Goal: Information Seeking & Learning: Learn about a topic

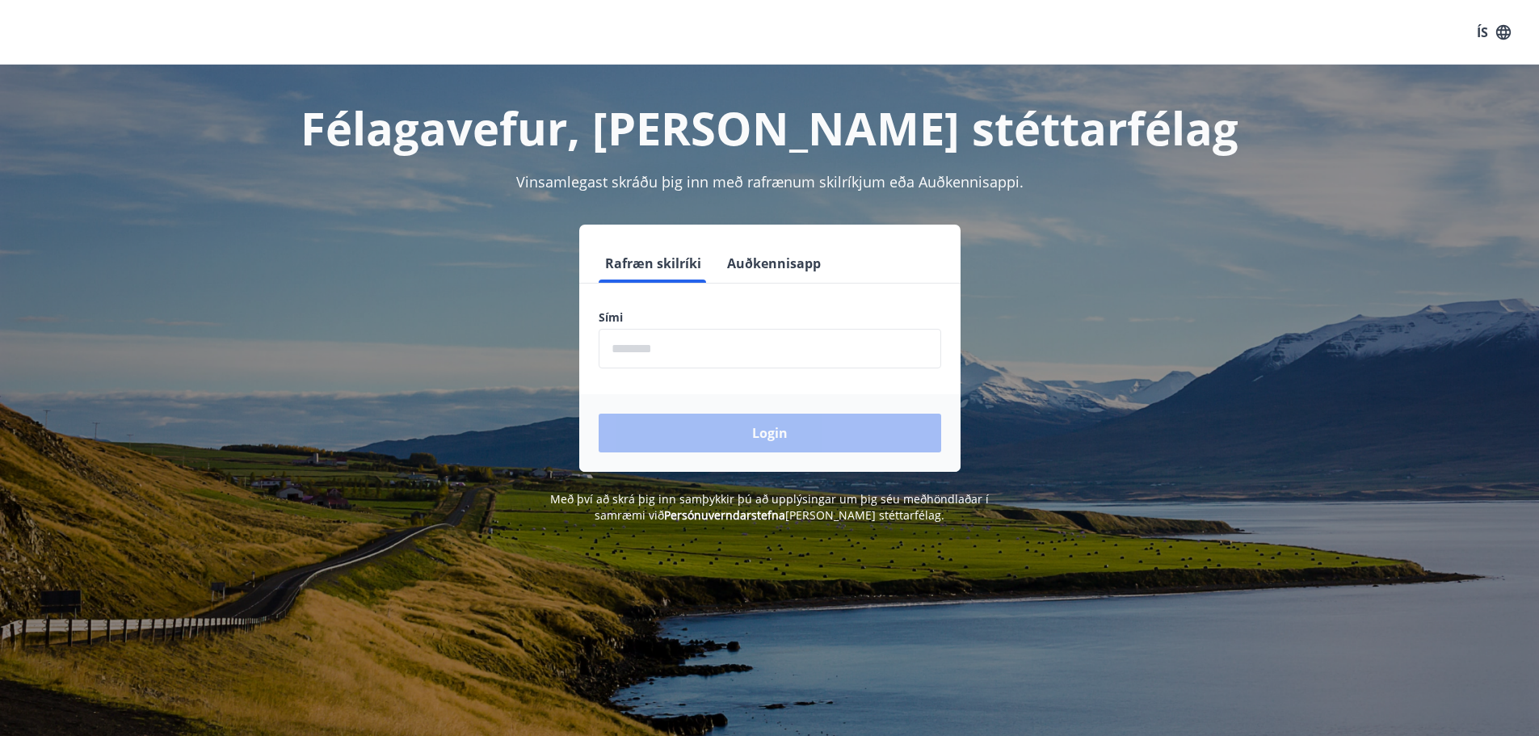
click at [817, 316] on label "Sími" at bounding box center [770, 317] width 343 height 16
click at [810, 334] on input "phone" at bounding box center [770, 349] width 343 height 40
type input "********"
click at [735, 429] on button "Login" at bounding box center [770, 433] width 343 height 39
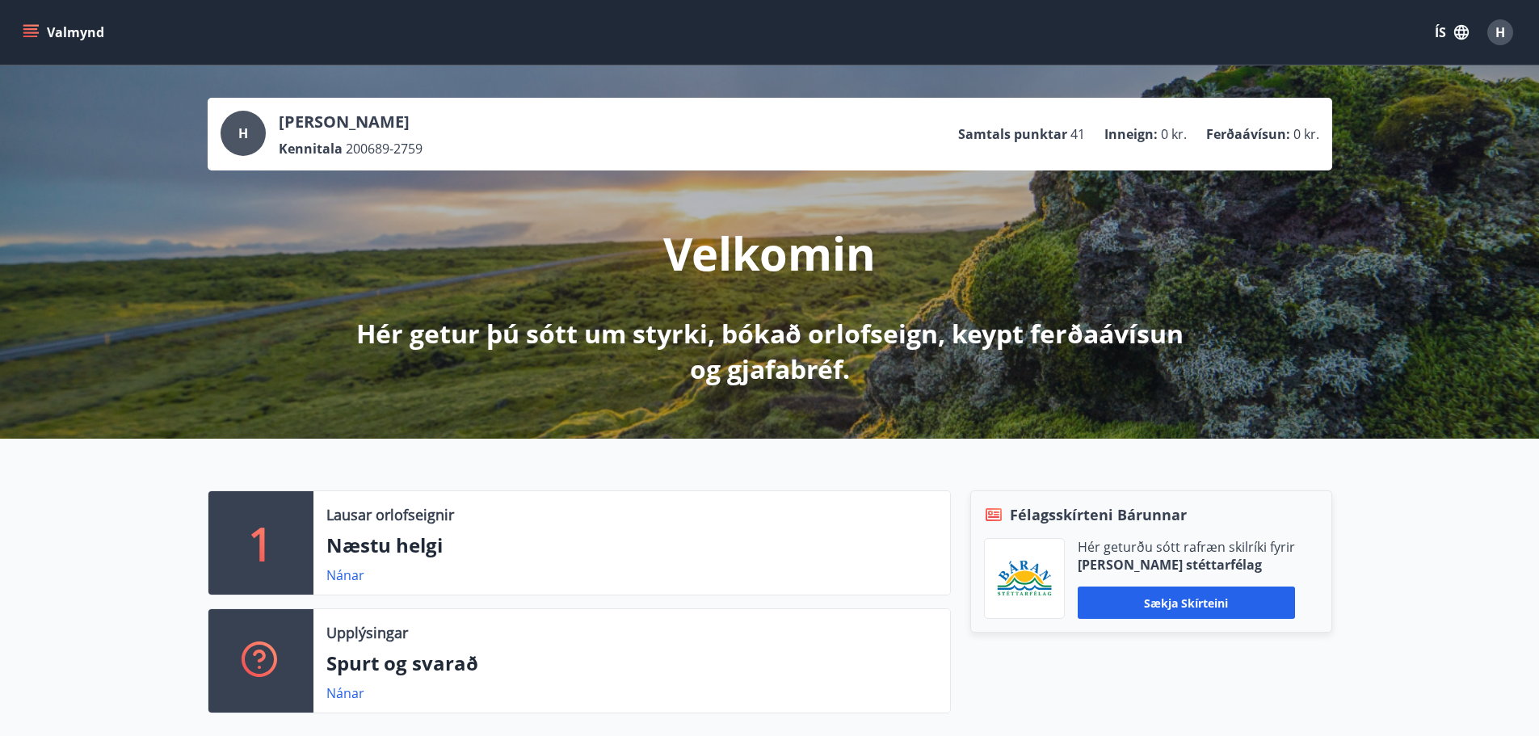
click at [1403, 534] on div "1 Lausar orlofseignir Næstu helgi Nánar Upplýsingar Spurt og svarað Nánar Félag…" at bounding box center [769, 595] width 1539 height 313
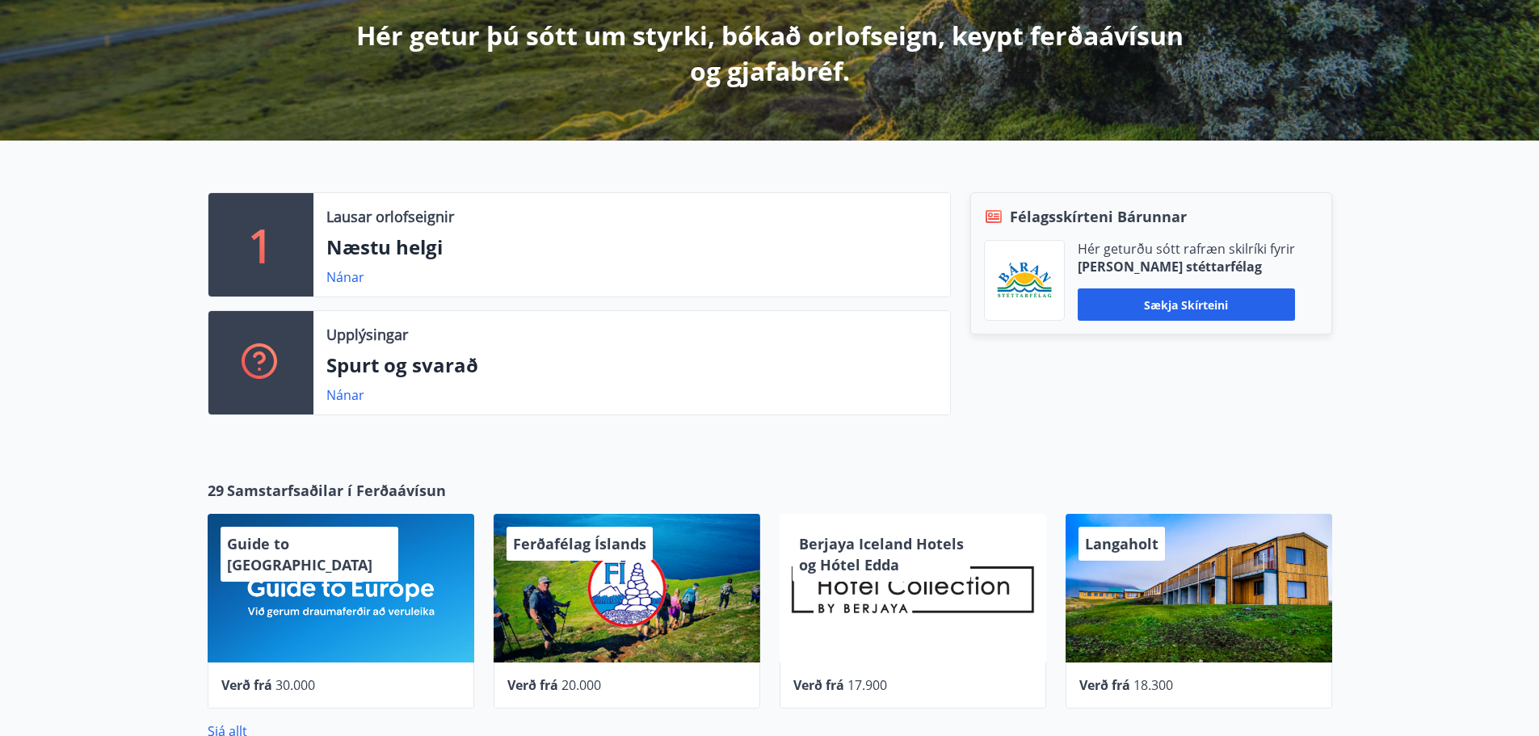
scroll to position [323, 0]
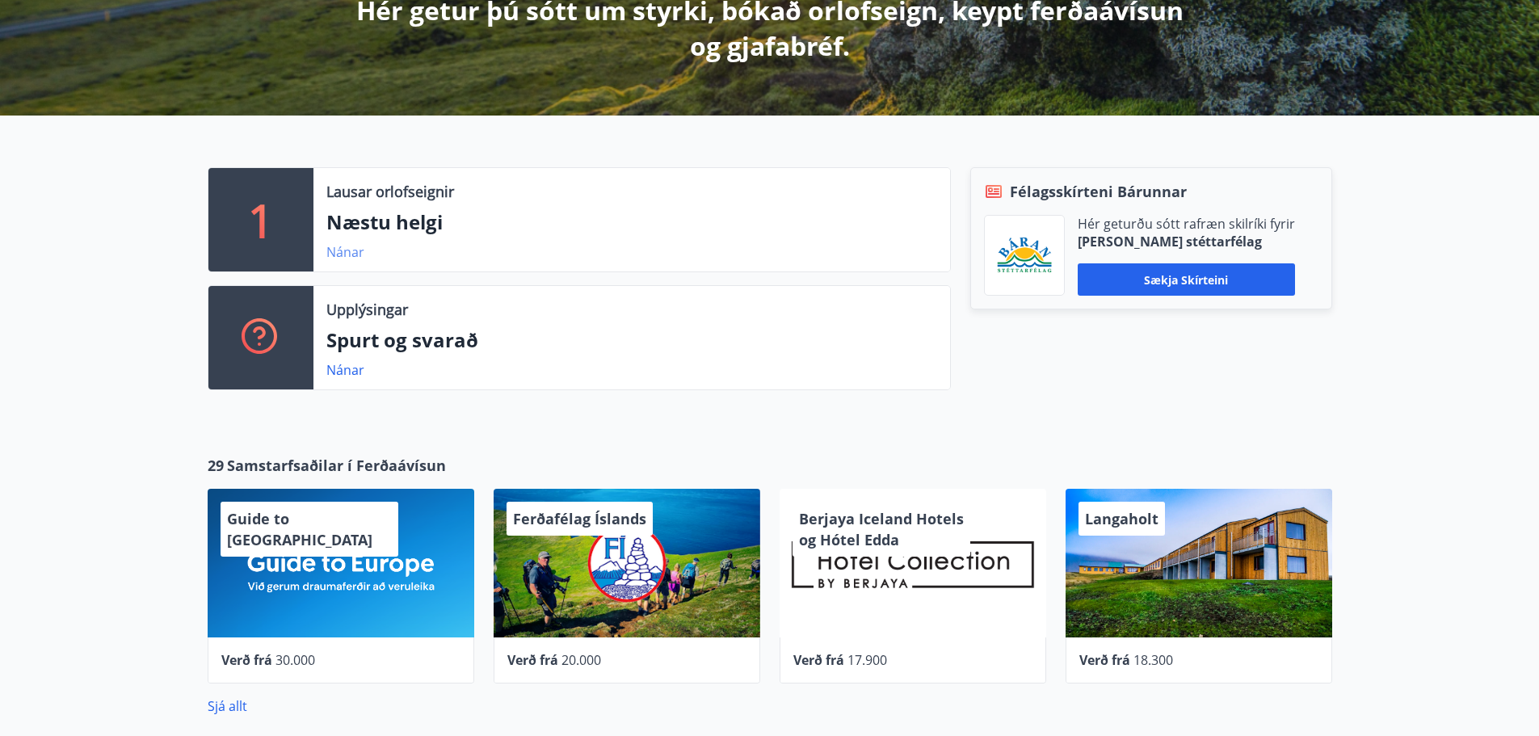
click at [342, 255] on link "Nánar" at bounding box center [345, 252] width 38 height 18
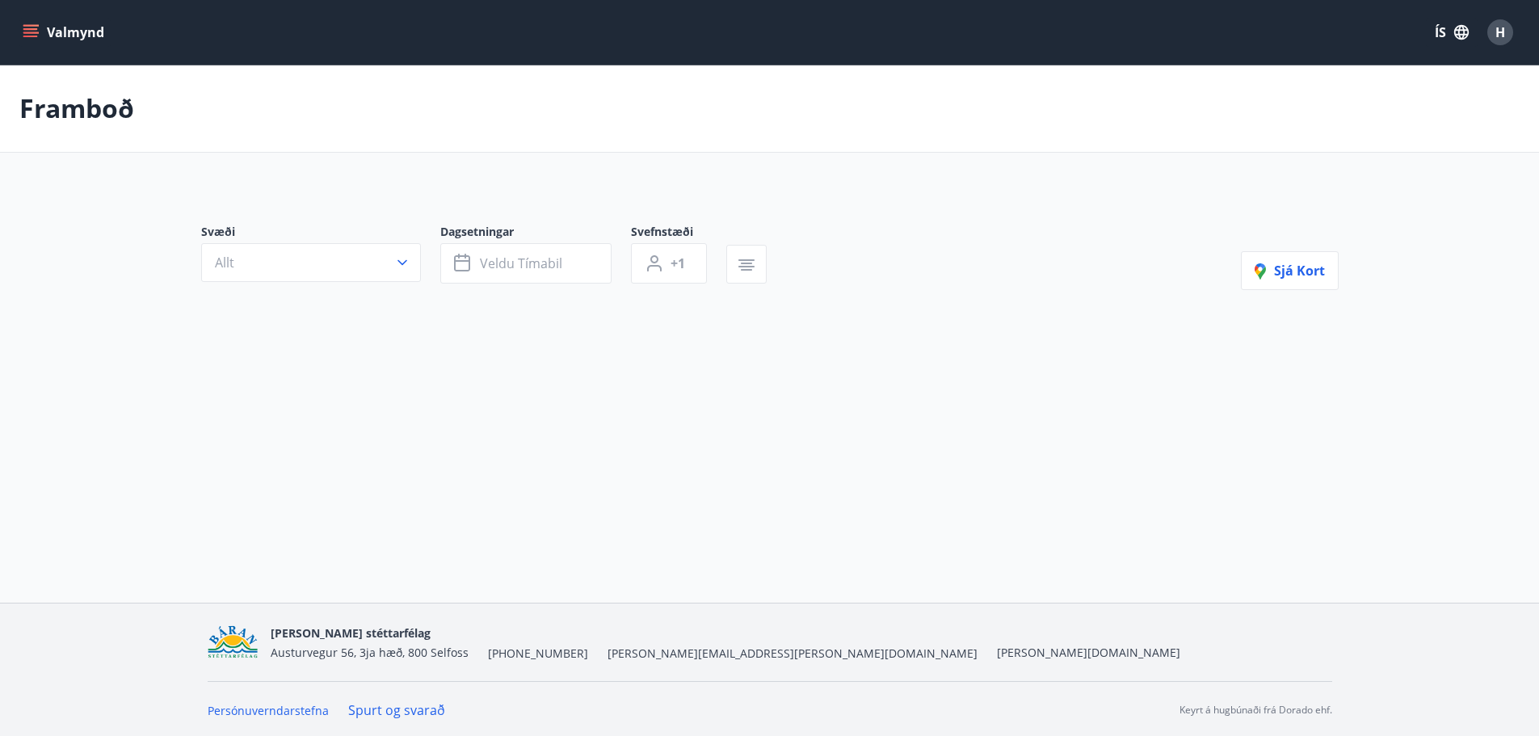
type input "*"
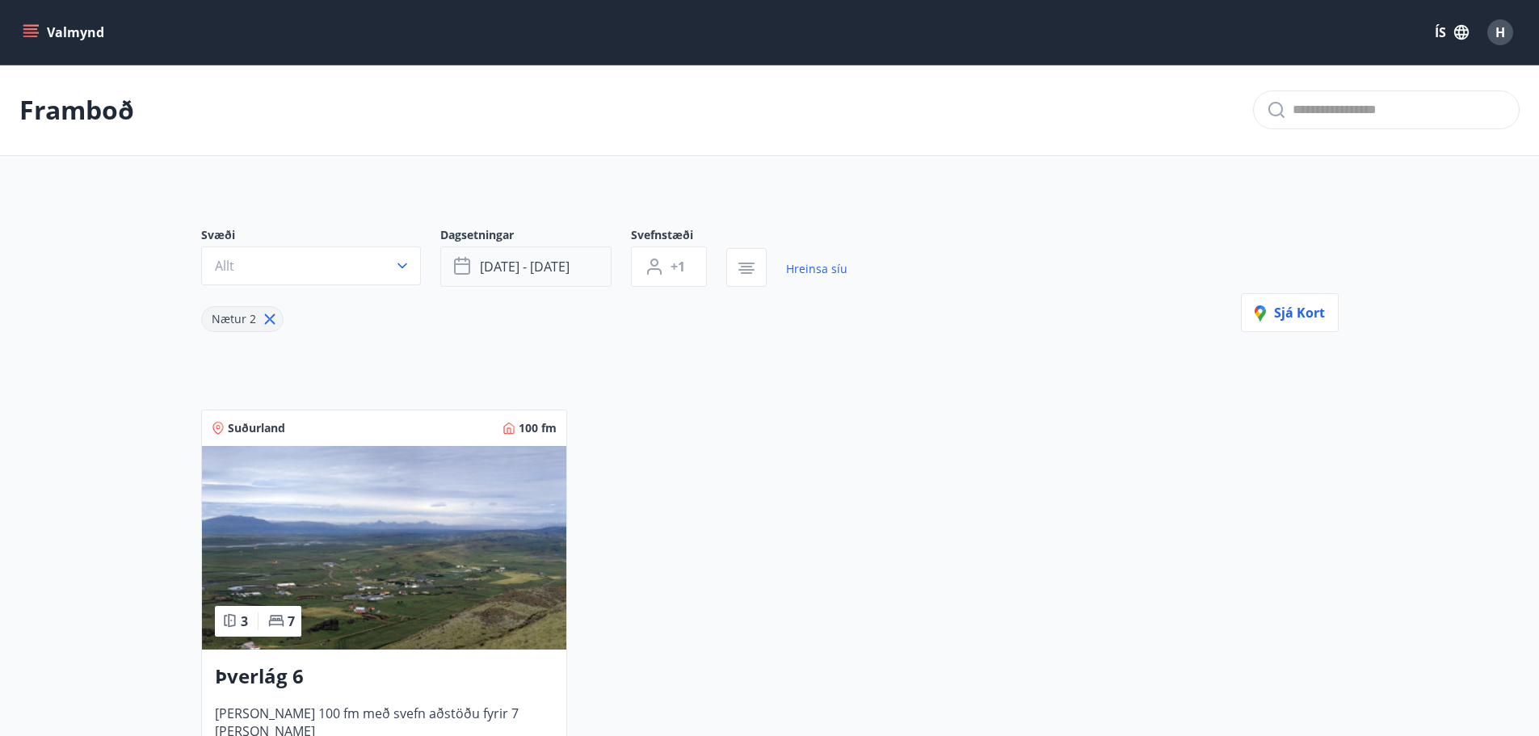
click at [521, 259] on span "[DATE] - [DATE]" at bounding box center [525, 267] width 90 height 18
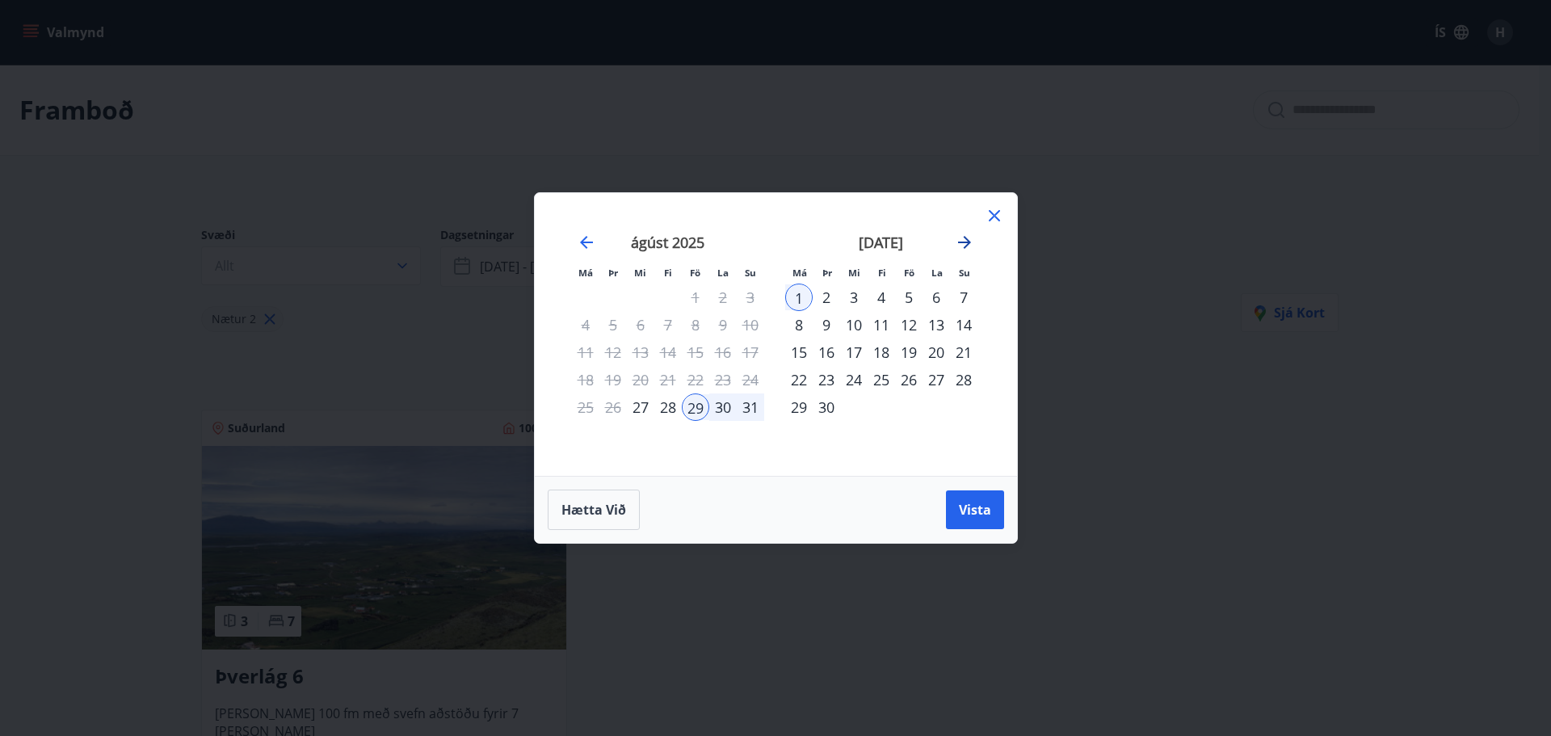
click at [963, 241] on icon "Move forward to switch to the next month." at bounding box center [964, 242] width 19 height 19
click at [882, 380] on div "23" at bounding box center [881, 379] width 27 height 27
click at [964, 383] on div "26" at bounding box center [963, 379] width 27 height 27
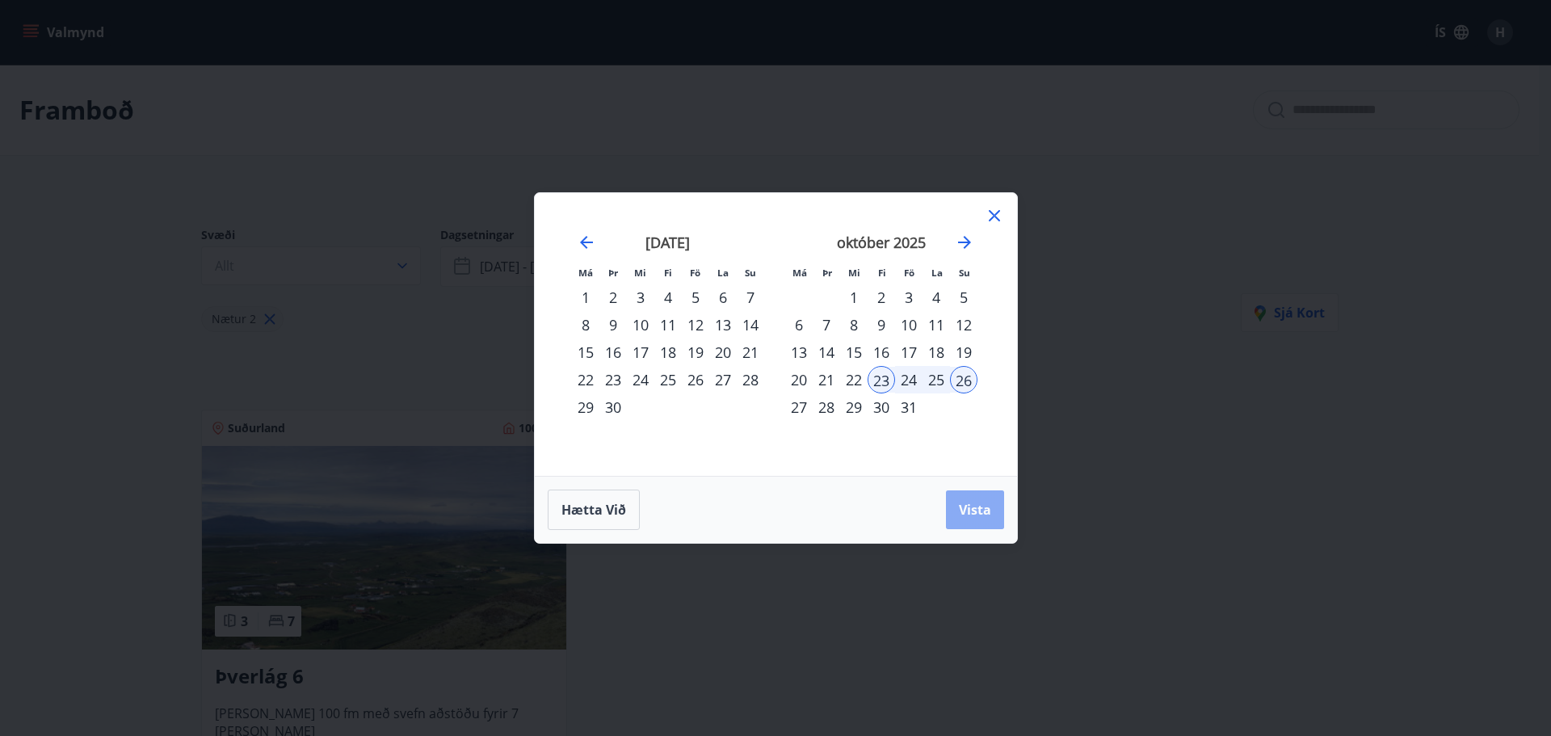
click at [980, 528] on button "Vista" at bounding box center [975, 509] width 58 height 39
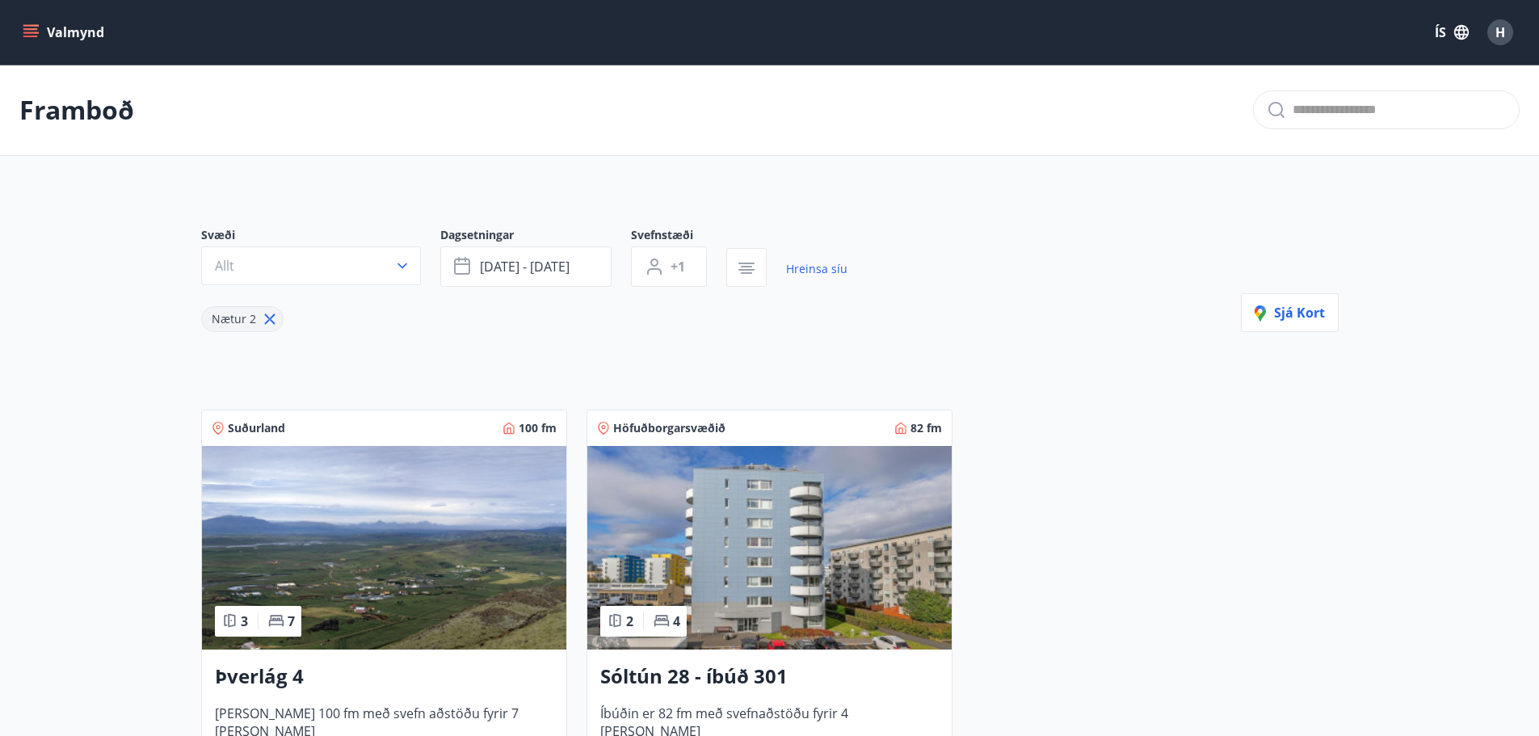
click at [65, 403] on main "Framboð Svæði Allt Dagsetningar [DATE] - [DATE] Svefnstæði +1 Hreinsa síu Nætur…" at bounding box center [769, 453] width 1539 height 776
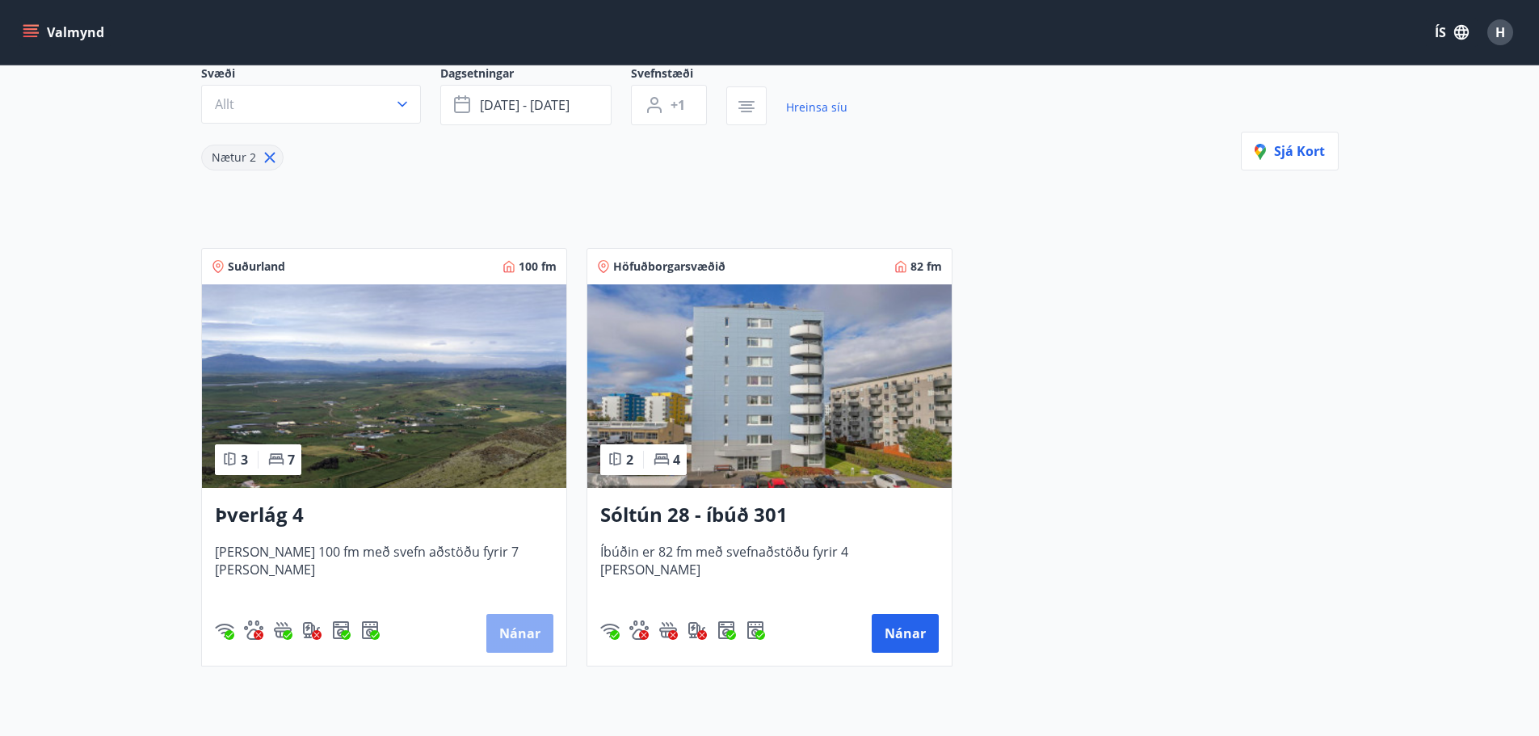
click at [532, 645] on button "Nánar" at bounding box center [519, 633] width 67 height 39
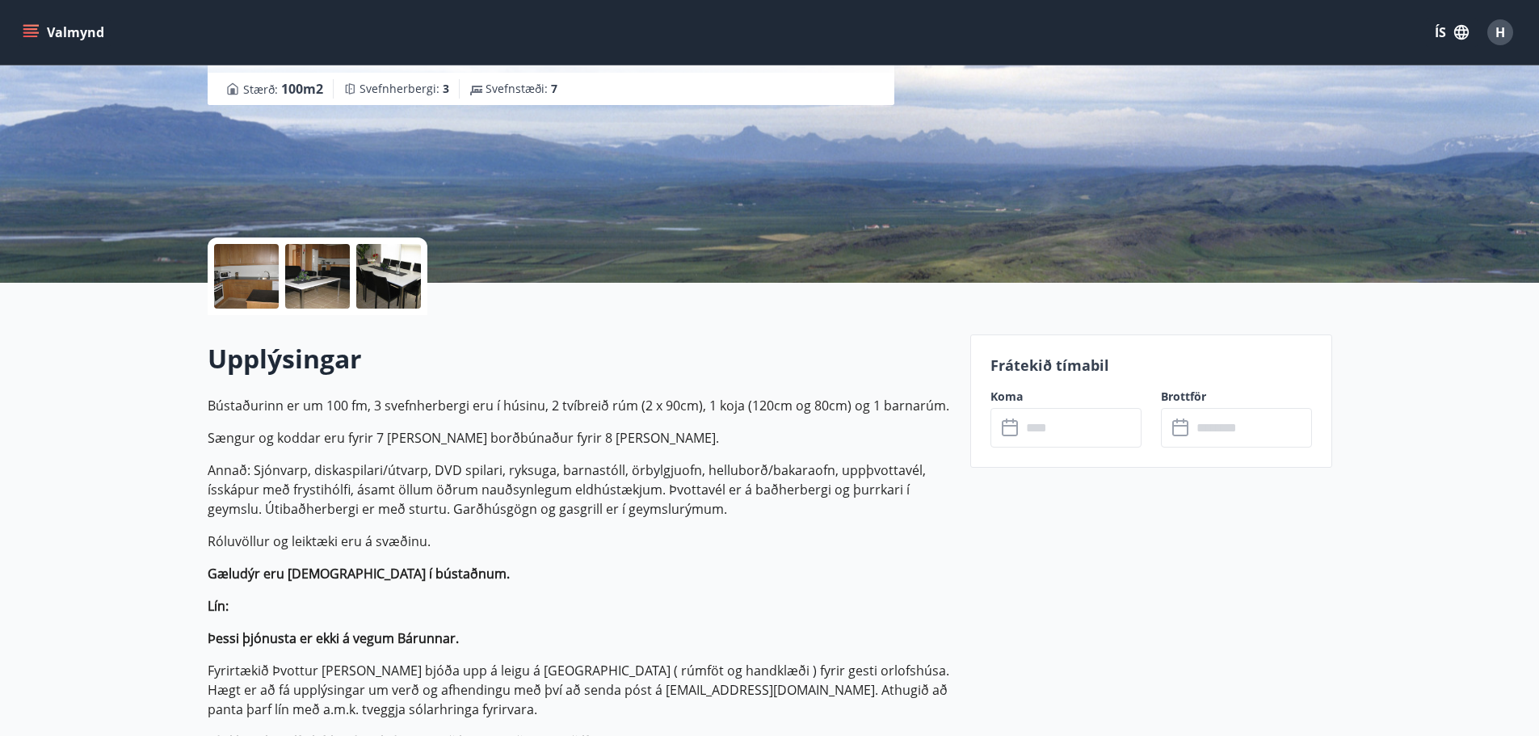
scroll to position [40, 0]
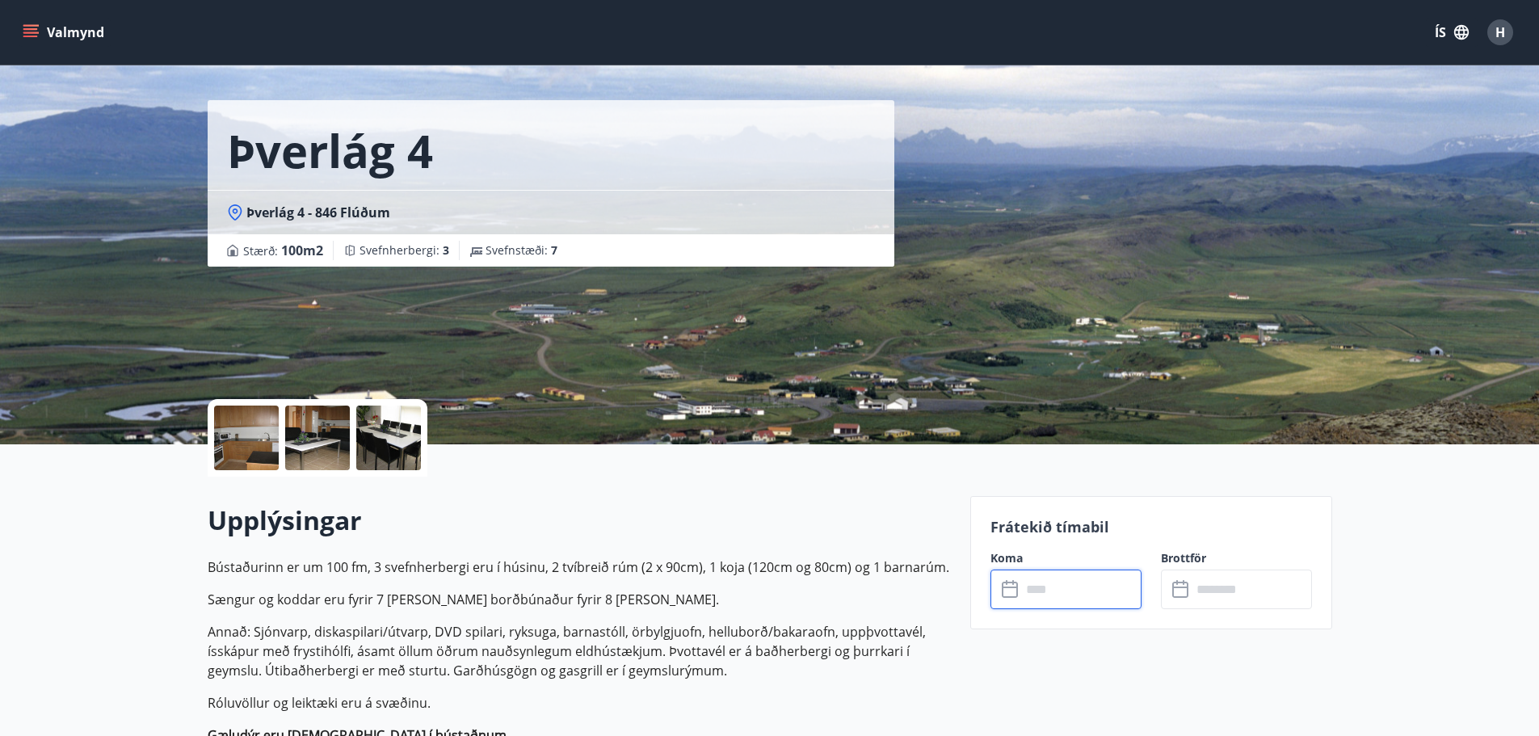
click at [1070, 587] on input "text" at bounding box center [1081, 590] width 120 height 40
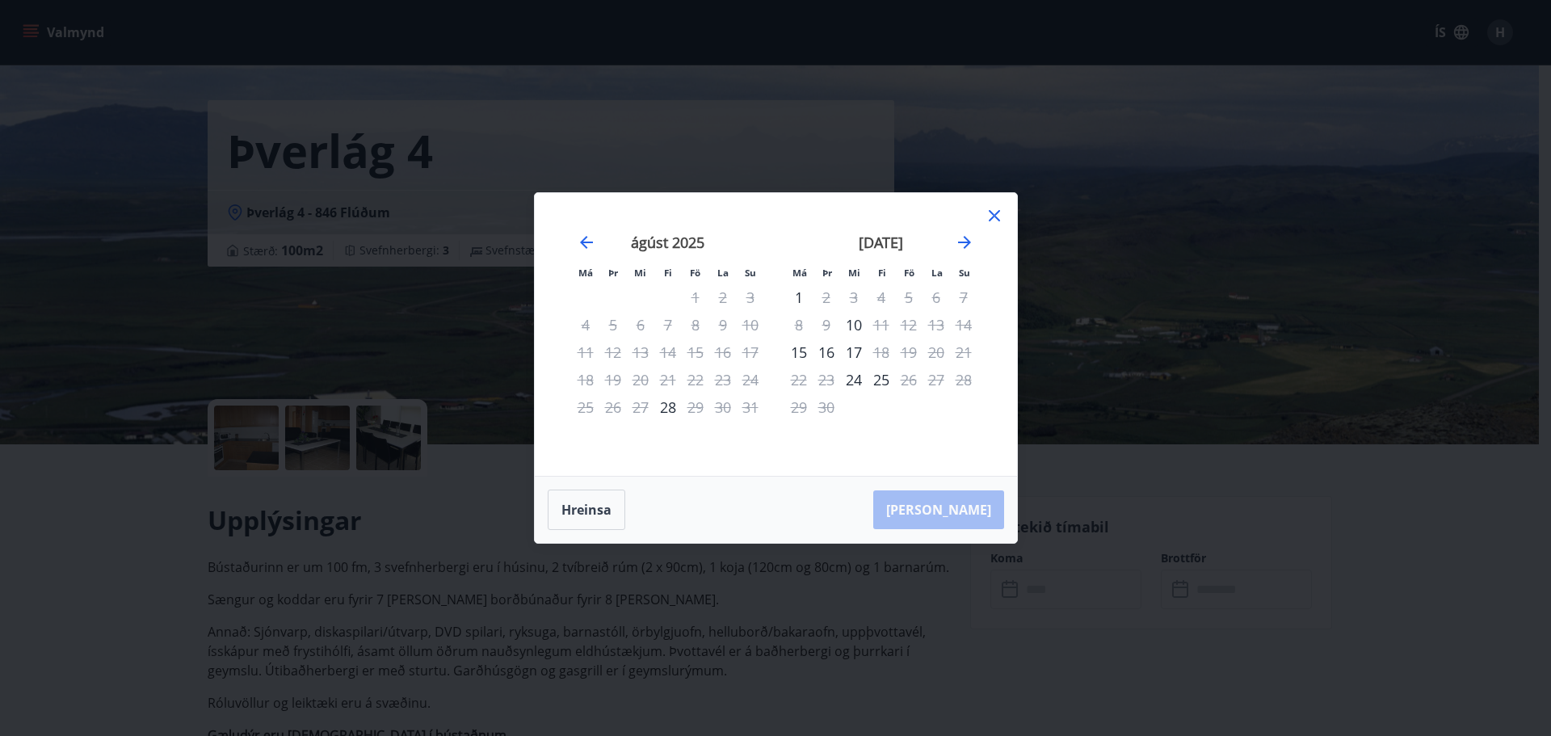
click at [974, 240] on div "[DATE]" at bounding box center [881, 247] width 192 height 71
click at [969, 238] on icon "Move forward to switch to the next month." at bounding box center [964, 242] width 19 height 19
click at [877, 381] on div "23" at bounding box center [881, 379] width 27 height 27
drag, startPoint x: 959, startPoint y: 444, endPoint x: 938, endPoint y: 405, distance: 44.8
click at [959, 443] on div "[DATE] 1 2 3 4 5 6 7 8 9 10 11 12 13 14 15 16 17 18 19 20 21 22 23 24 25 26 27 …" at bounding box center [881, 344] width 213 height 265
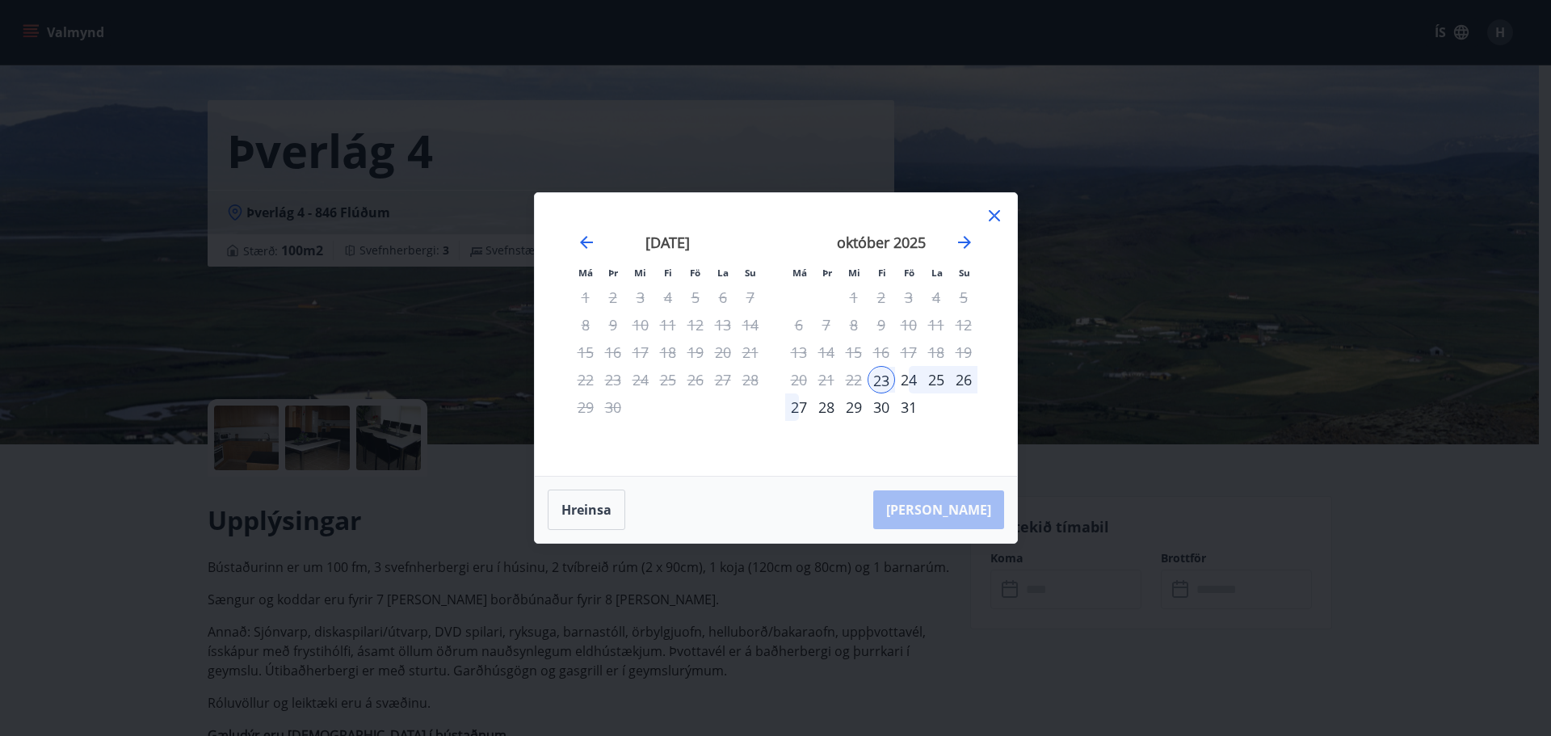
click at [910, 381] on div "24" at bounding box center [908, 379] width 27 height 27
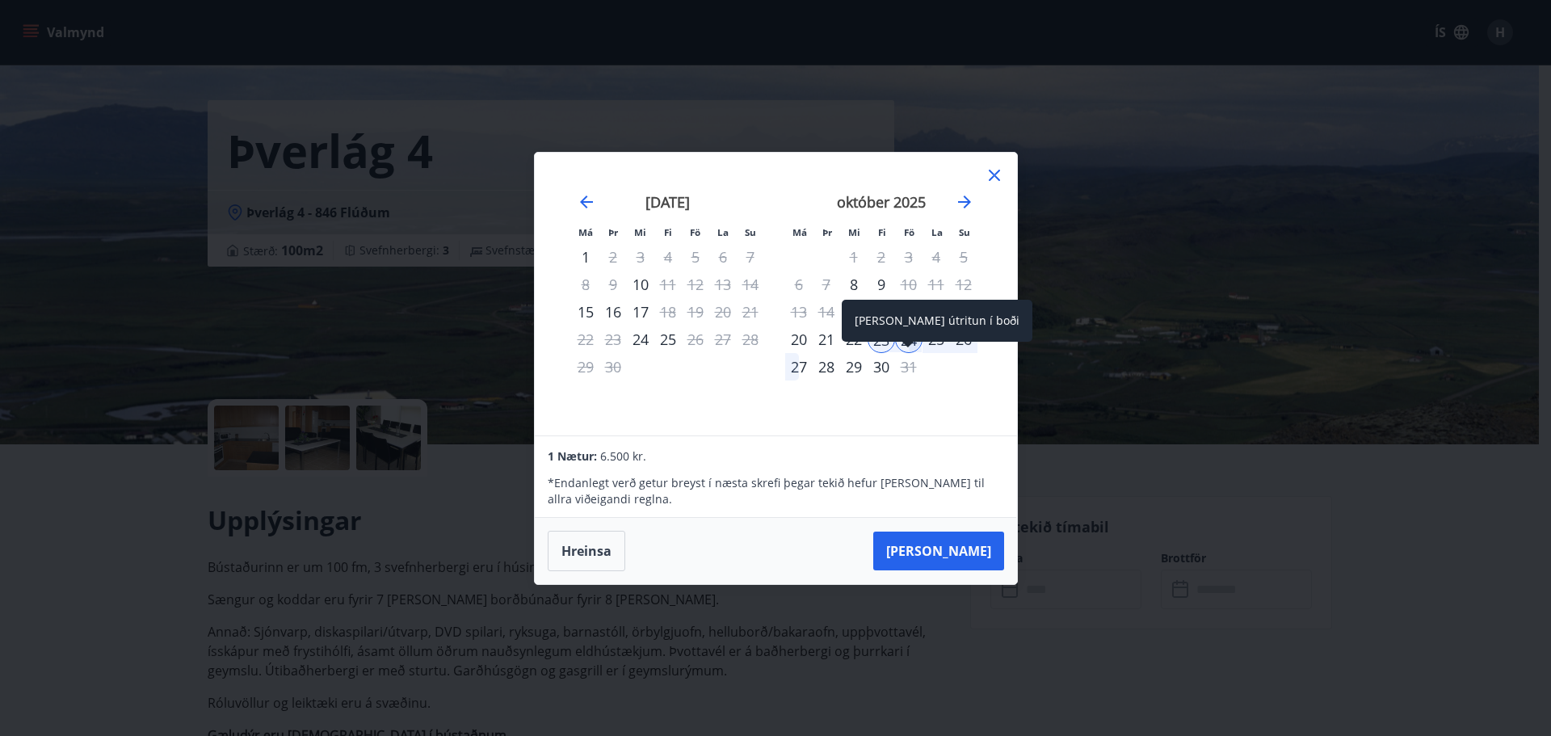
click at [909, 364] on div "31" at bounding box center [908, 366] width 27 height 27
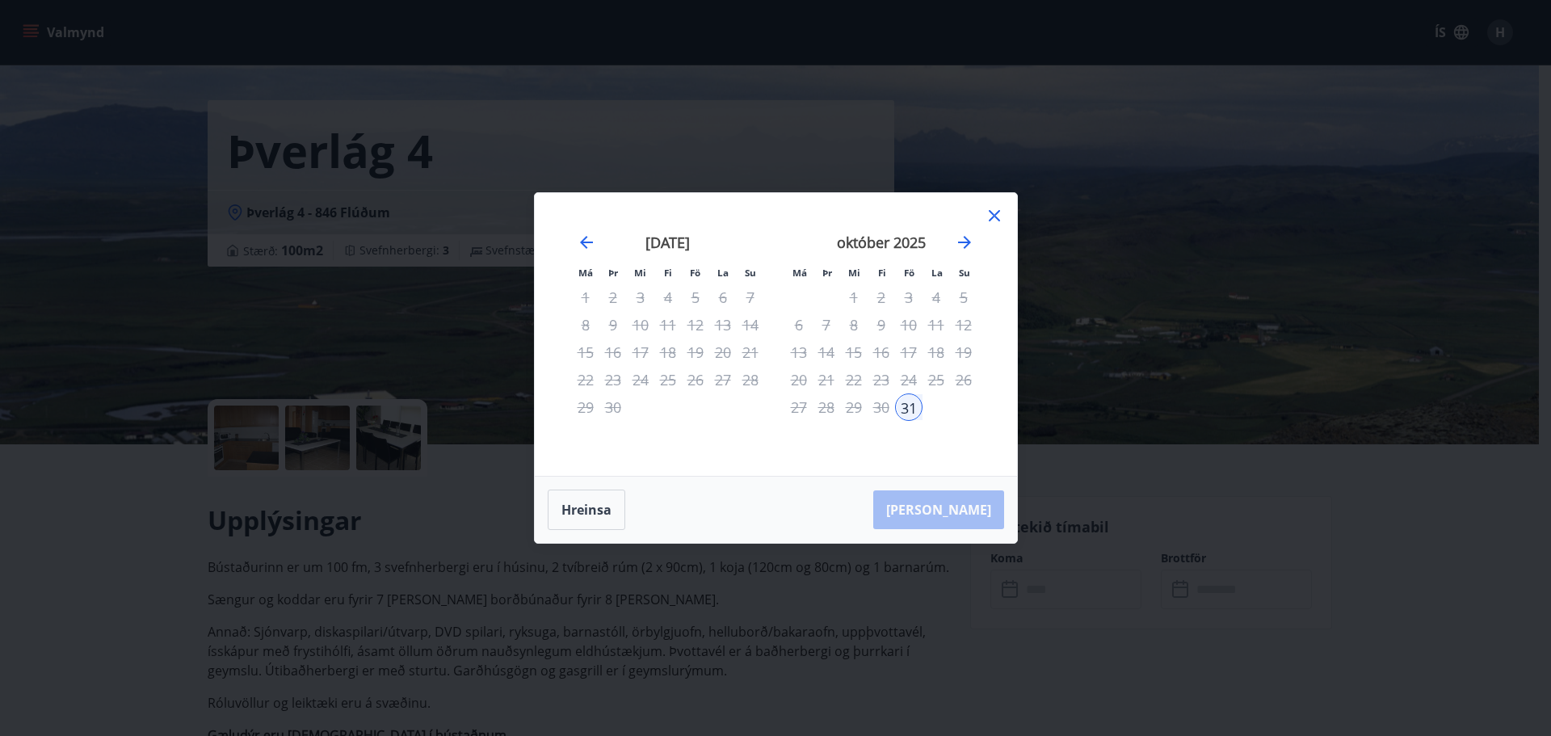
click at [880, 405] on div "30" at bounding box center [881, 406] width 27 height 27
click at [904, 385] on span at bounding box center [907, 386] width 11 height 8
click at [578, 244] on icon "Move backward to switch to the previous month." at bounding box center [586, 242] width 19 height 19
click at [994, 218] on icon at bounding box center [994, 215] width 19 height 19
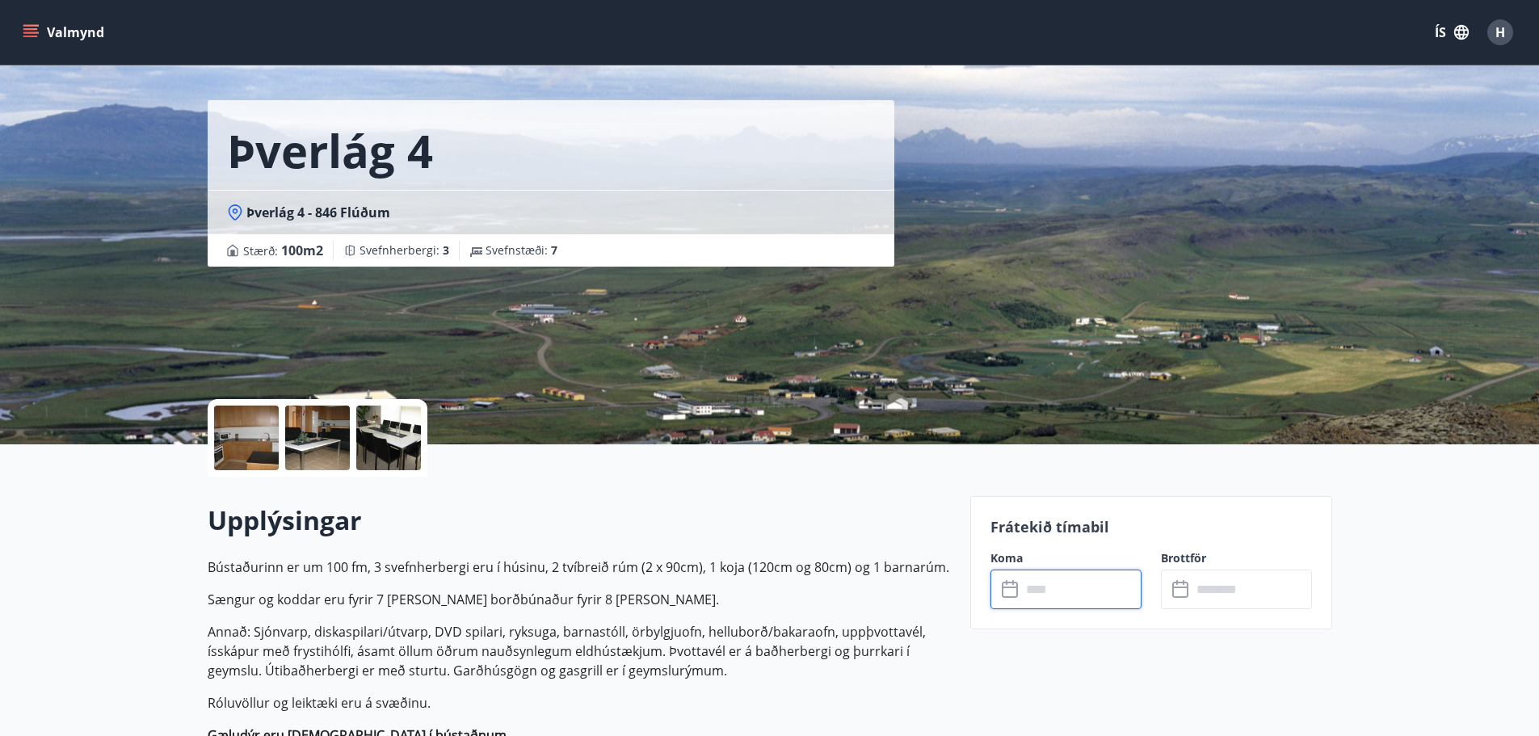
click at [1064, 596] on input "text" at bounding box center [1081, 590] width 120 height 40
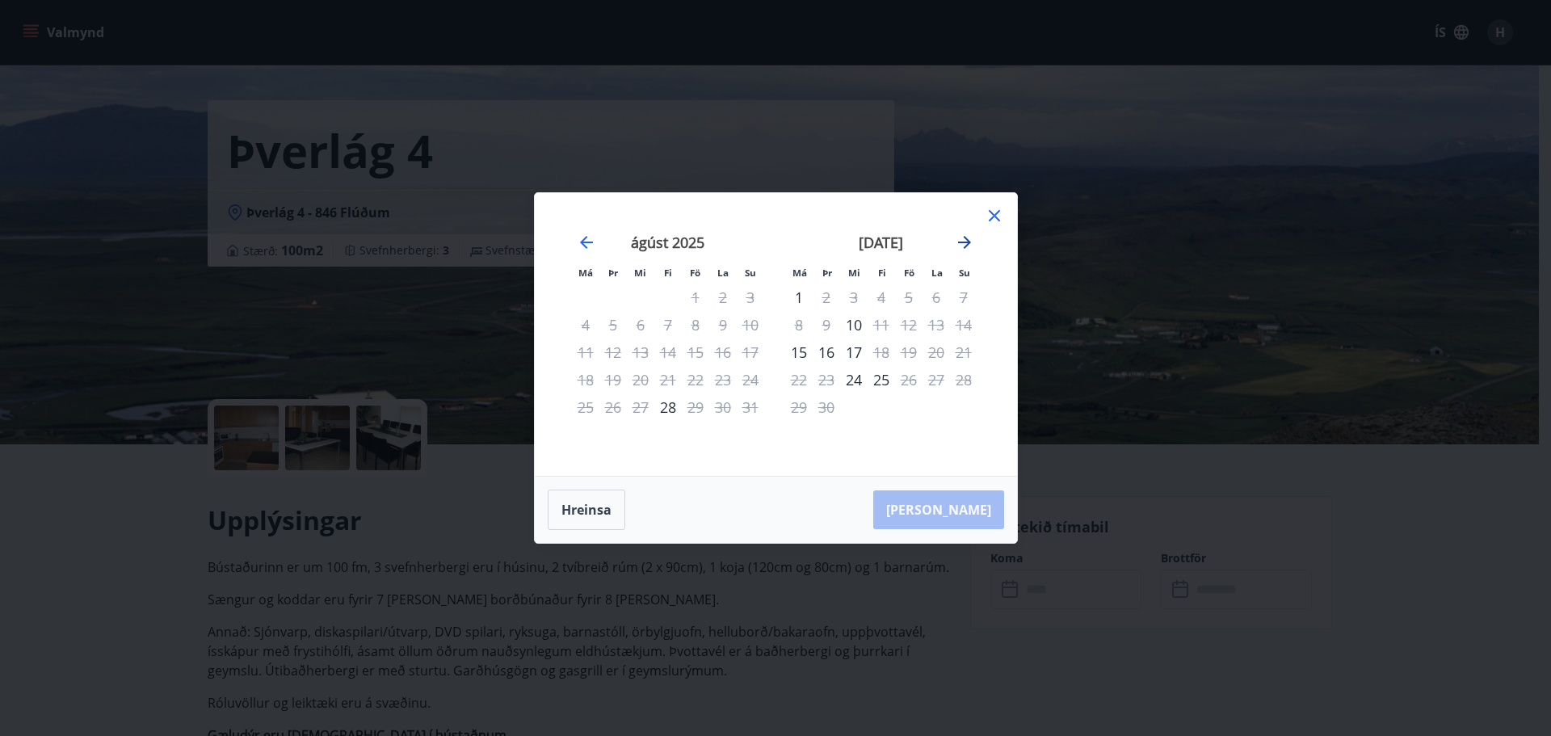
click at [957, 251] on icon "Move forward to switch to the next month." at bounding box center [964, 242] width 19 height 19
click at [911, 382] on div "24" at bounding box center [908, 379] width 27 height 27
click at [794, 409] on div "27" at bounding box center [798, 406] width 27 height 27
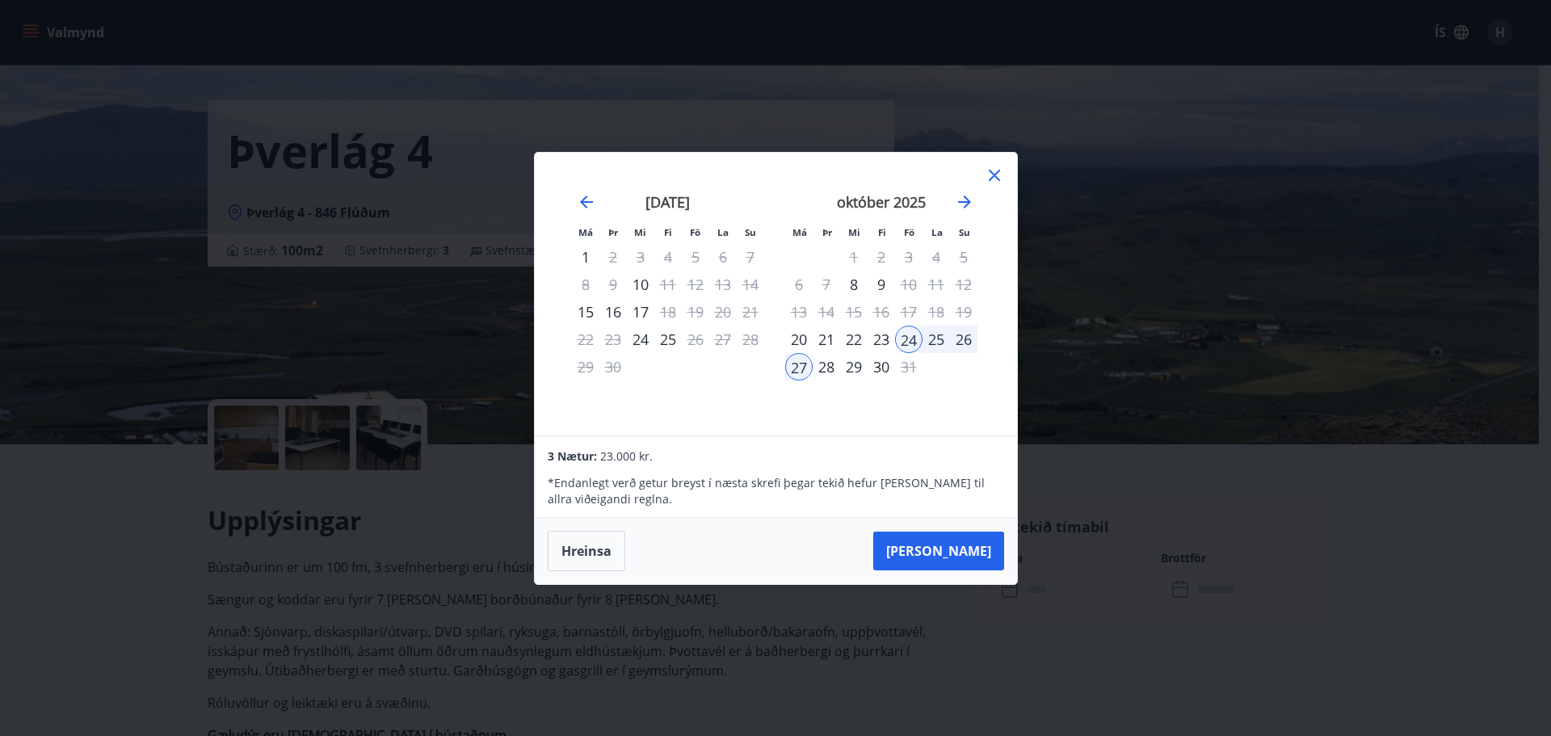
click at [912, 335] on div "24" at bounding box center [908, 339] width 27 height 27
click at [886, 371] on div "30" at bounding box center [881, 366] width 27 height 27
click at [798, 367] on div "27" at bounding box center [798, 366] width 27 height 27
click at [963, 340] on div "26" at bounding box center [963, 339] width 27 height 27
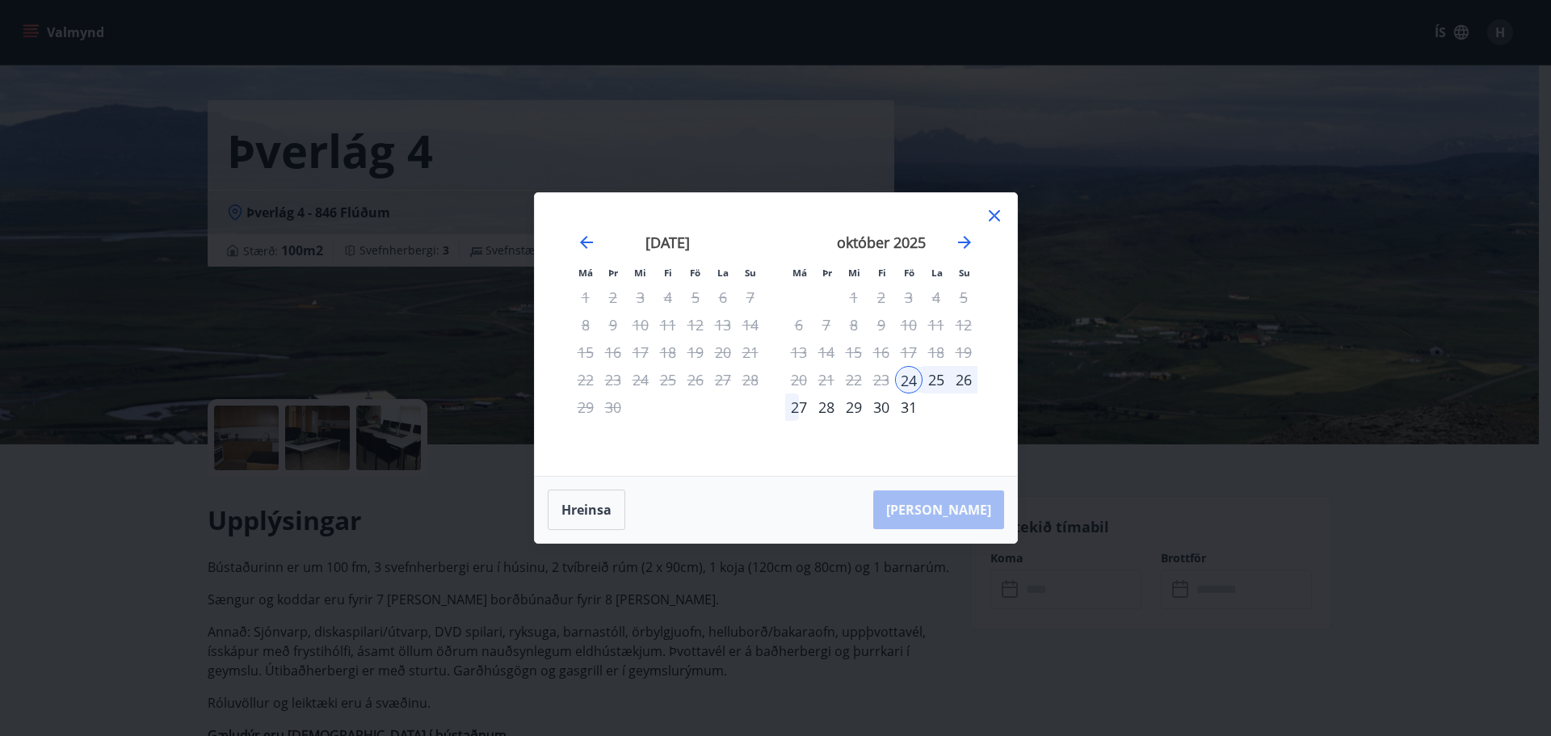
click at [909, 385] on div "24" at bounding box center [908, 379] width 27 height 27
click at [970, 386] on div "26" at bounding box center [963, 379] width 27 height 27
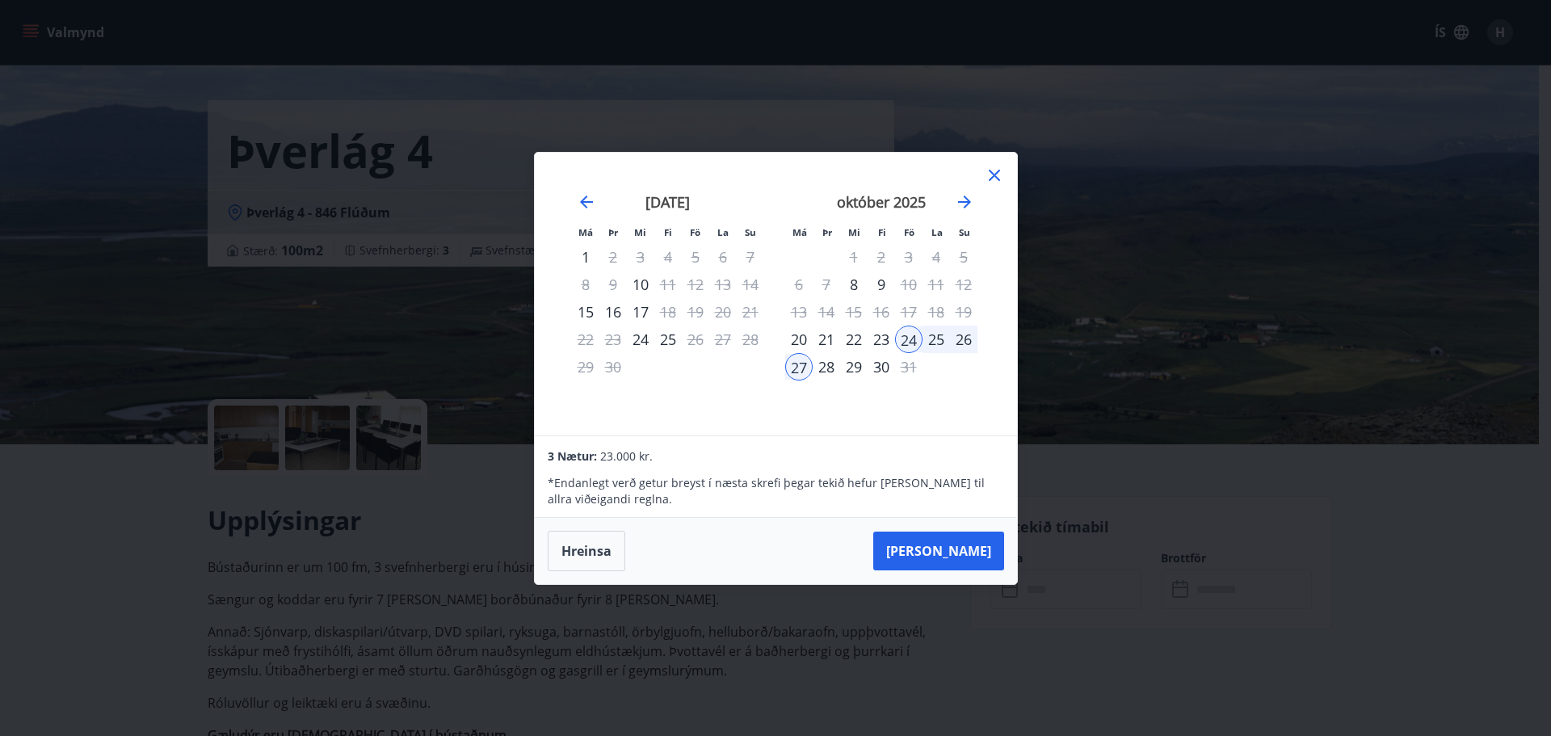
click at [884, 338] on div "23" at bounding box center [881, 339] width 27 height 27
click at [967, 345] on div "26" at bounding box center [963, 339] width 27 height 27
click at [961, 343] on div "26" at bounding box center [963, 339] width 27 height 27
click at [937, 336] on div "25" at bounding box center [936, 339] width 27 height 27
click at [957, 332] on div "26" at bounding box center [963, 339] width 27 height 27
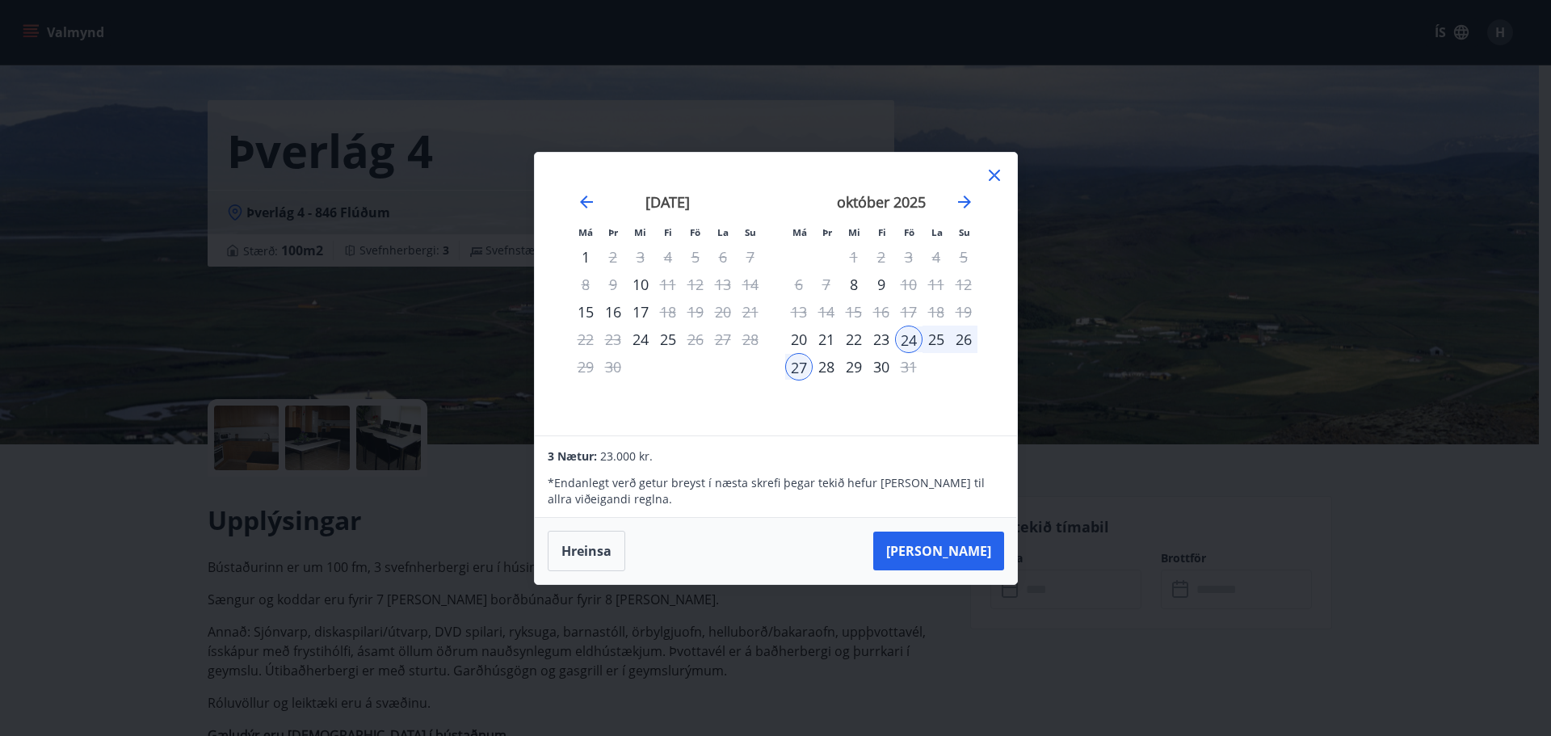
click at [801, 359] on div "27" at bounding box center [798, 366] width 27 height 27
click at [957, 565] on button "[PERSON_NAME]" at bounding box center [938, 551] width 131 height 39
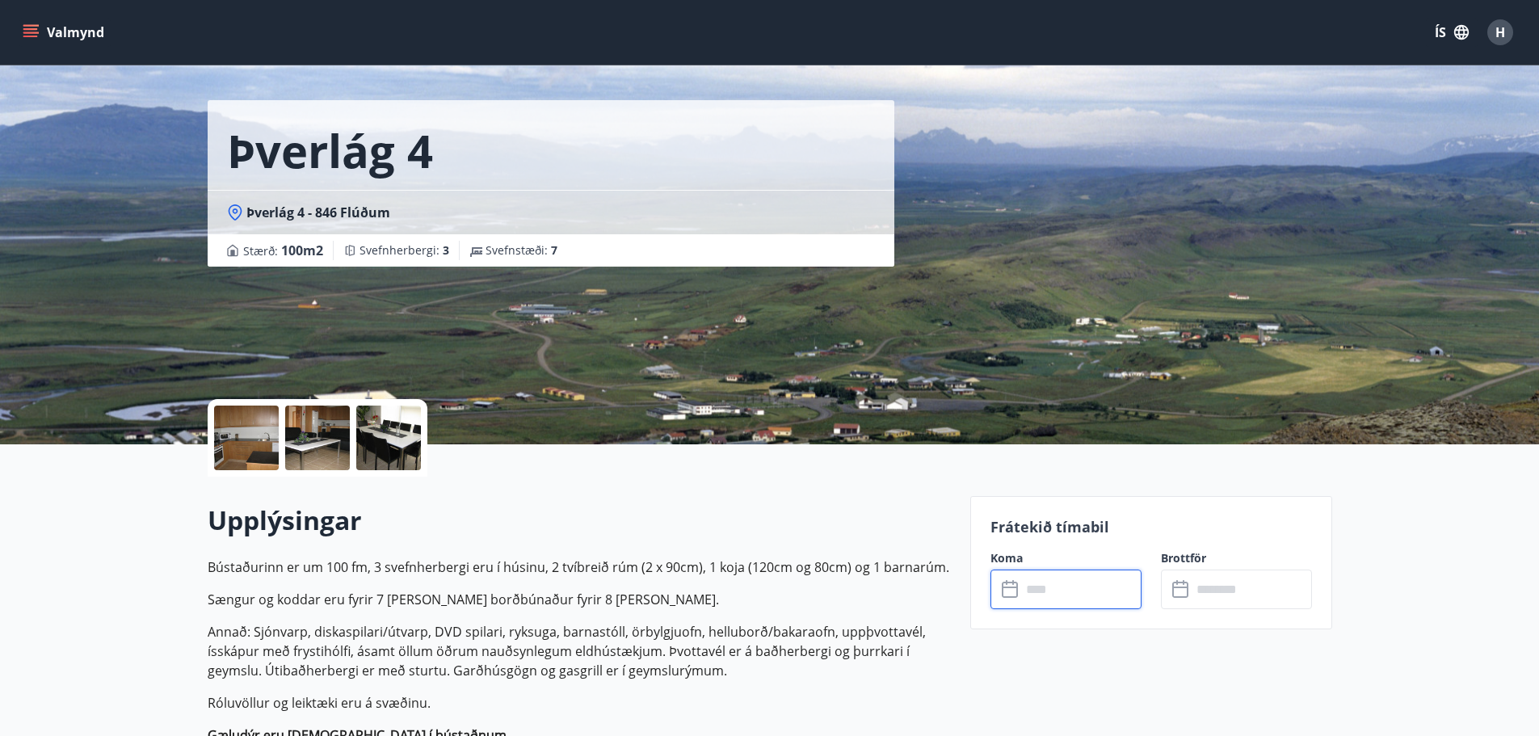
type input "******"
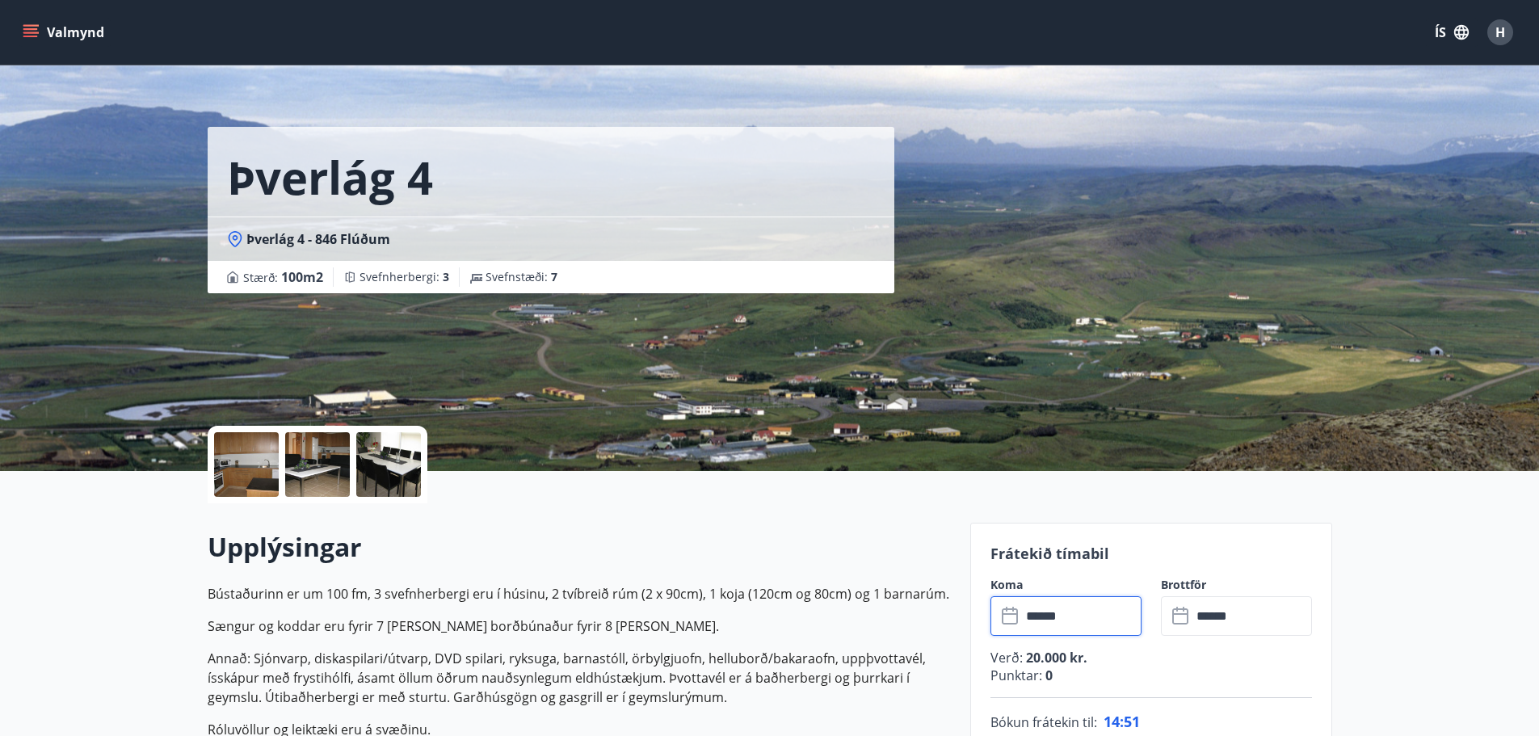
scroll to position [0, 0]
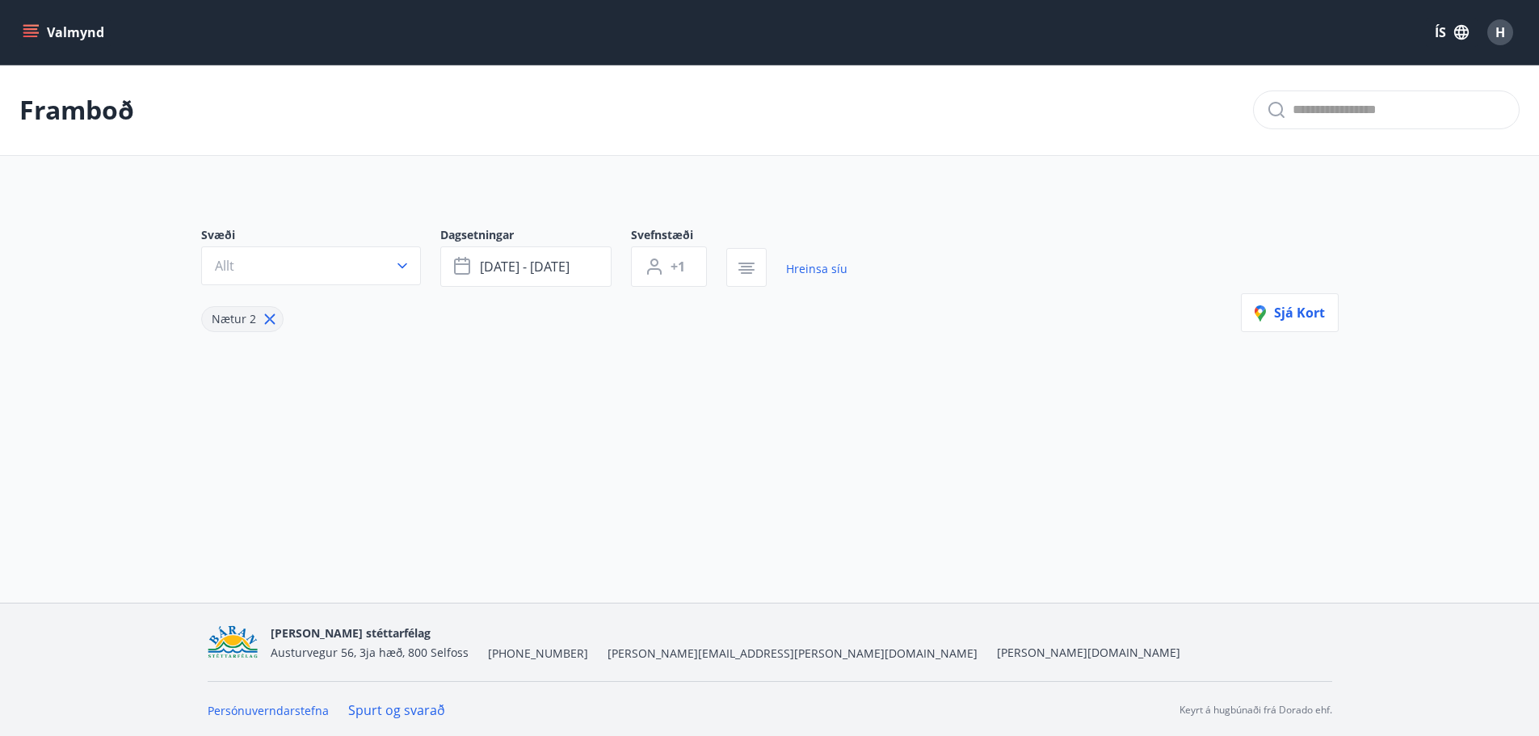
type input "*"
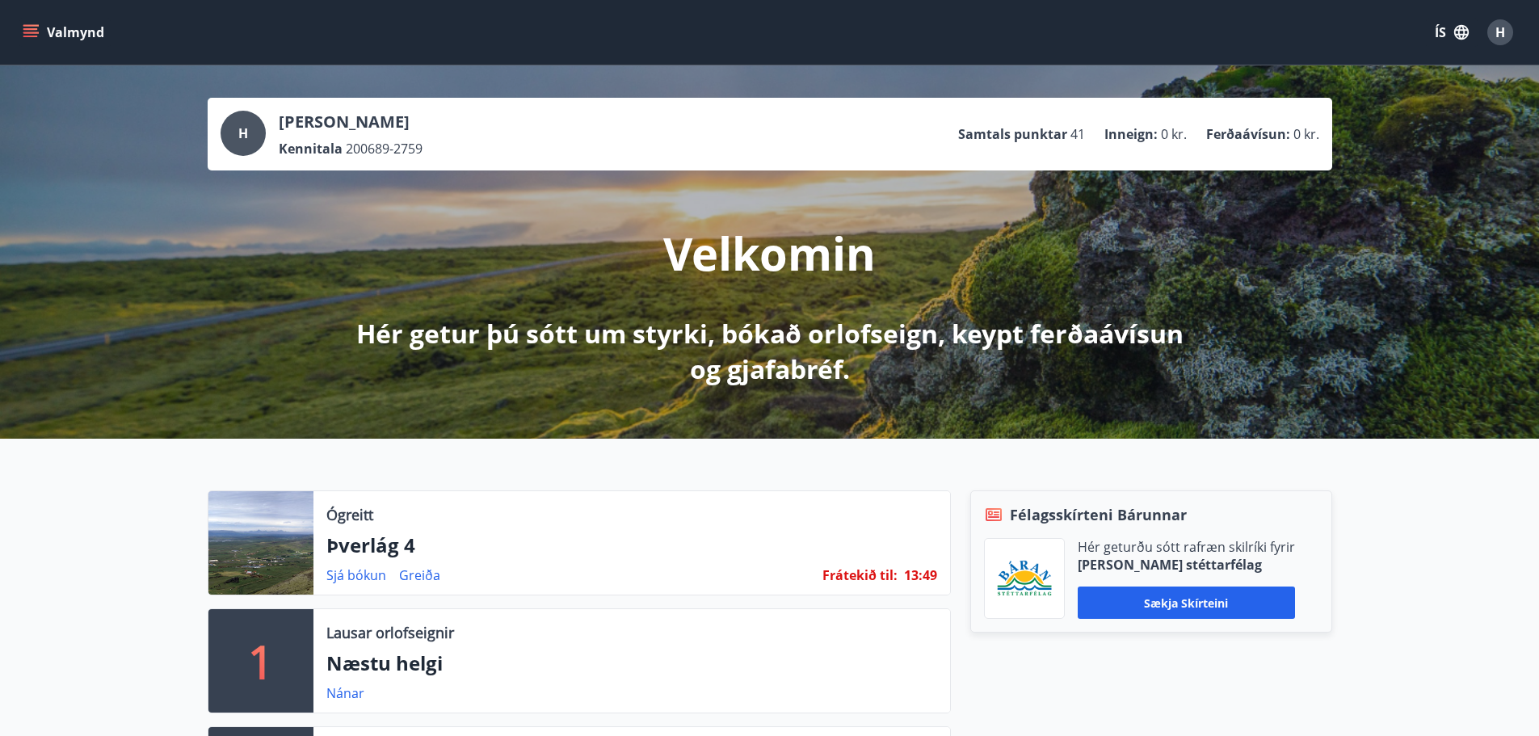
click at [1504, 32] on span "H" at bounding box center [1501, 32] width 10 height 18
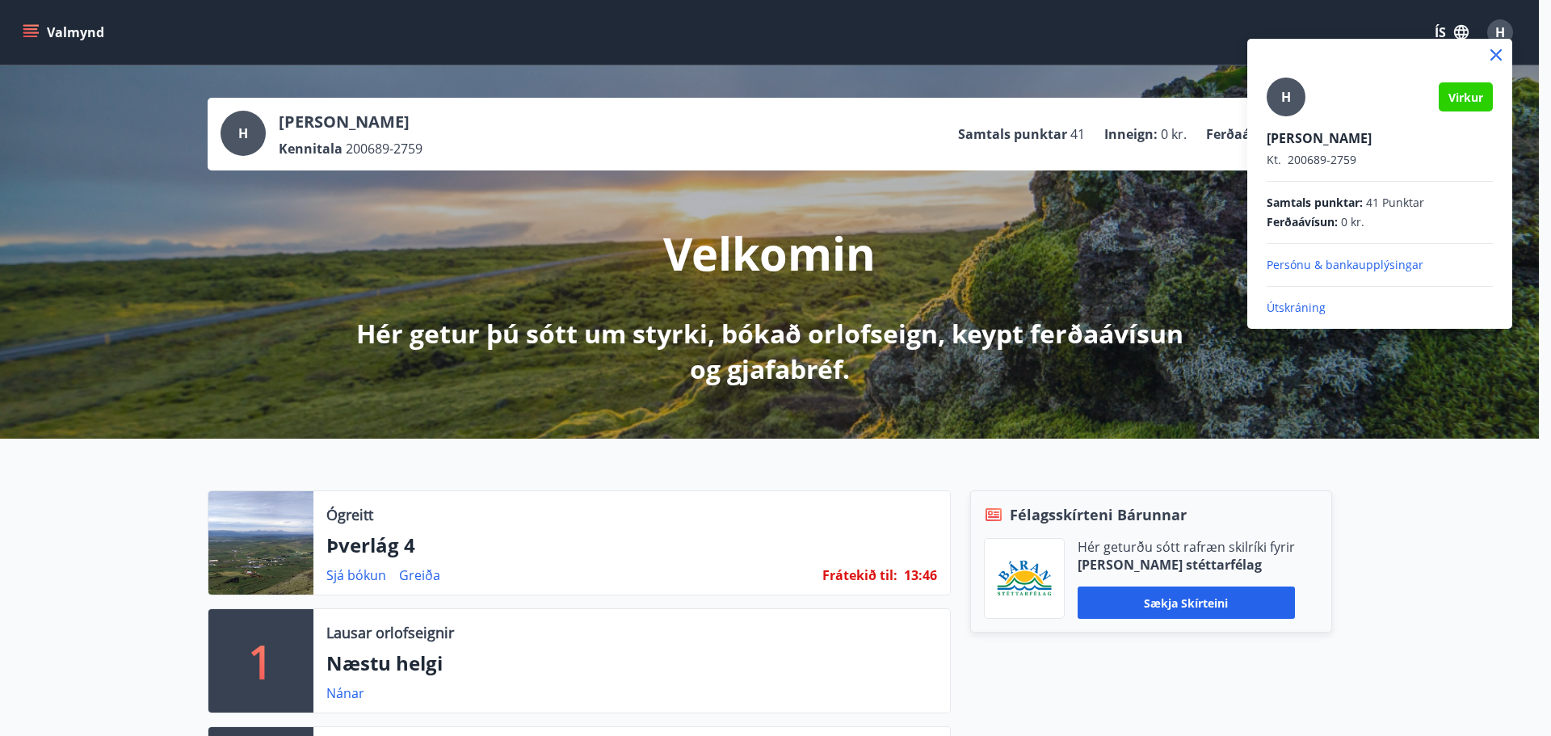
click at [21, 33] on div at bounding box center [775, 368] width 1551 height 736
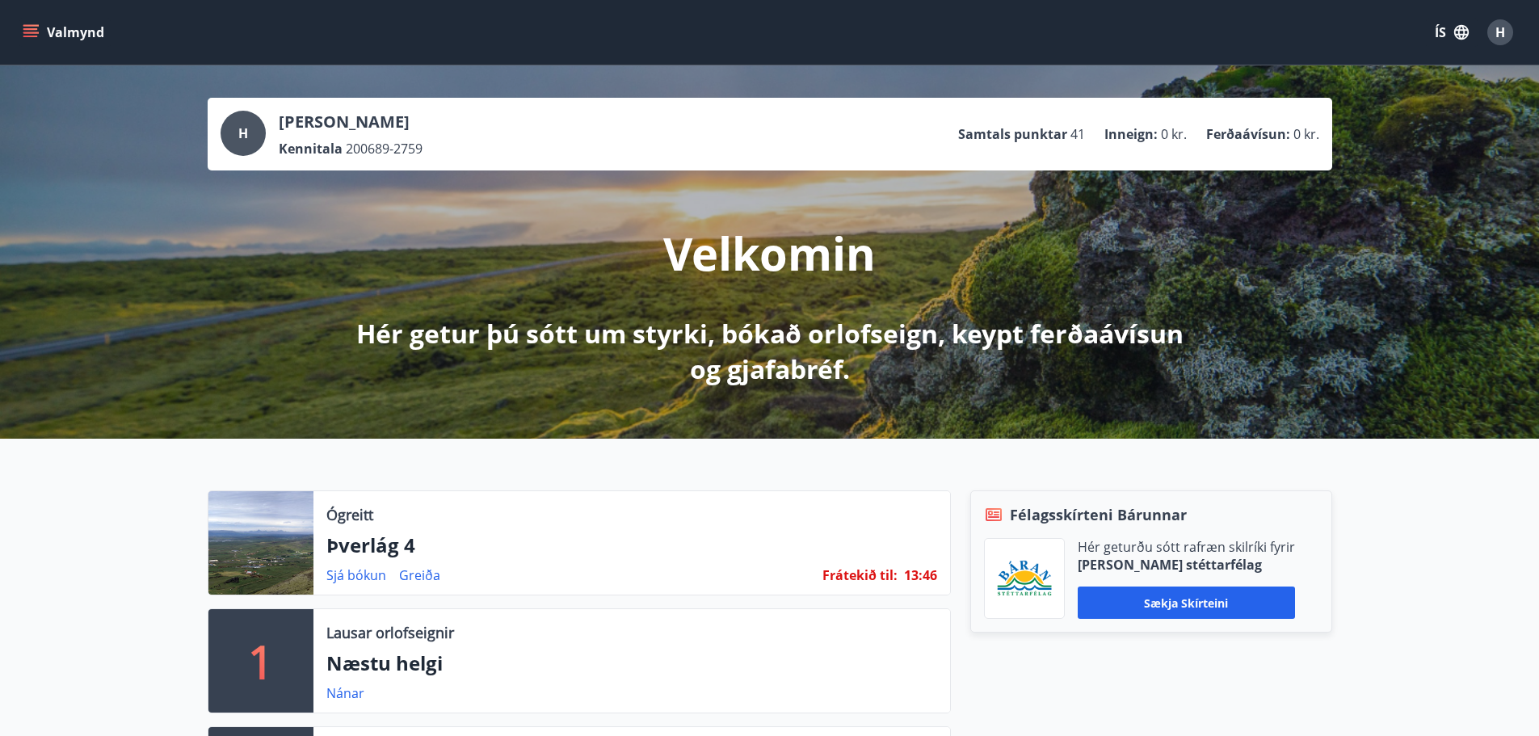
click at [23, 32] on icon "menu" at bounding box center [31, 32] width 16 height 16
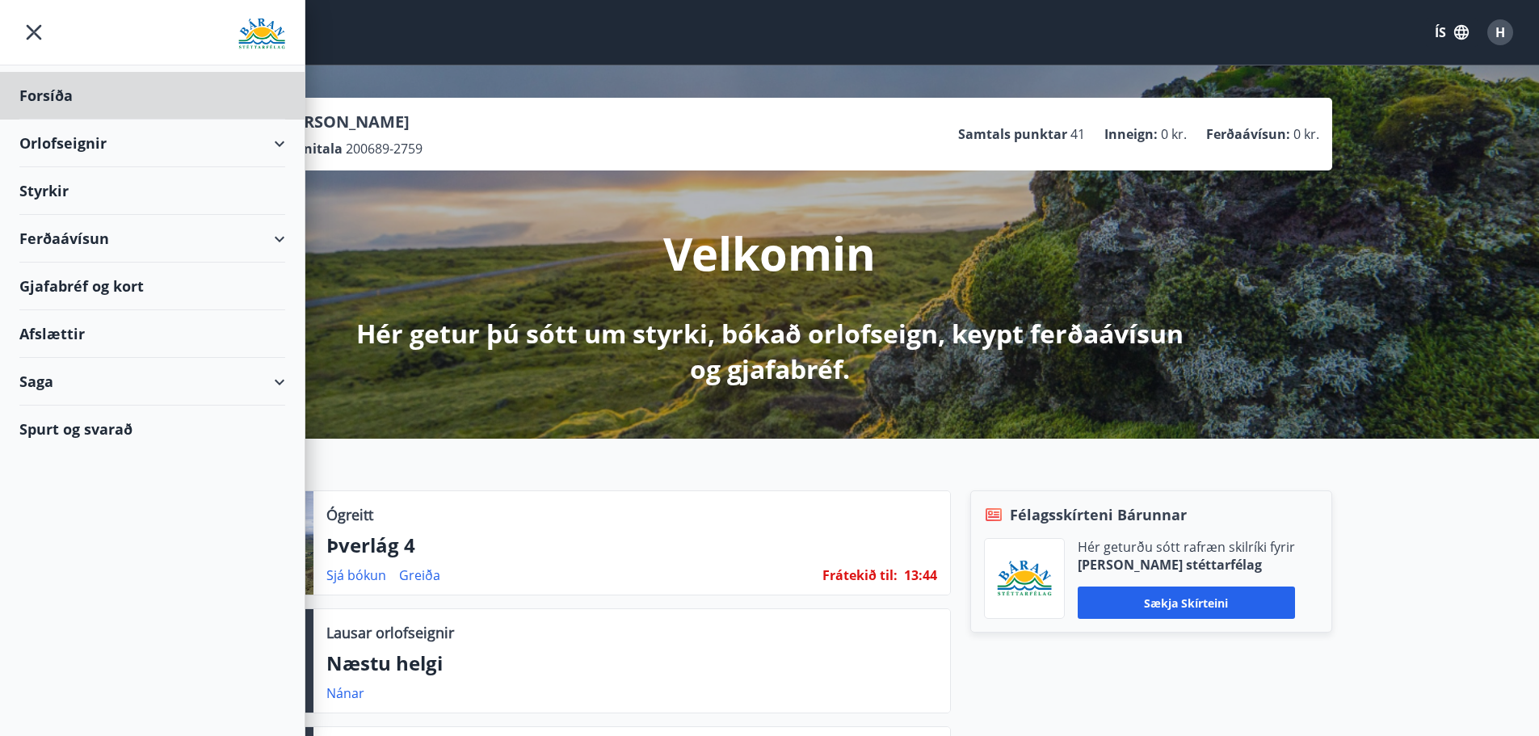
click at [255, 120] on div "Styrkir" at bounding box center [152, 96] width 266 height 48
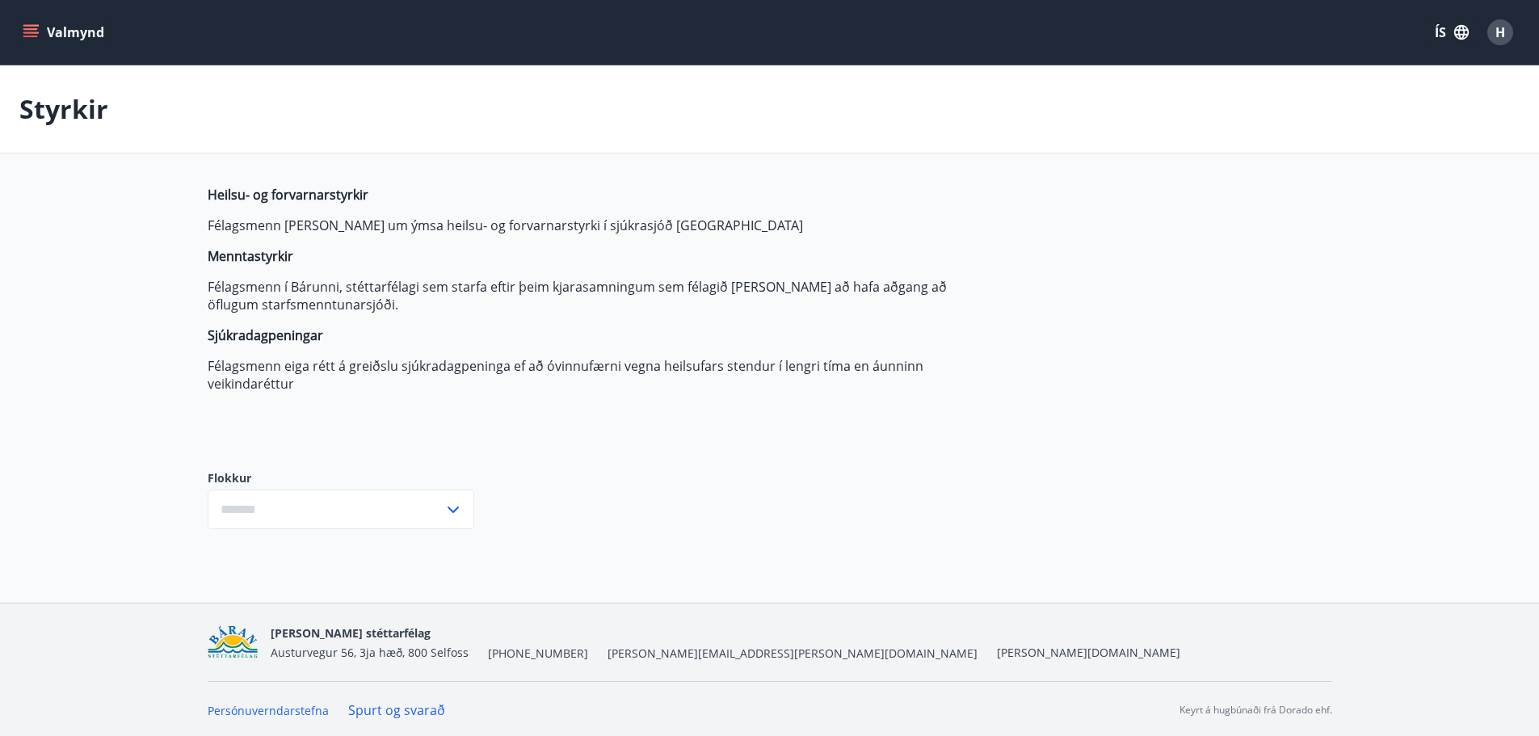
type input "***"
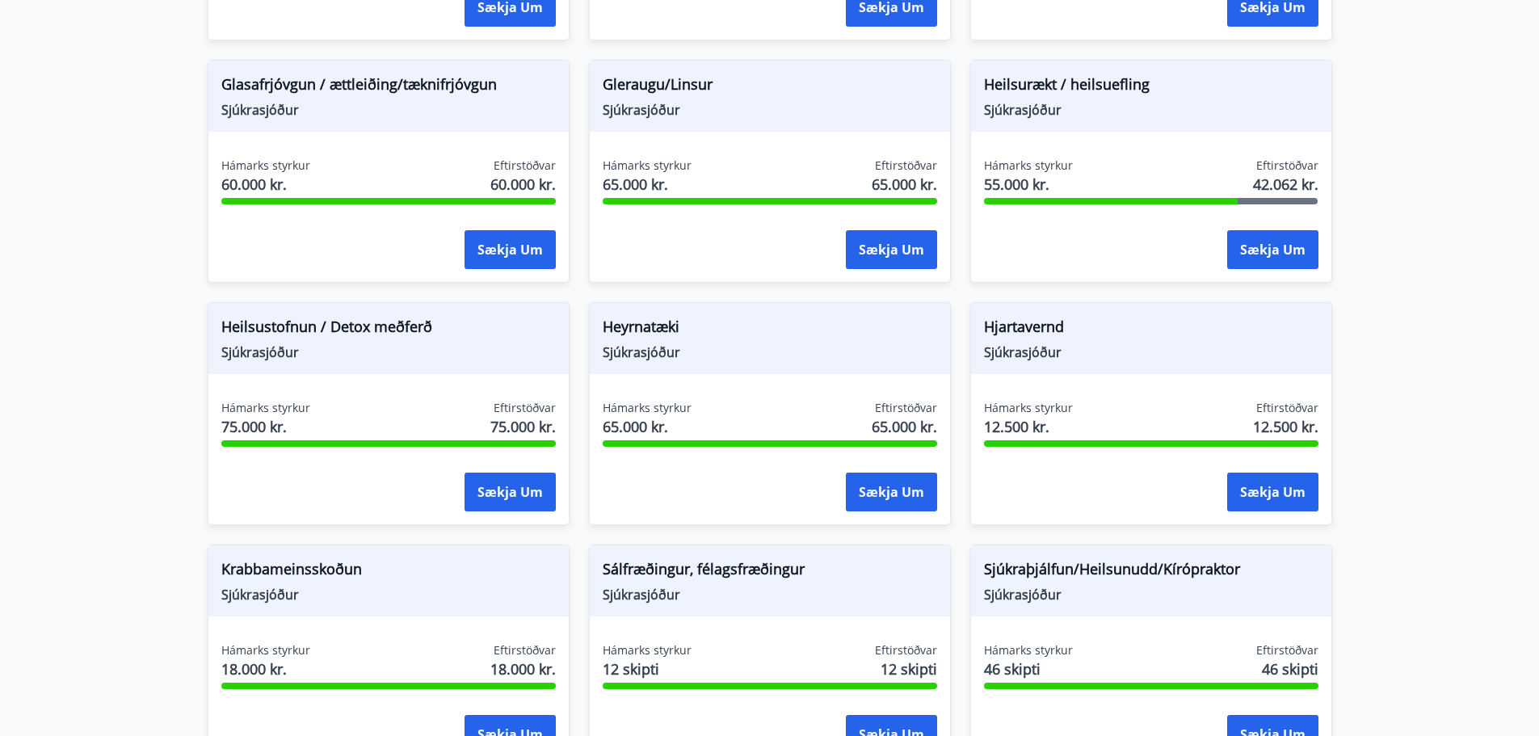
scroll to position [727, 0]
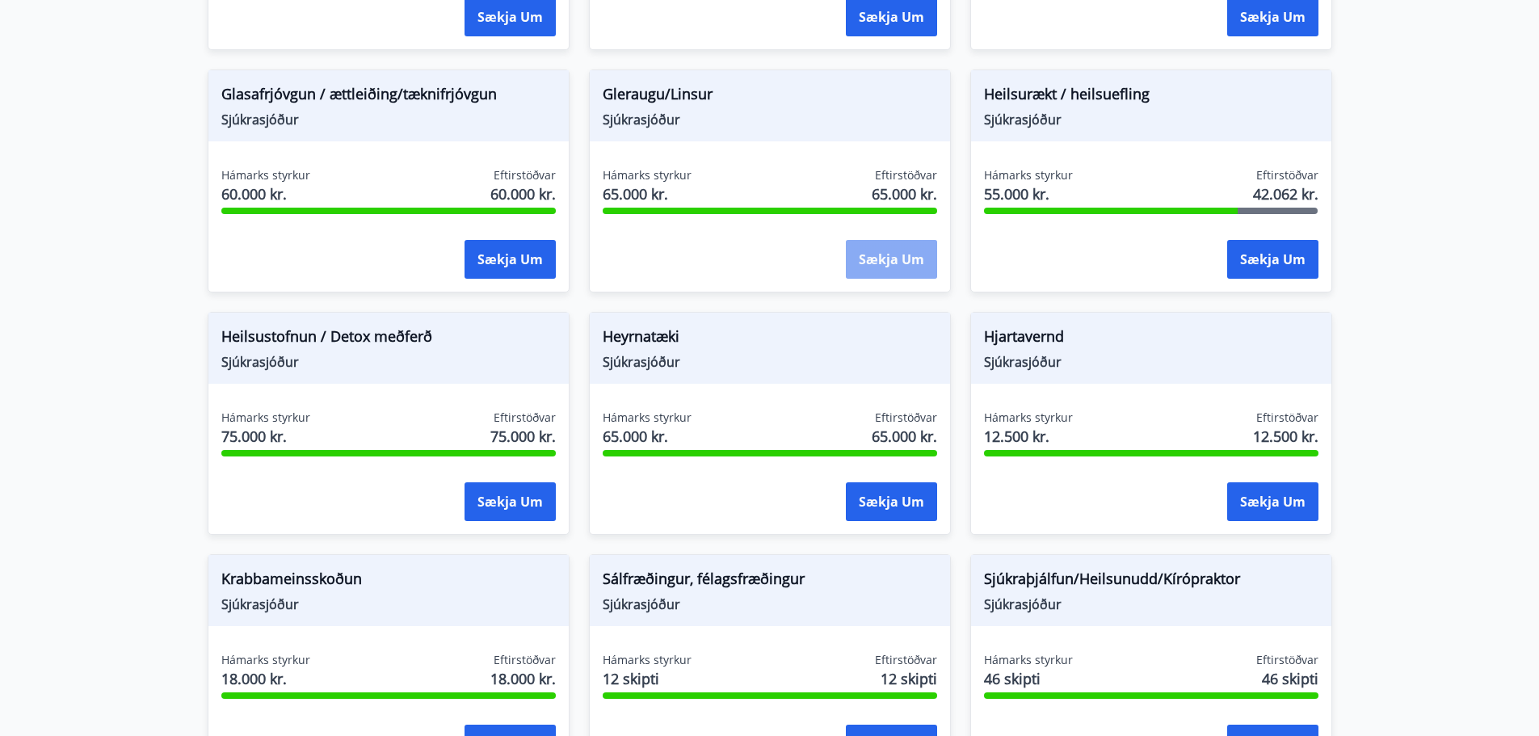
click at [879, 262] on button "Sækja um" at bounding box center [891, 259] width 91 height 39
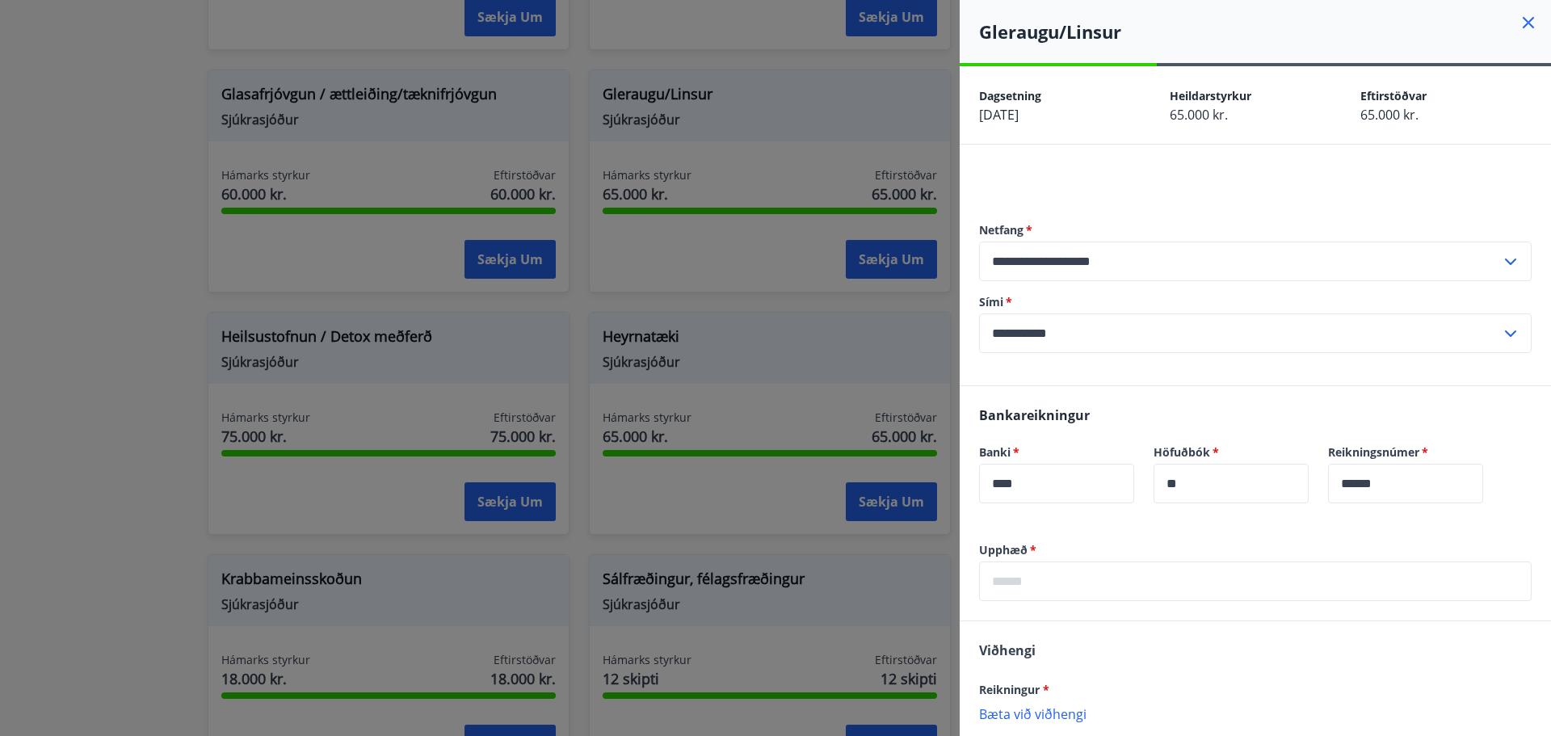
click at [1184, 524] on div "Bankareikningur Banki   * **** ​ Höfuðbók   * ** ​ Reikningsnúmer   * ****** ​" at bounding box center [1255, 464] width 591 height 156
click at [1519, 15] on icon at bounding box center [1528, 22] width 19 height 19
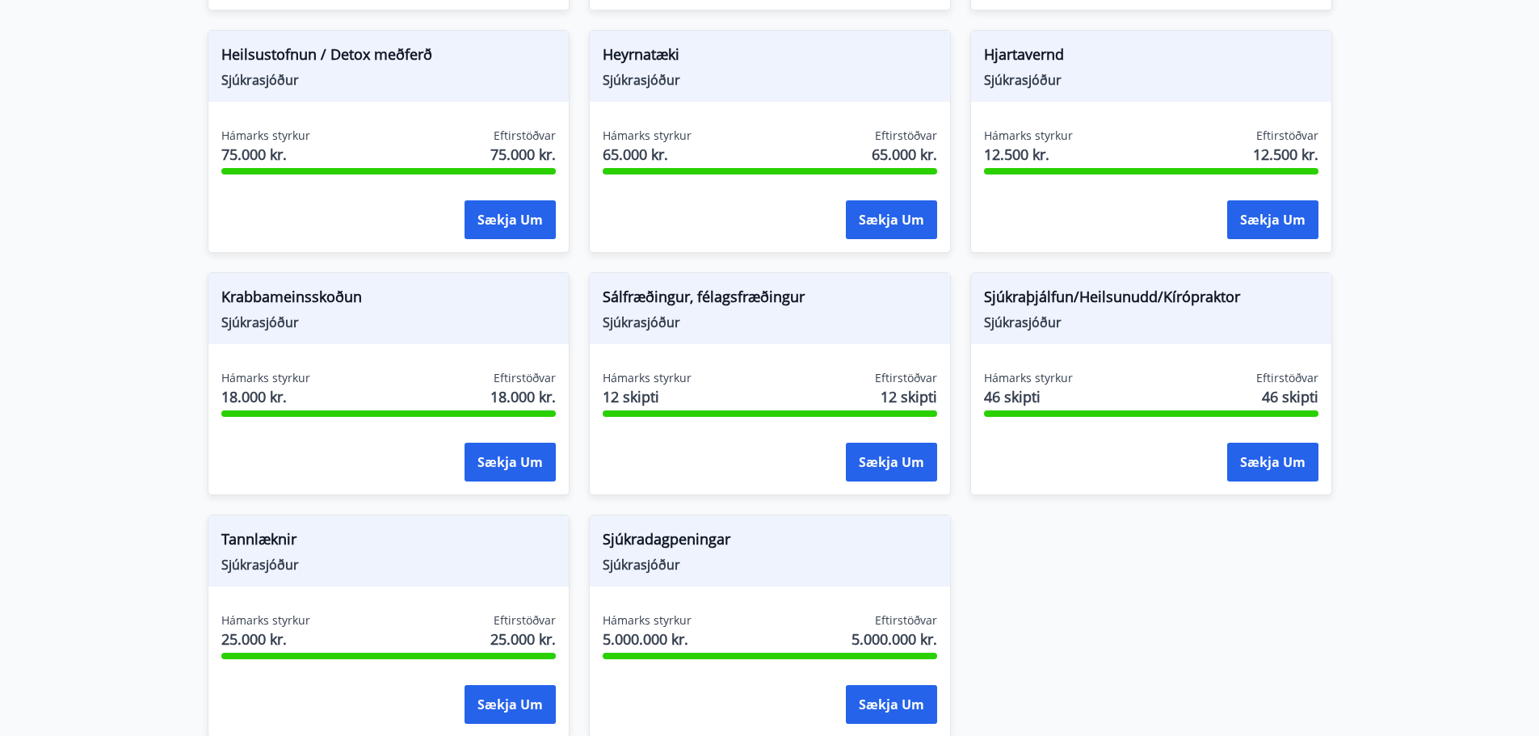
scroll to position [970, 0]
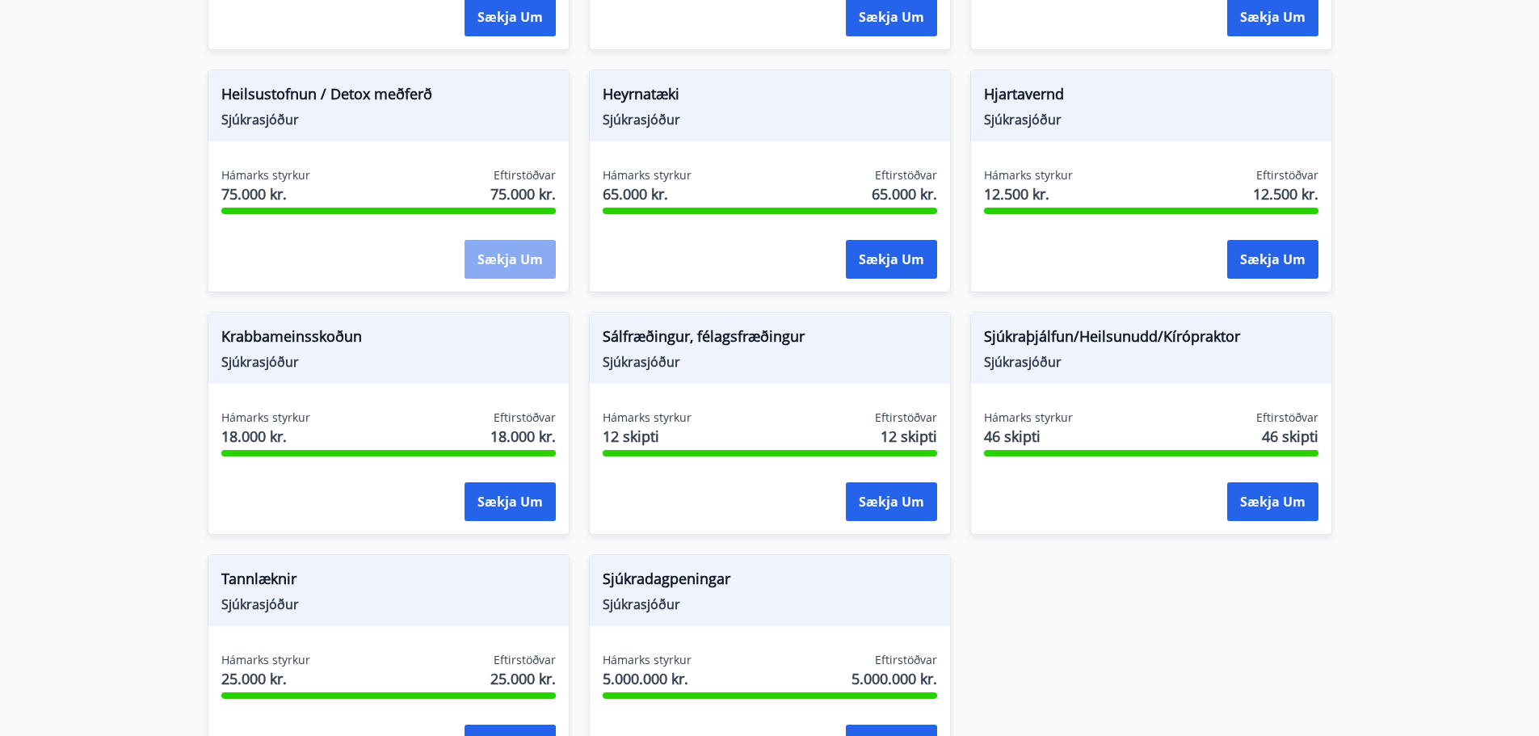
click at [488, 259] on button "Sækja um" at bounding box center [510, 259] width 91 height 39
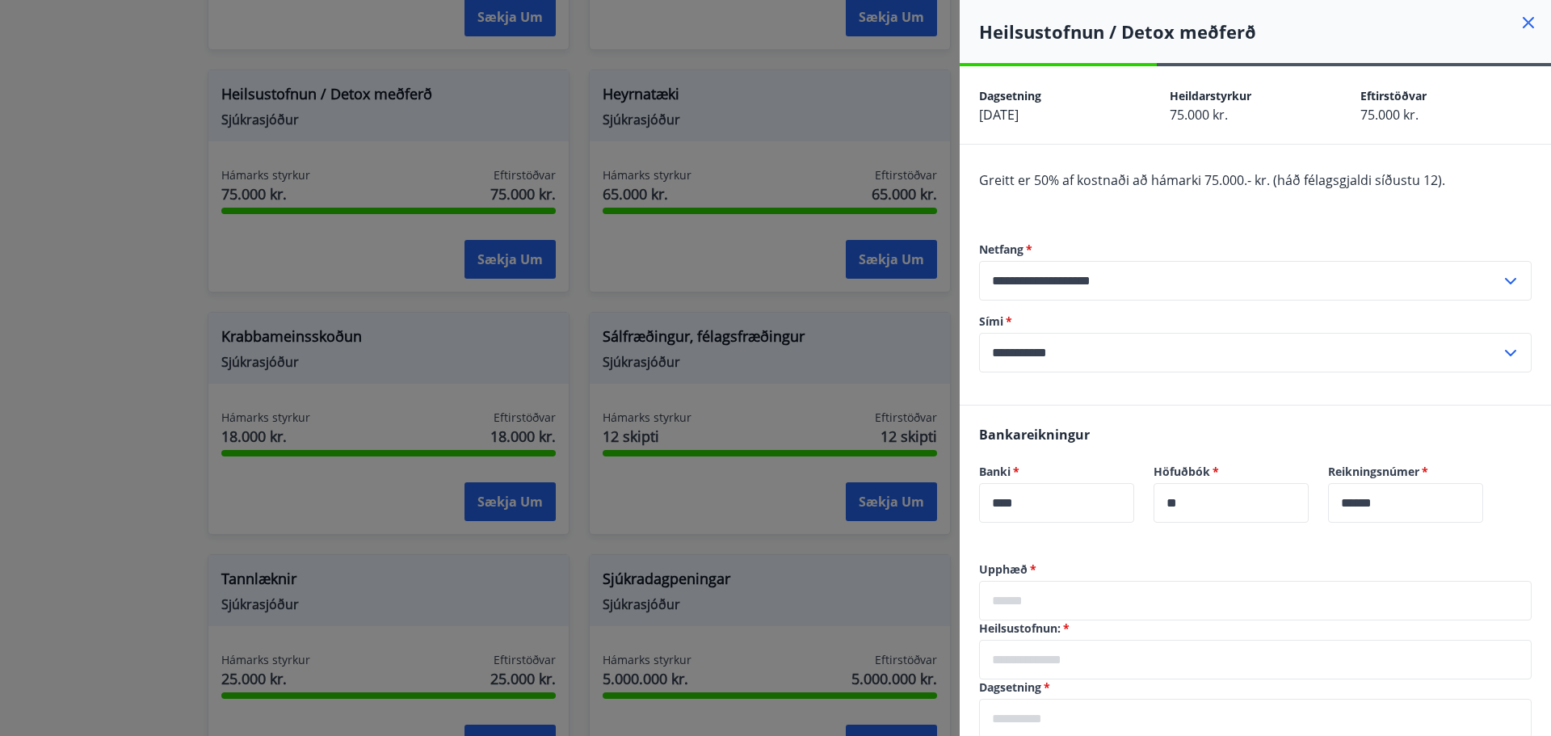
click at [1519, 25] on icon at bounding box center [1528, 22] width 19 height 19
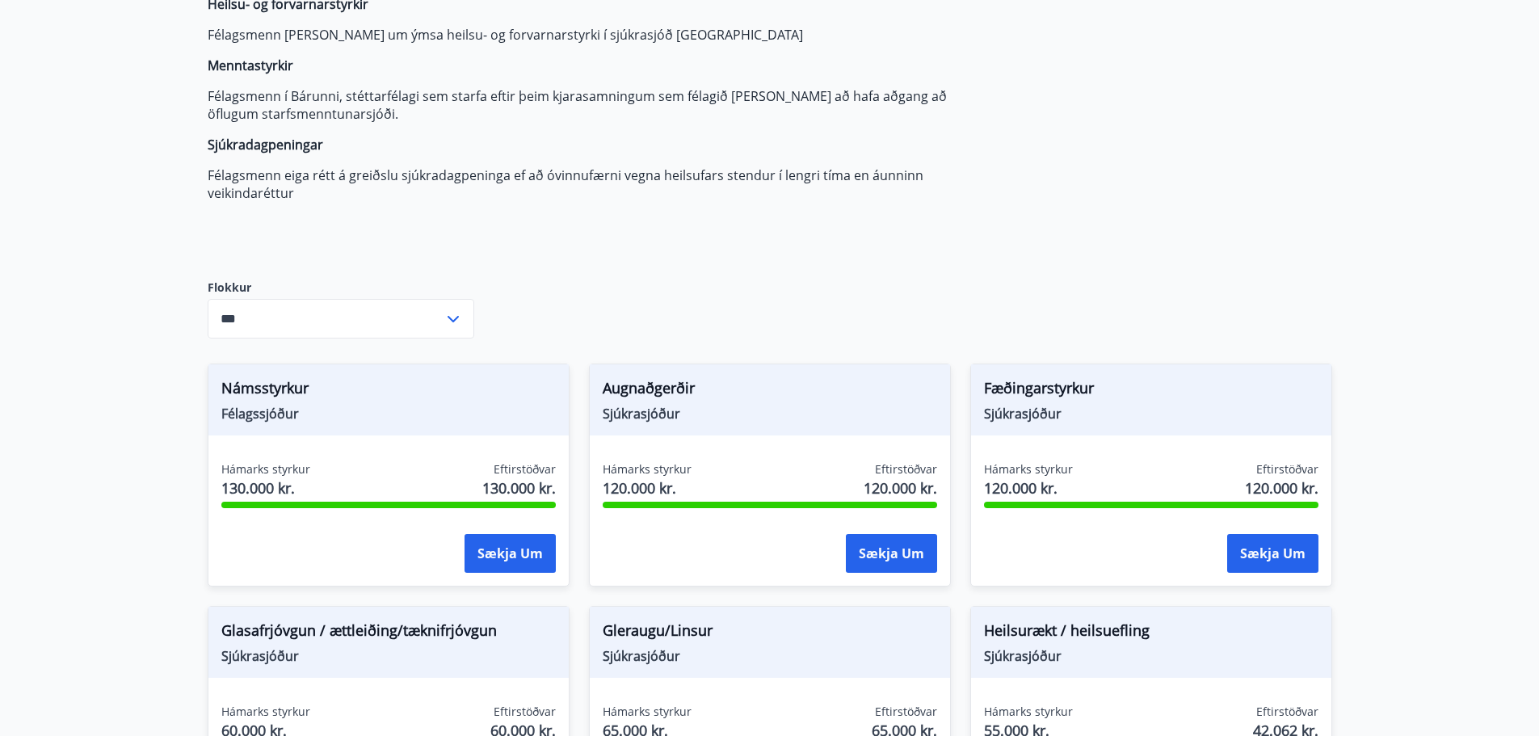
scroll to position [485, 0]
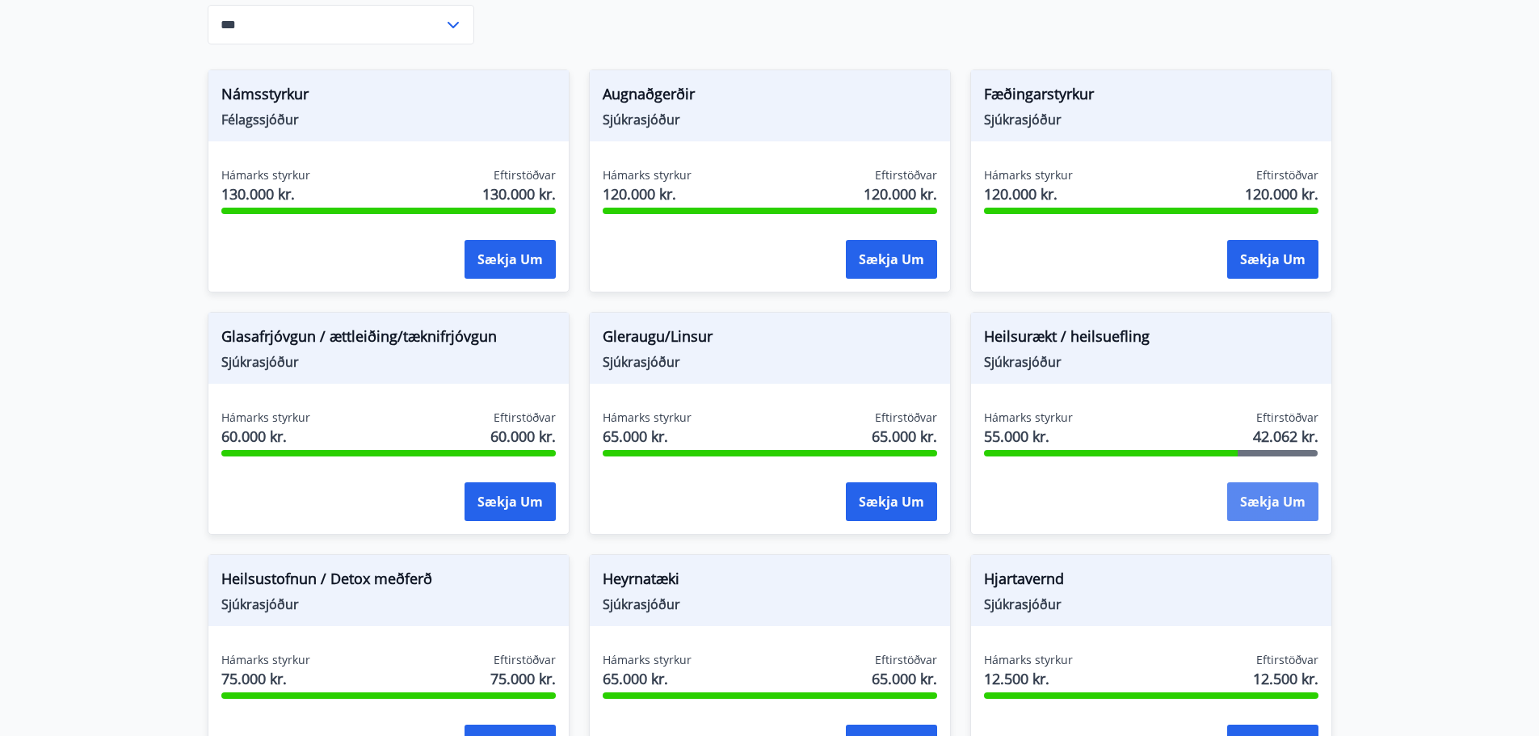
click at [1296, 496] on button "Sækja um" at bounding box center [1272, 501] width 91 height 39
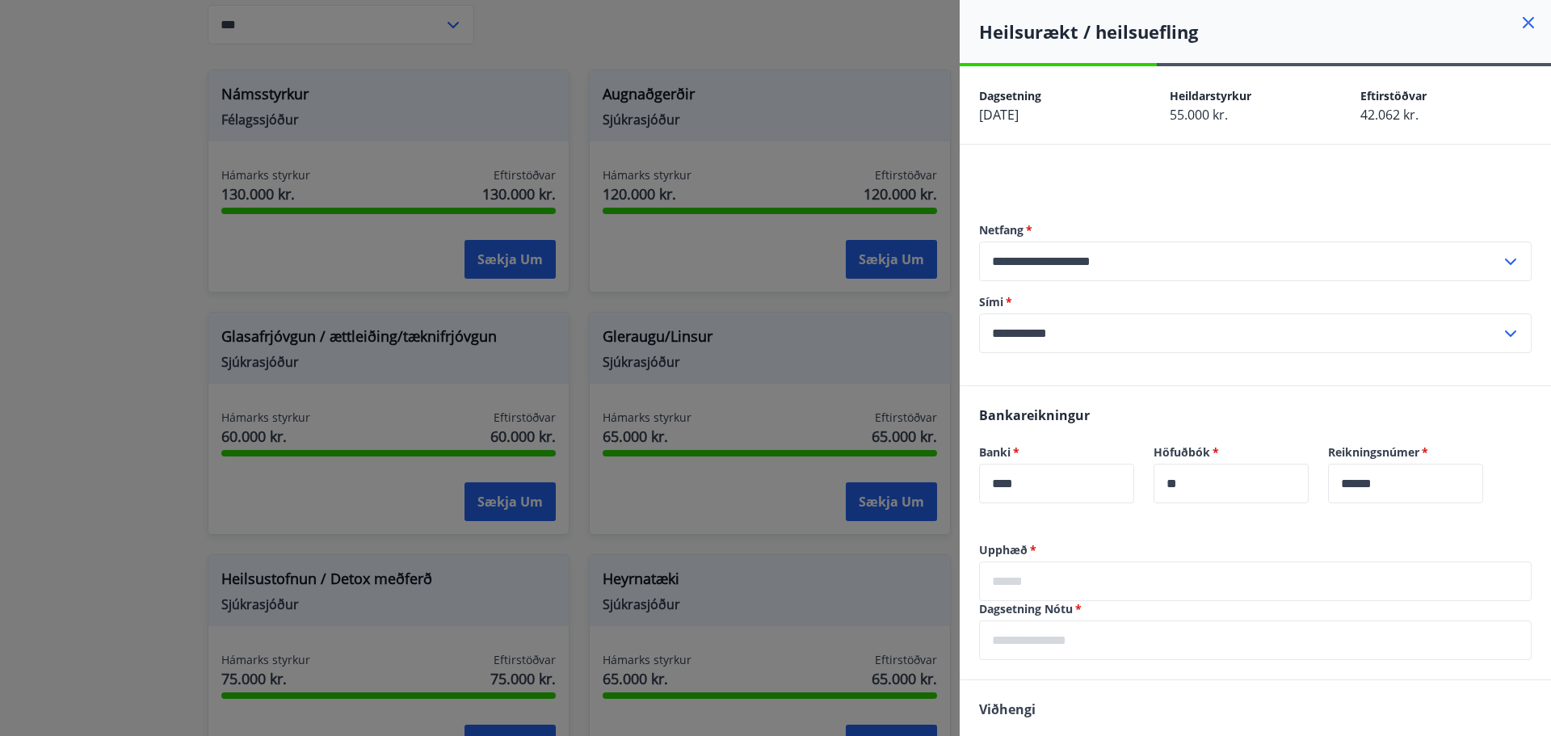
click at [1519, 22] on icon at bounding box center [1528, 22] width 19 height 19
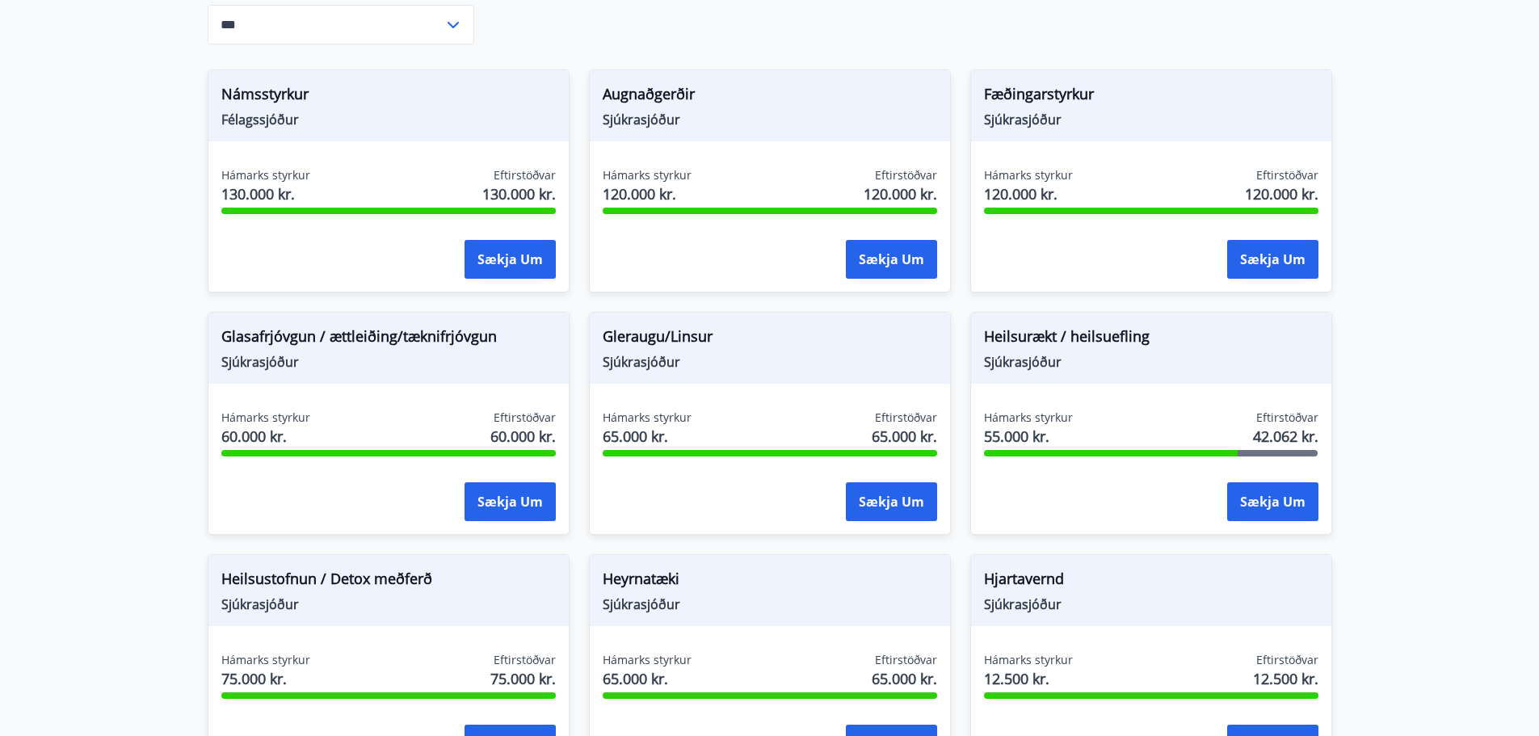
click at [57, 210] on main "Styrkir Heilsu- og forvarnarstyrkir Félagsmenn [PERSON_NAME] um ýmsa heilsu- og…" at bounding box center [769, 431] width 1539 height 1701
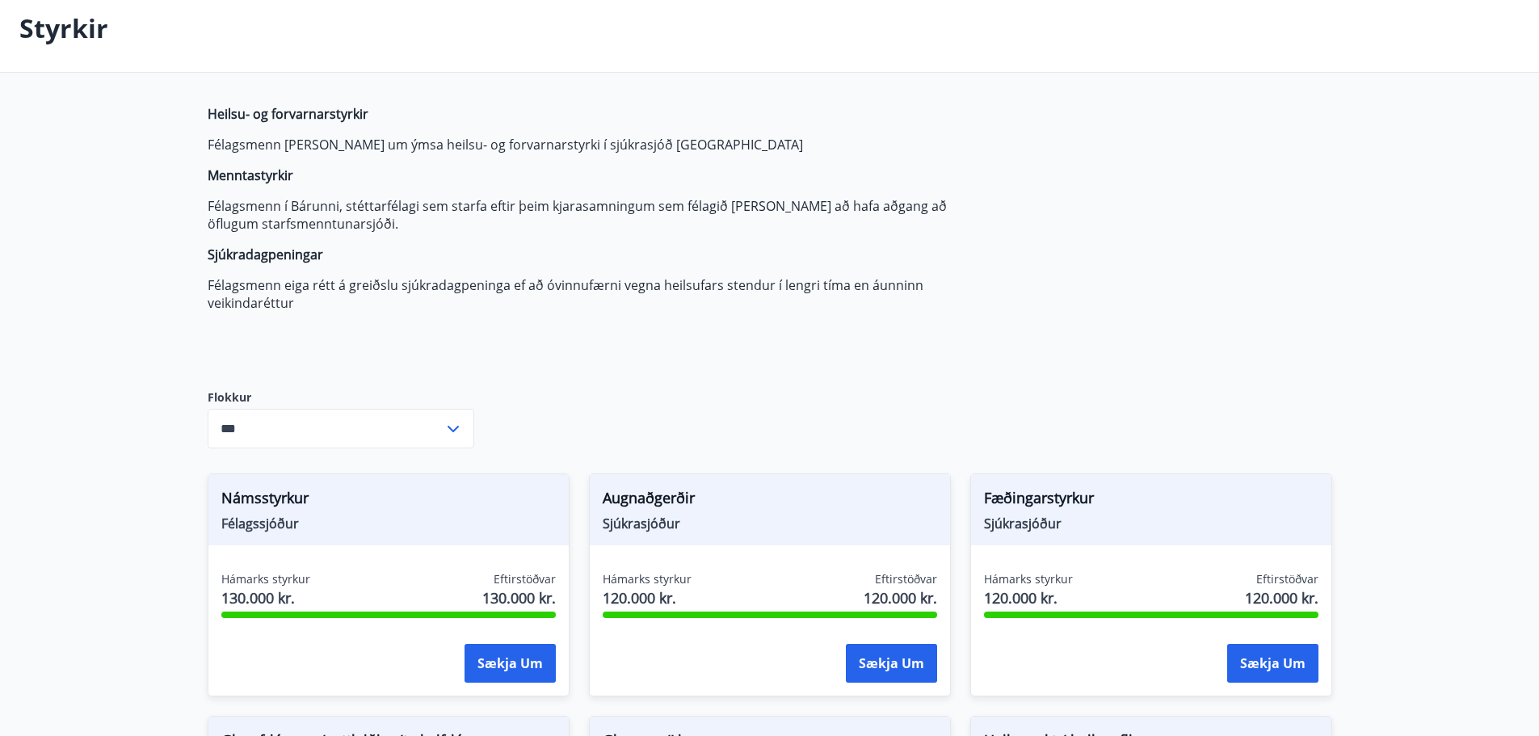
scroll to position [0, 0]
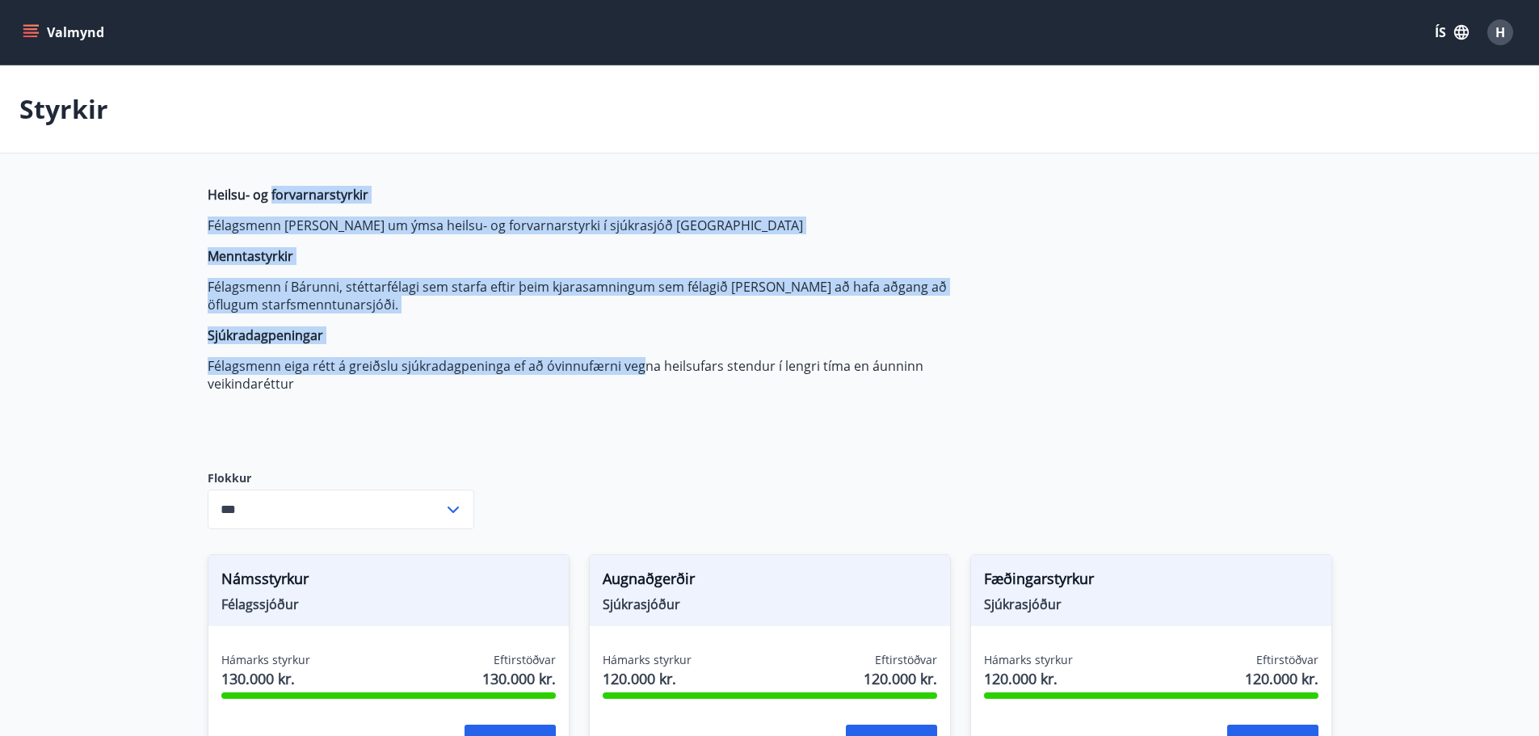
drag, startPoint x: 376, startPoint y: 255, endPoint x: 675, endPoint y: 376, distance: 322.6
click at [661, 373] on span "Heilsu- og forvarnarstyrkir Félagsmenn [PERSON_NAME] um ýmsa heilsu- og forvarn…" at bounding box center [589, 289] width 763 height 207
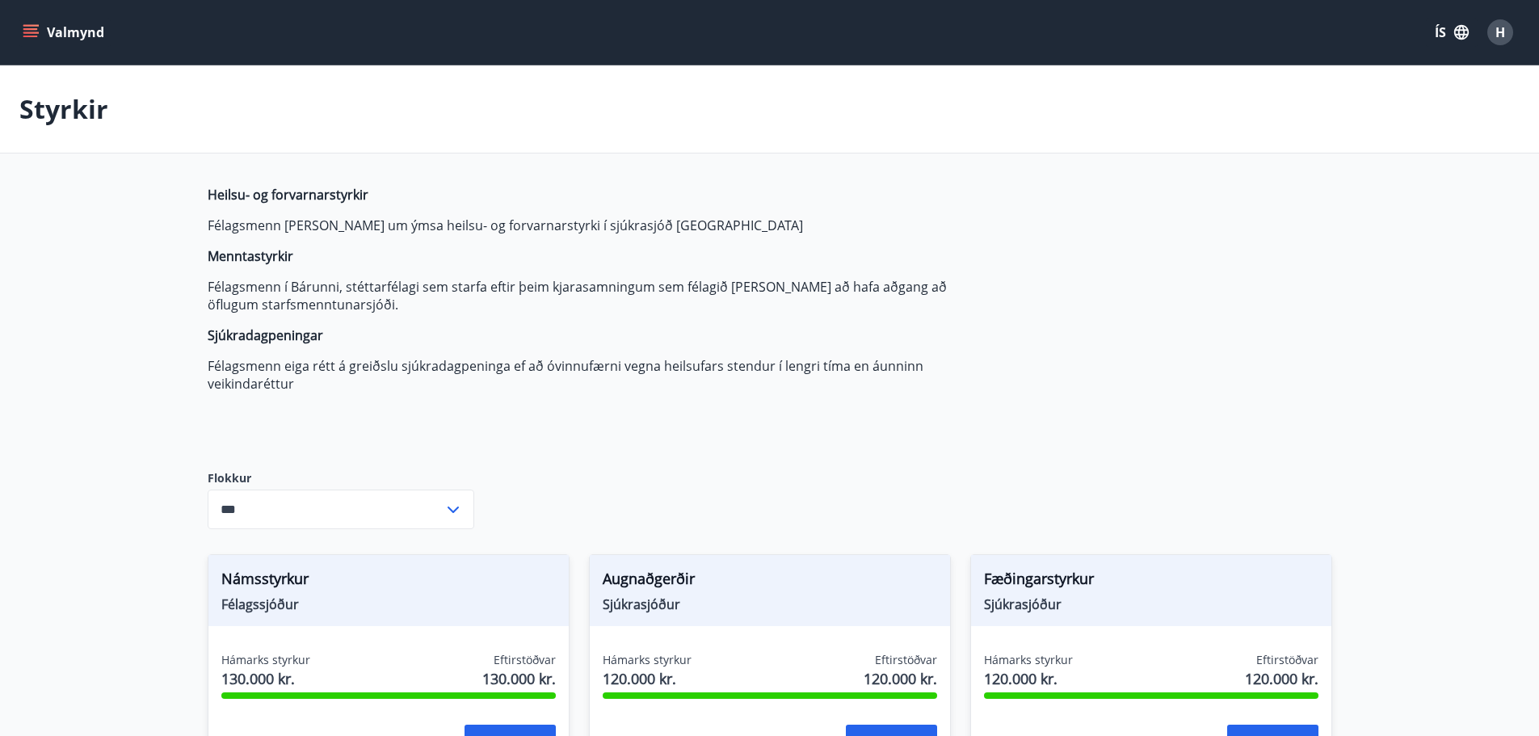
click at [751, 389] on p "Félagsmenn eiga rétt á greiðslu sjúkradagpeninga ef að óvinnufærni vegna heilsu…" at bounding box center [589, 375] width 763 height 36
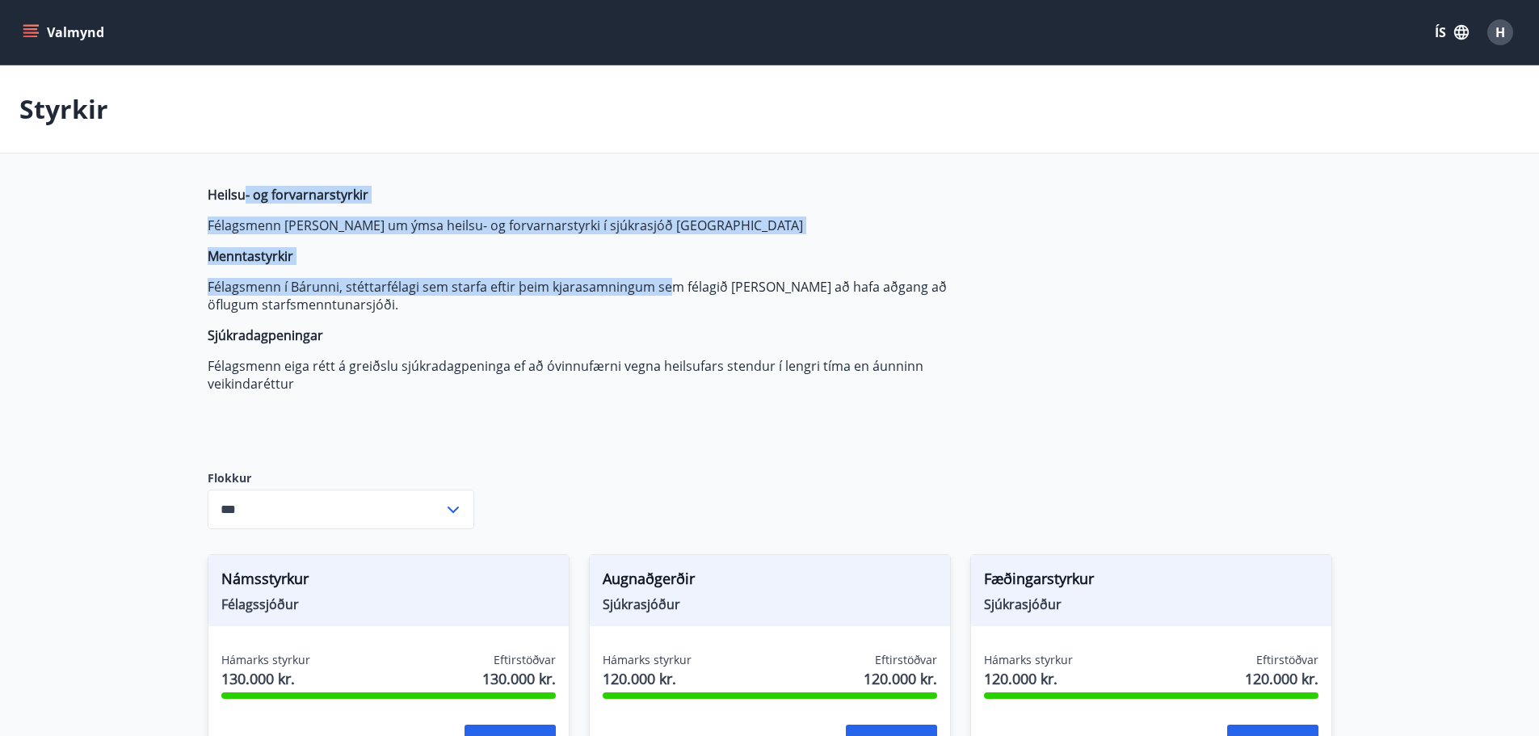
drag, startPoint x: 244, startPoint y: 208, endPoint x: 738, endPoint y: 280, distance: 499.6
click at [721, 280] on span "Heilsu- og forvarnarstyrkir Félagsmenn [PERSON_NAME] um ýmsa heilsu- og forvarn…" at bounding box center [589, 289] width 763 height 207
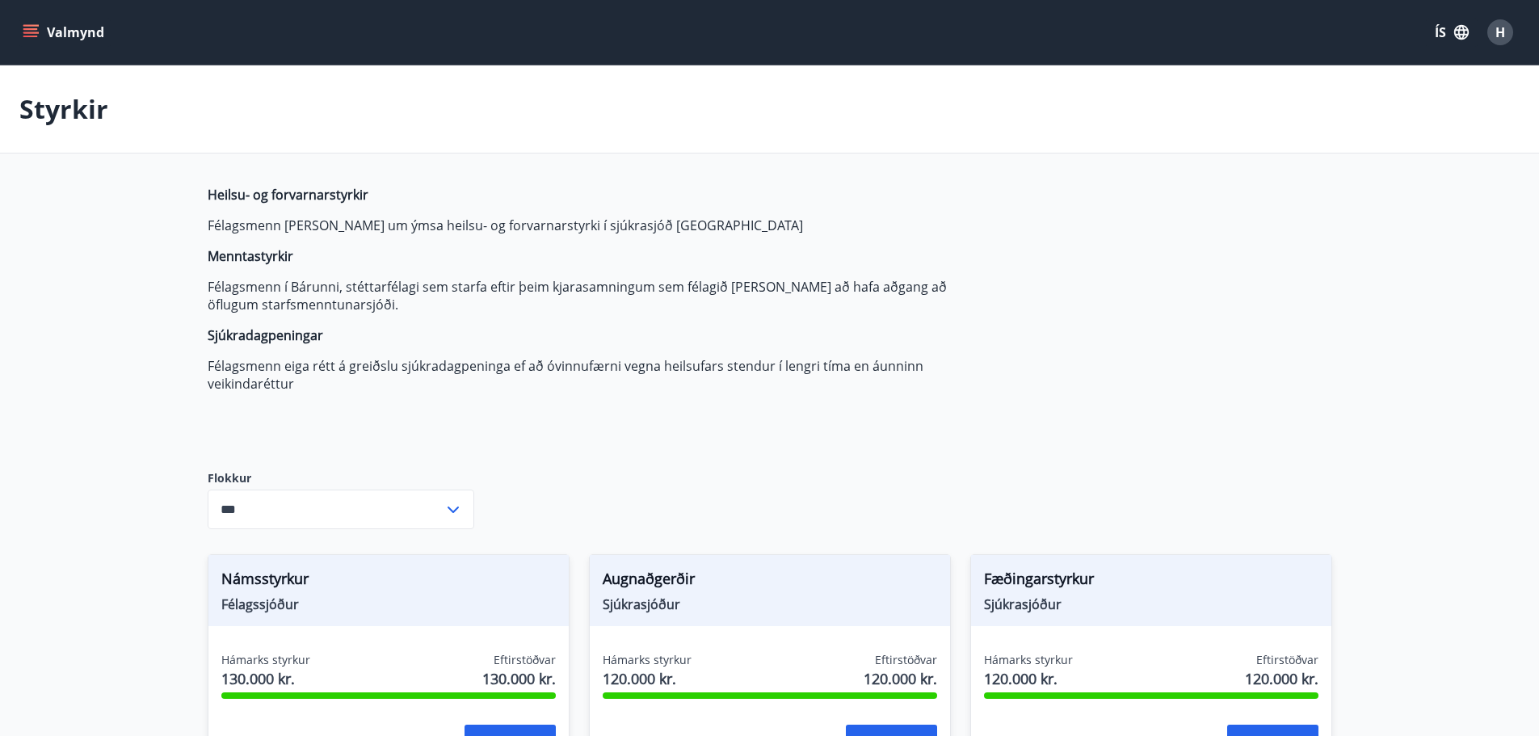
click at [780, 280] on p "Félagsmenn í Bárunni, stéttarfélagi sem starfa eftir þeim kjarasamningum sem fé…" at bounding box center [589, 296] width 763 height 36
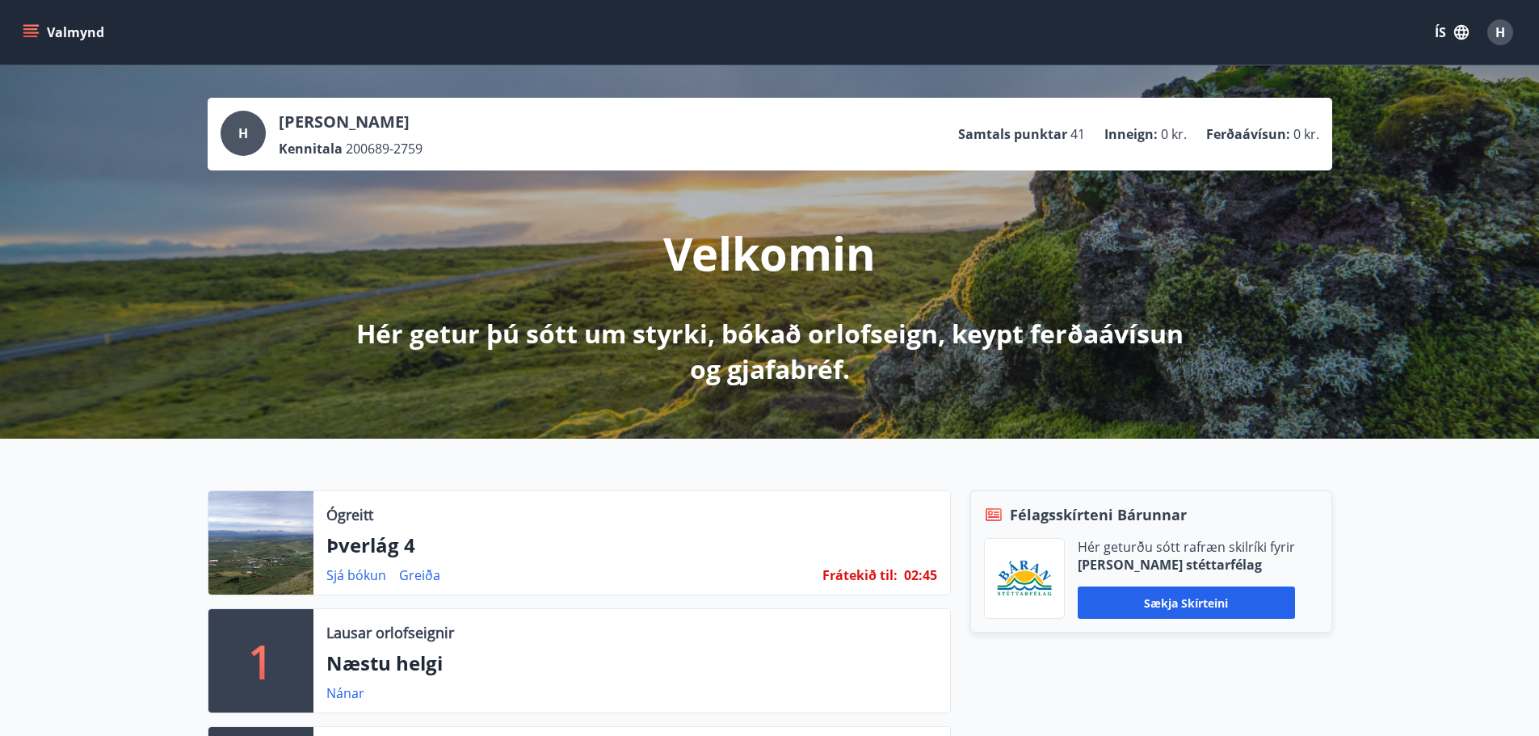
click at [1274, 133] on p "Ferðaávísun :" at bounding box center [1248, 134] width 84 height 18
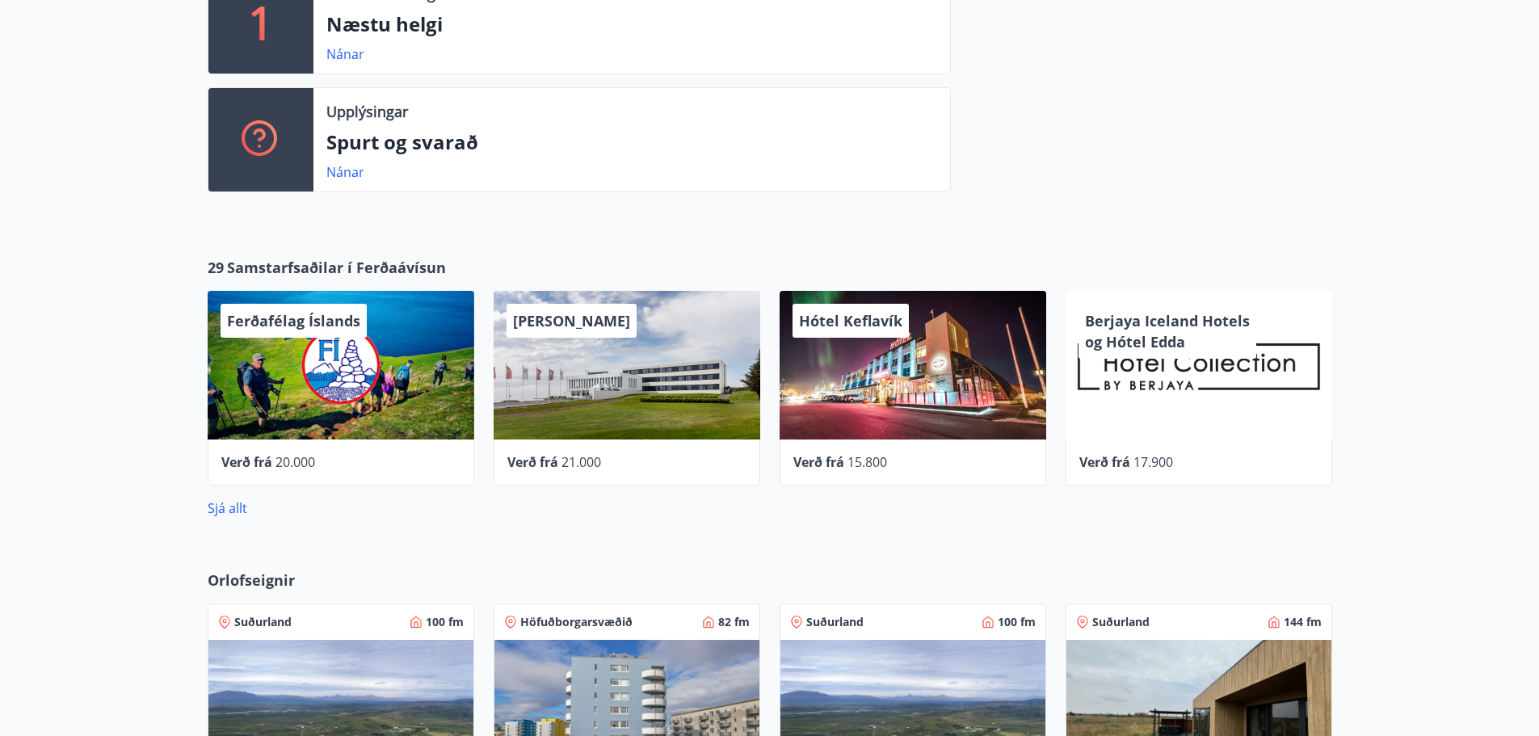
scroll to position [646, 0]
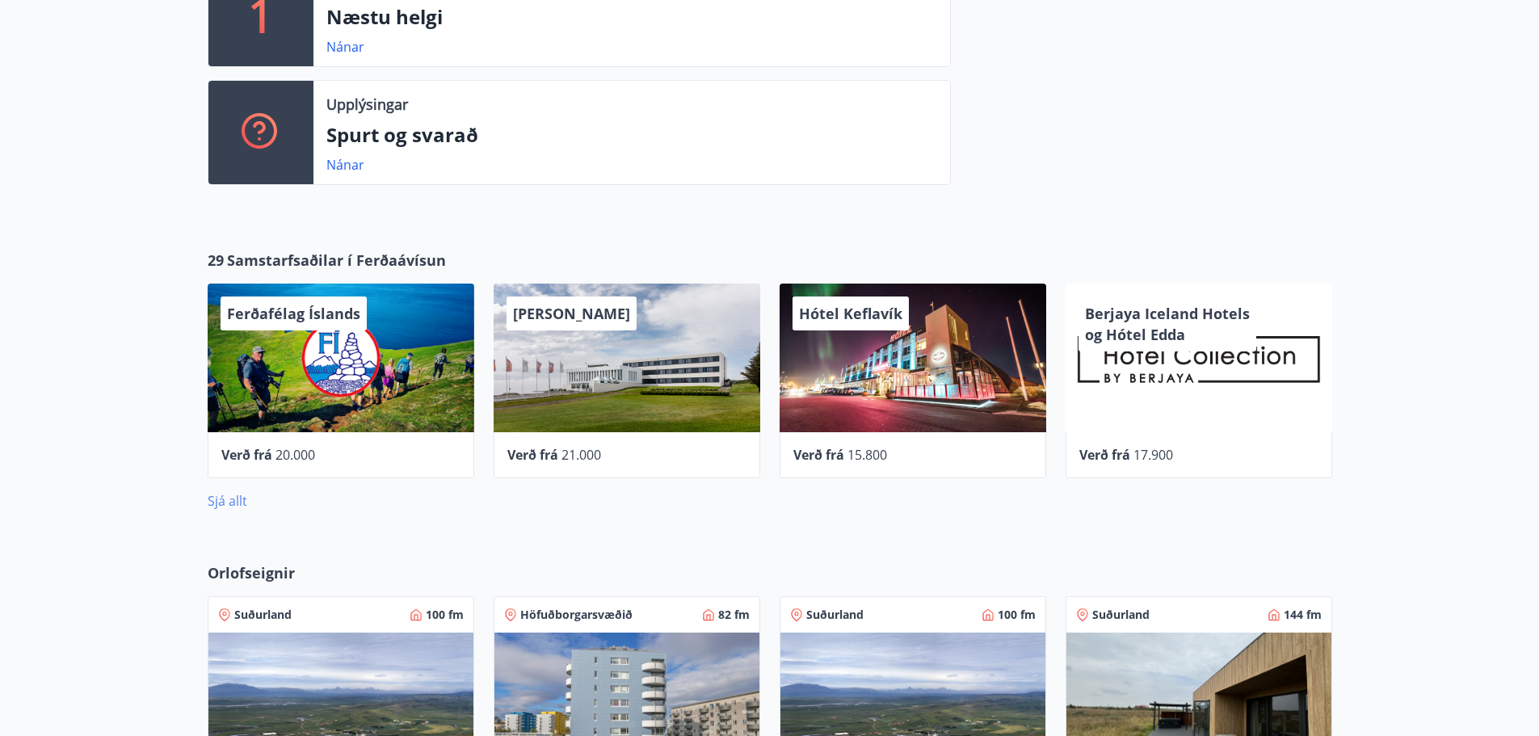
click at [222, 496] on link "Sjá allt" at bounding box center [228, 501] width 40 height 18
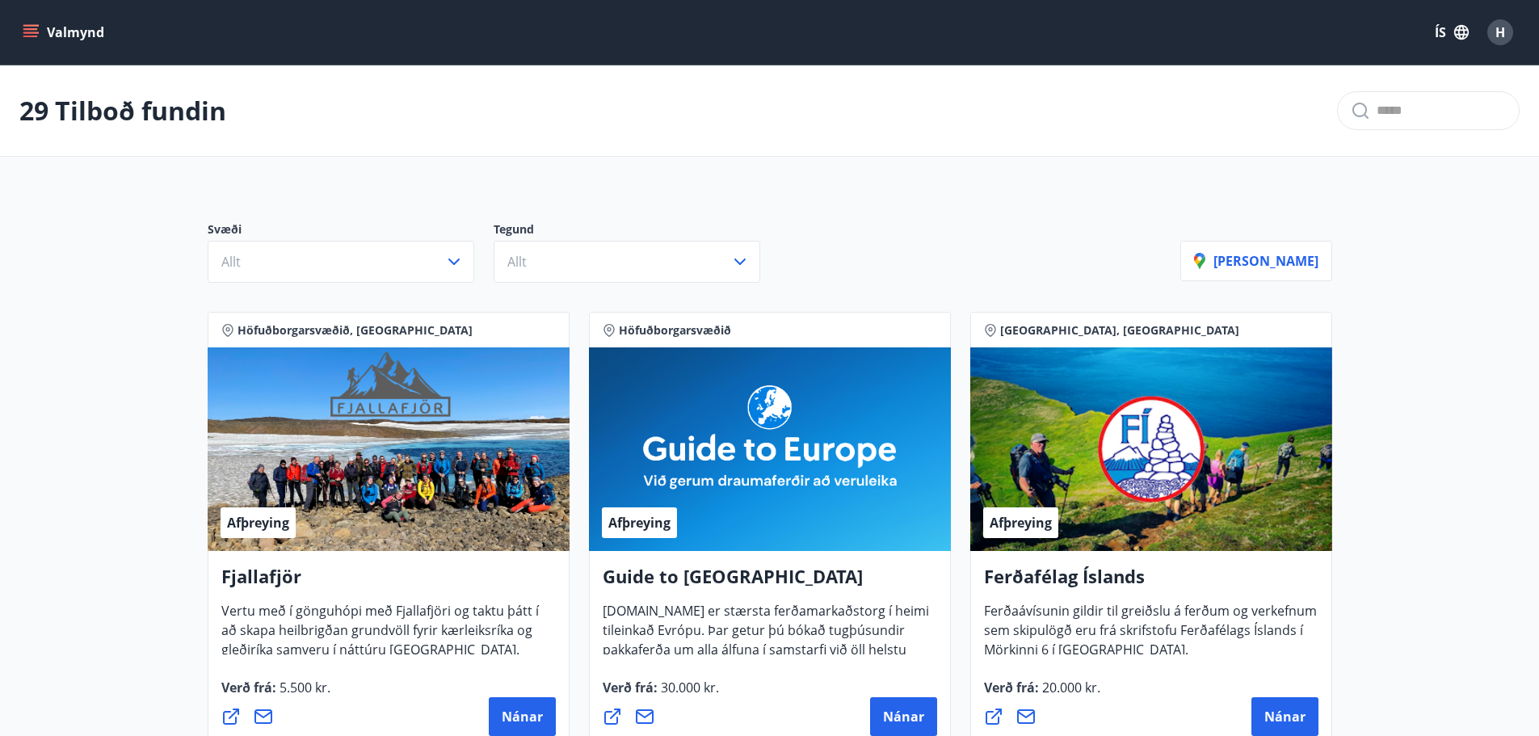
click at [36, 30] on icon "menu" at bounding box center [30, 29] width 15 height 2
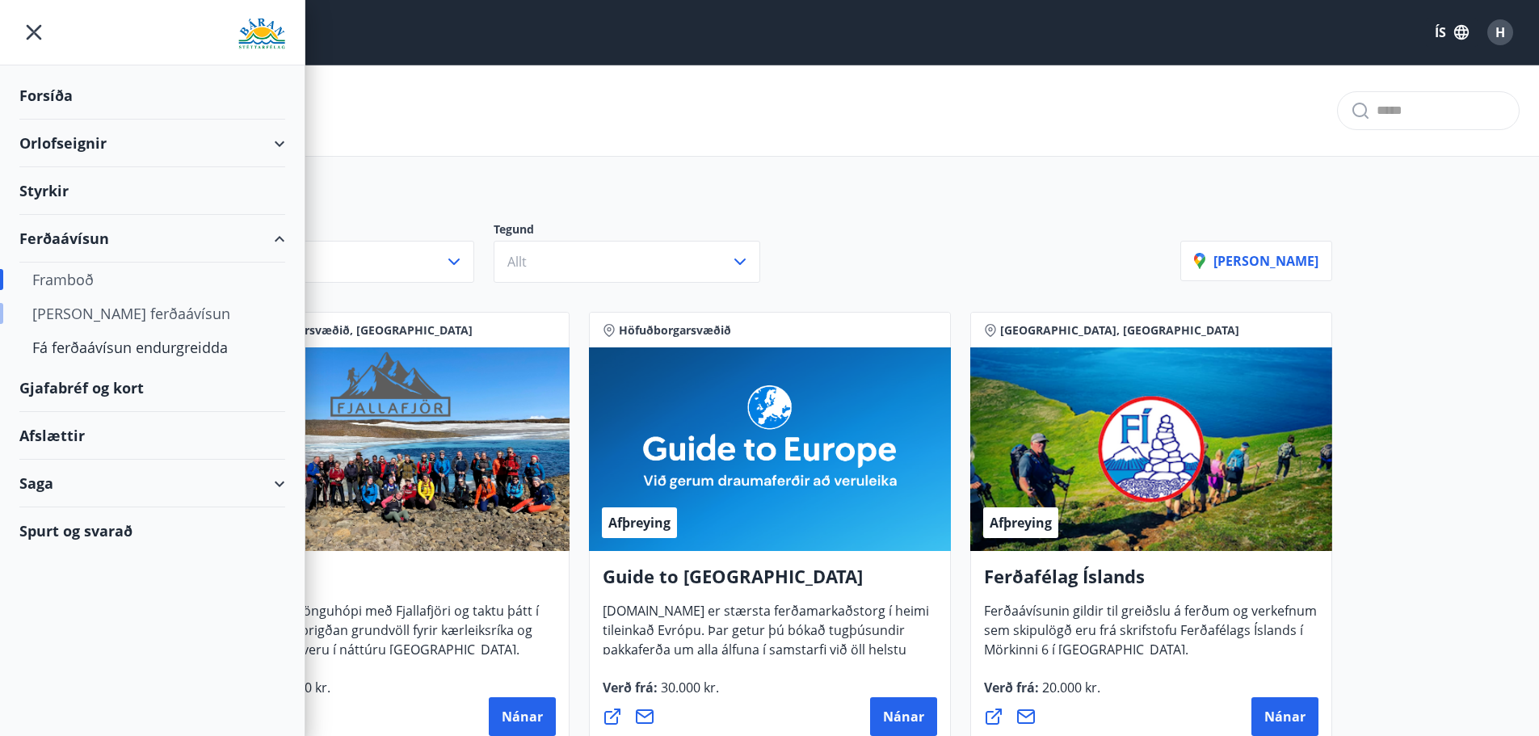
click at [69, 309] on div "Kaupa ferðaávísun" at bounding box center [152, 314] width 240 height 34
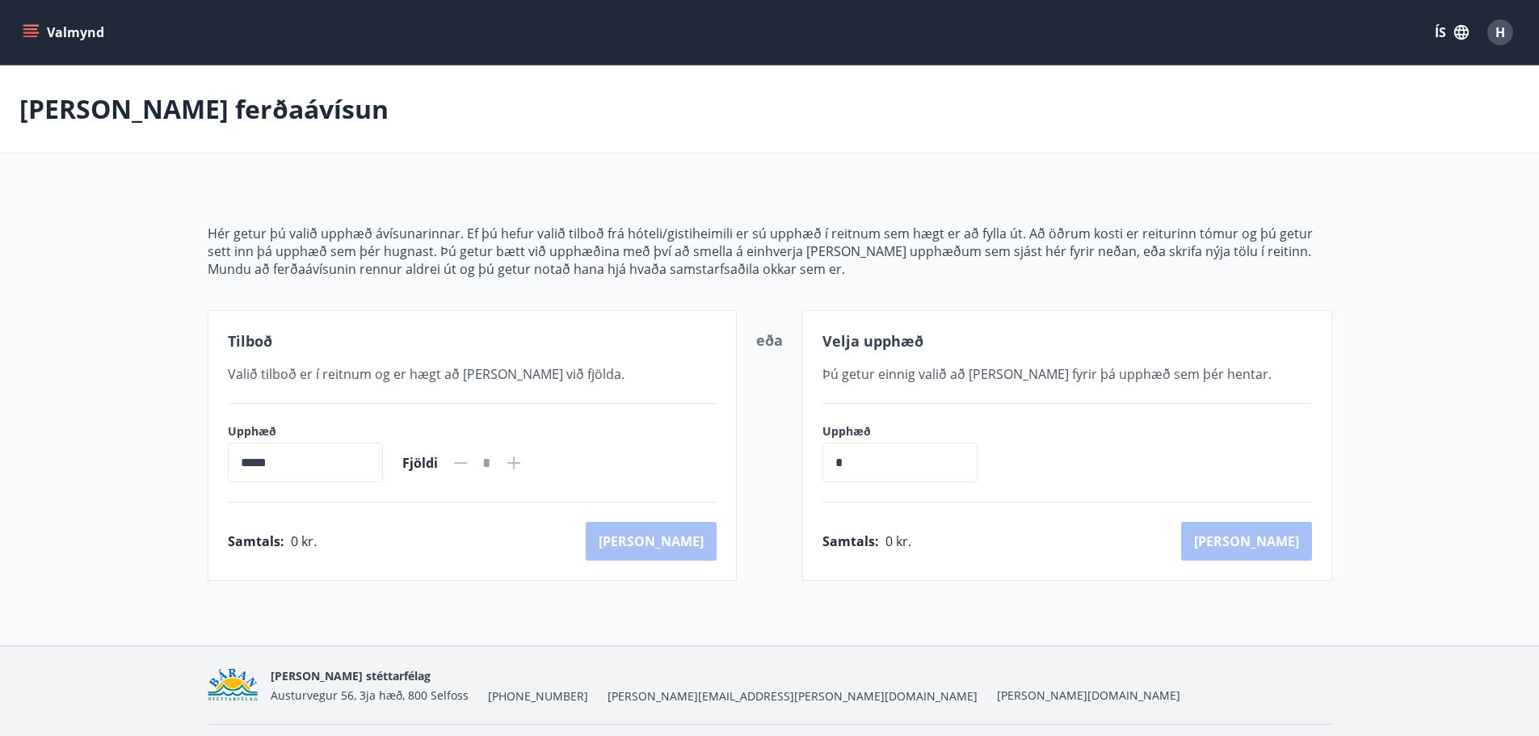
click at [21, 21] on button "Valmynd" at bounding box center [64, 32] width 91 height 29
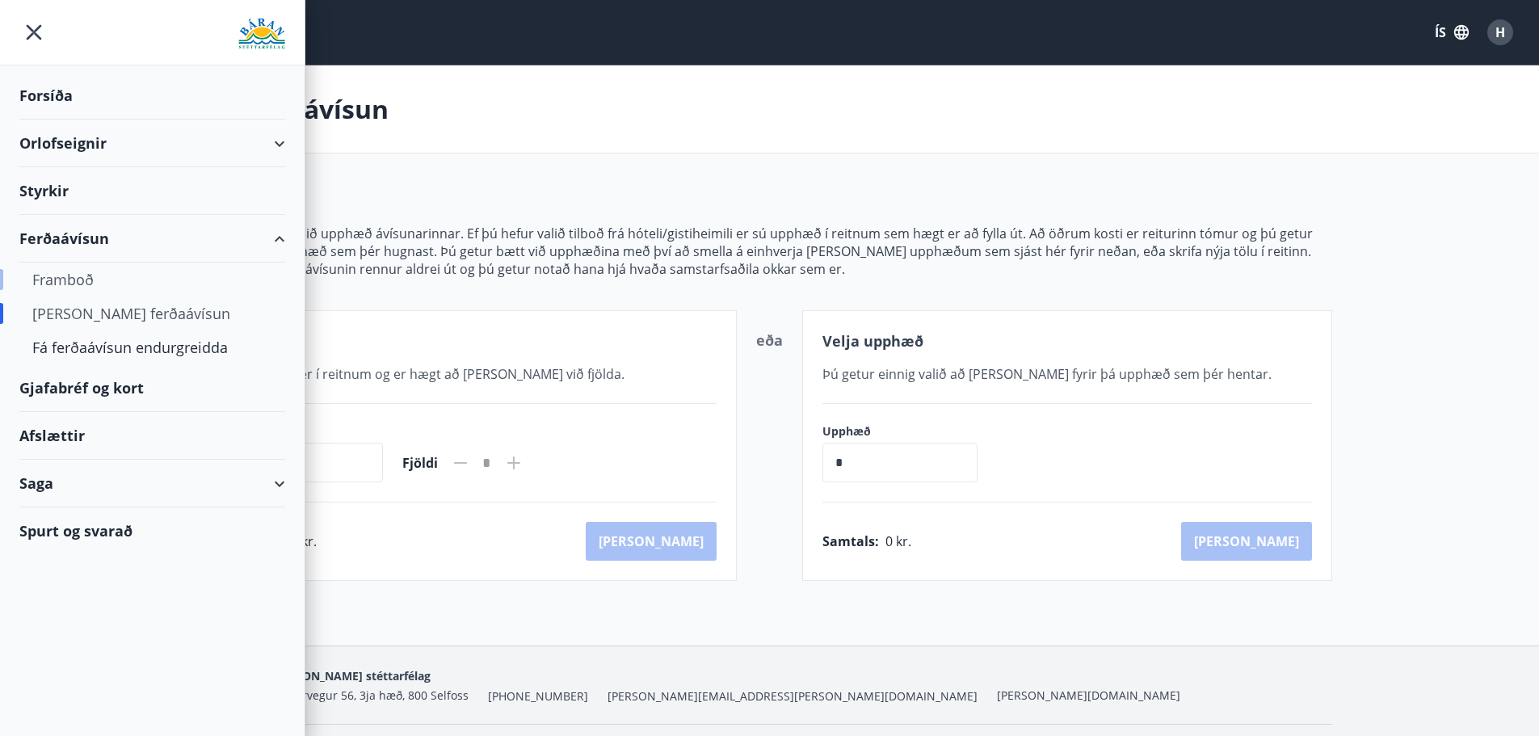
click at [69, 277] on div "Framboð" at bounding box center [152, 280] width 240 height 34
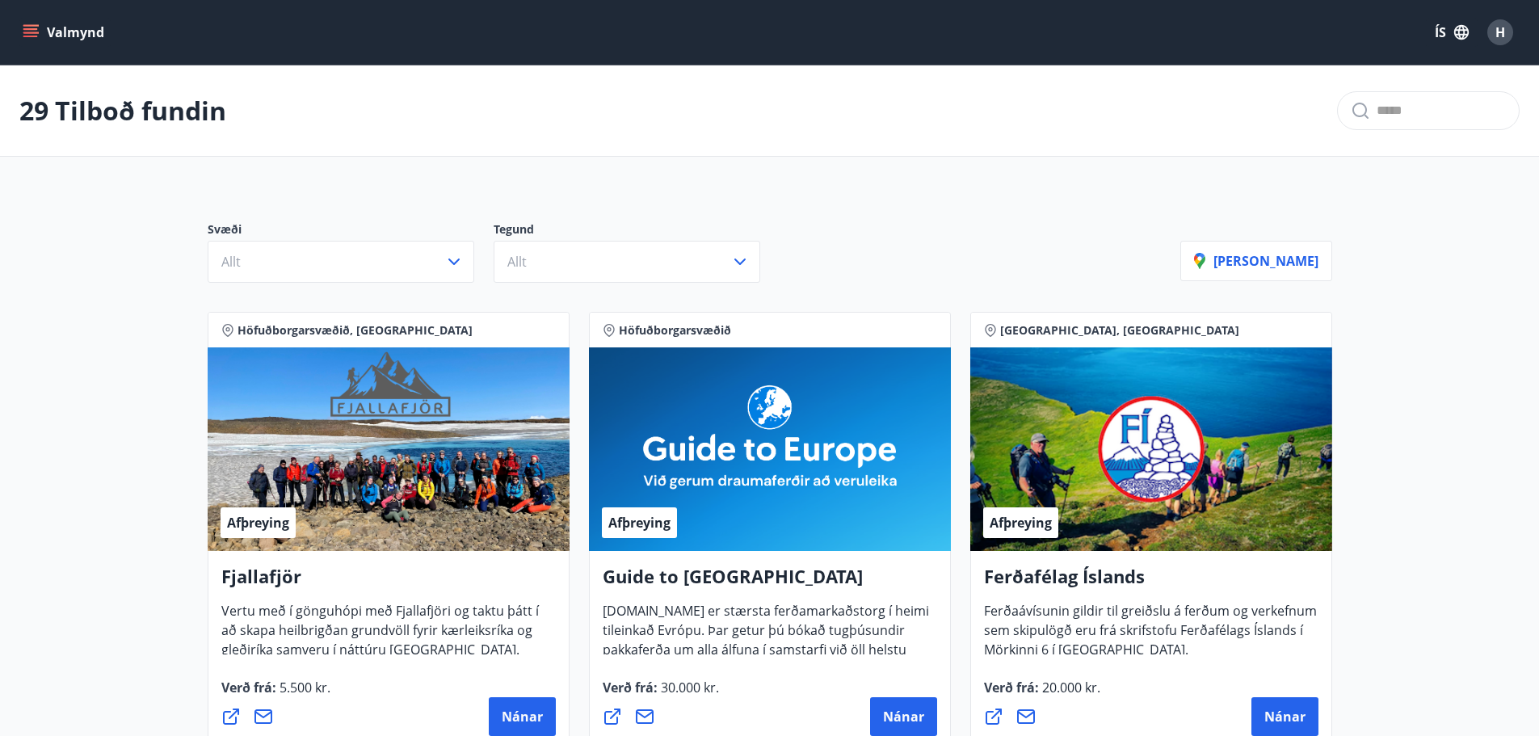
click at [35, 27] on icon "menu" at bounding box center [31, 32] width 16 height 16
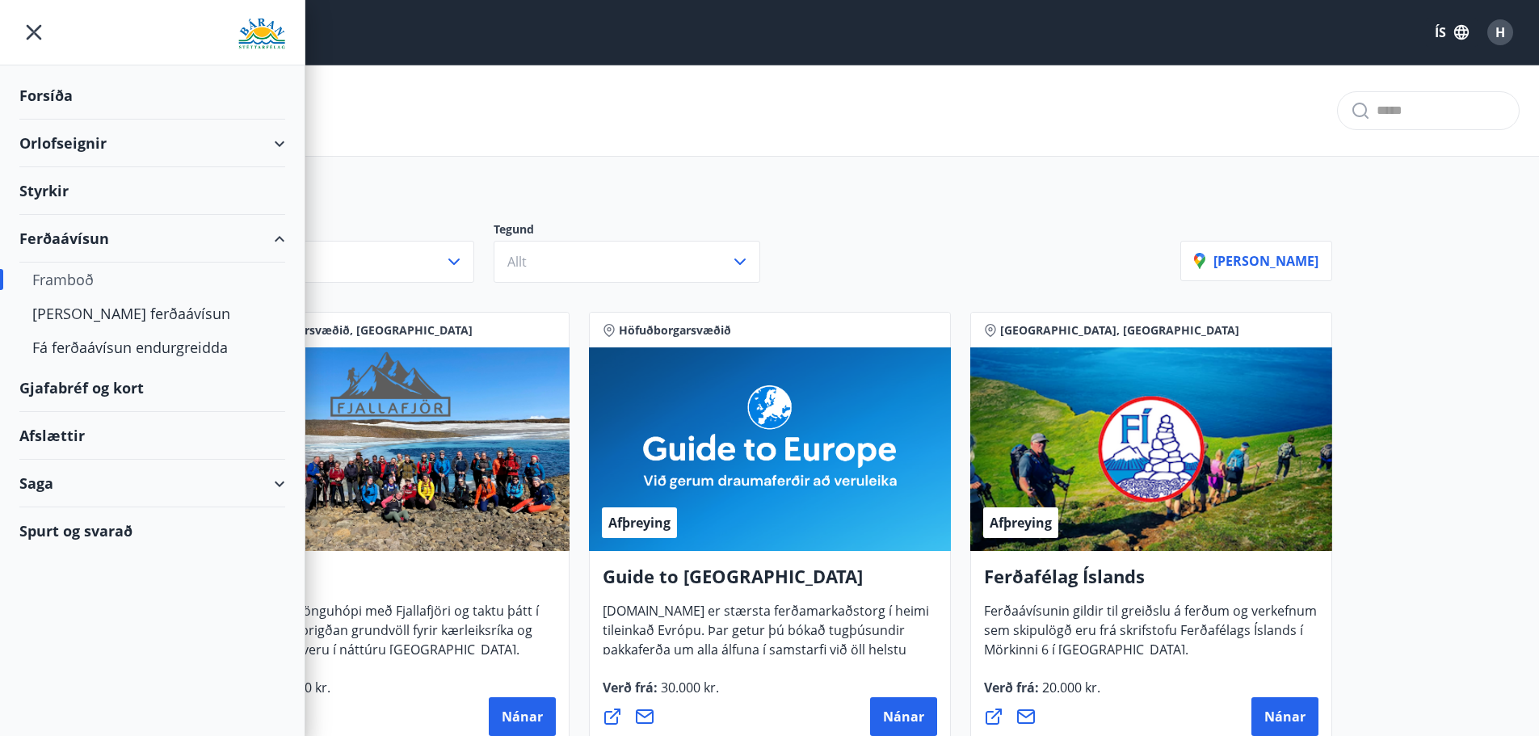
click at [279, 152] on div "Orlofseignir" at bounding box center [152, 144] width 266 height 48
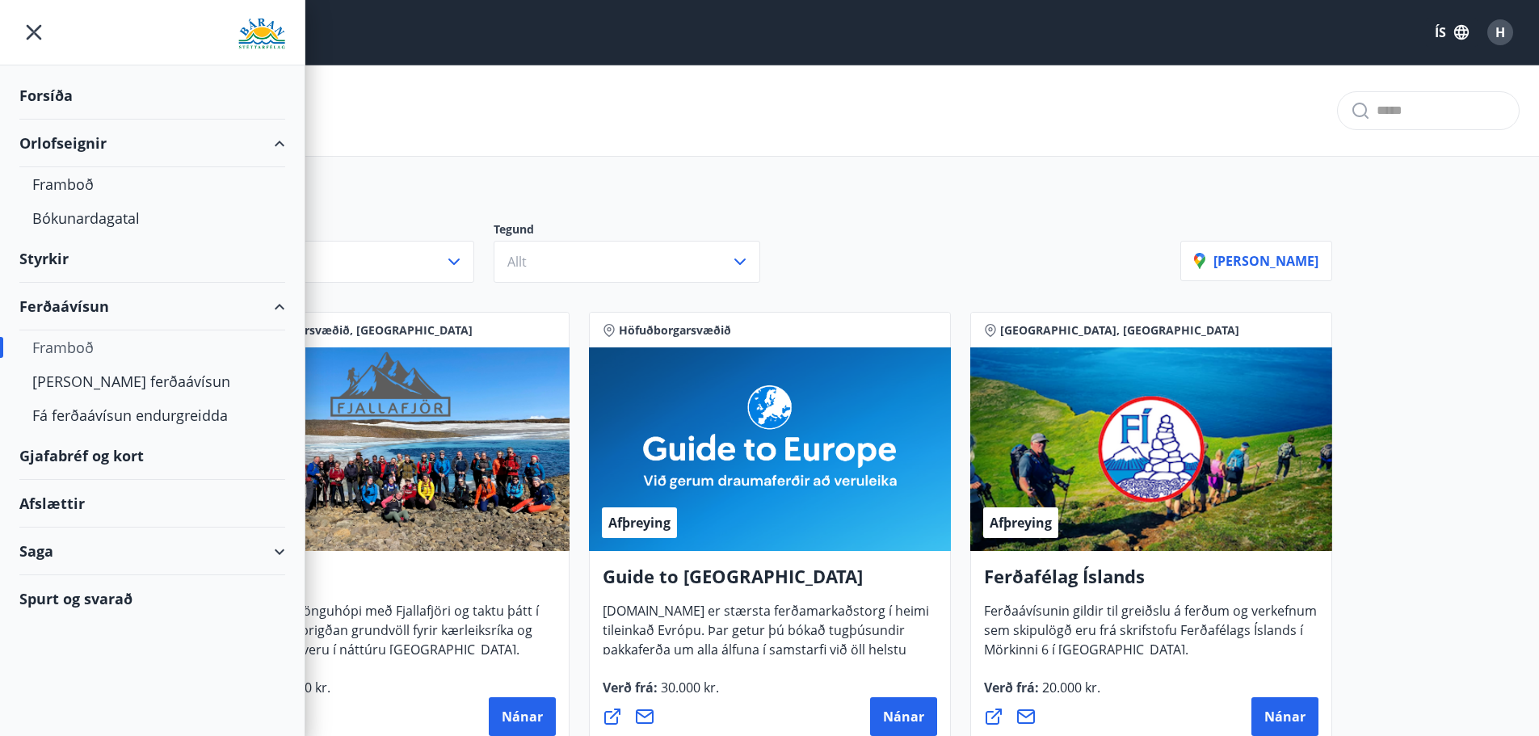
click at [56, 512] on div "Afslættir" at bounding box center [152, 504] width 266 height 48
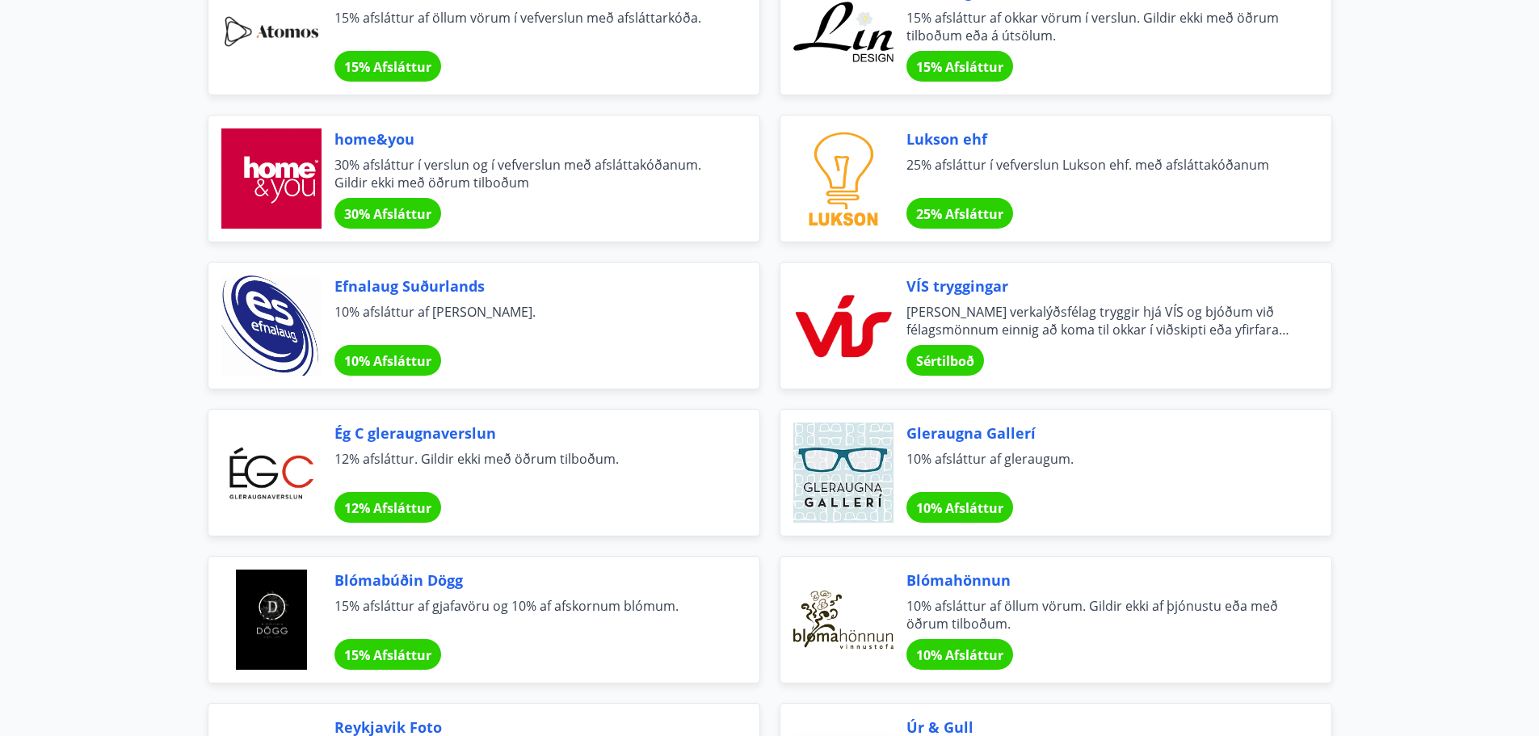
scroll to position [1050, 0]
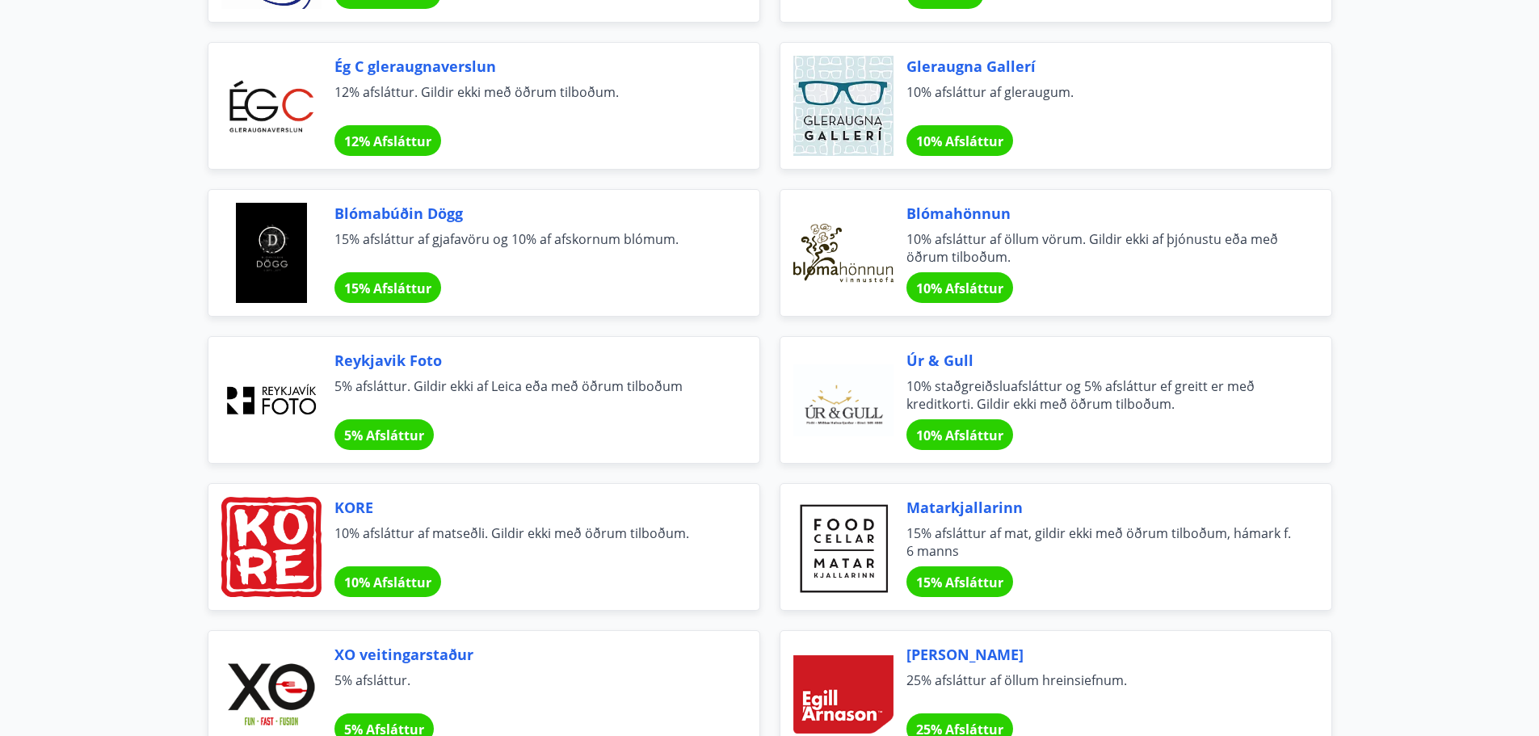
click at [960, 110] on span "10% afsláttur af gleraugum." at bounding box center [1100, 101] width 386 height 36
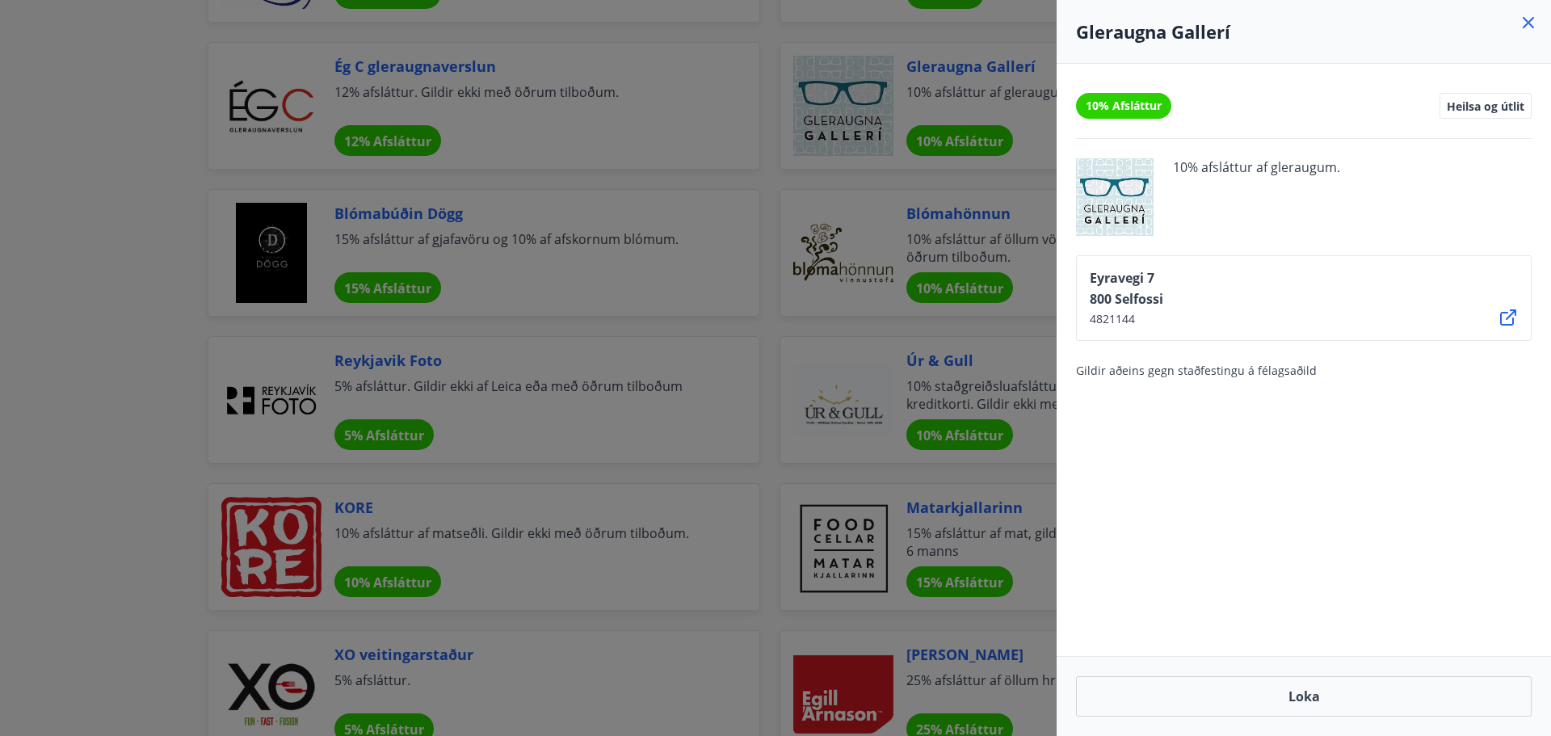
click at [161, 284] on div at bounding box center [775, 368] width 1551 height 736
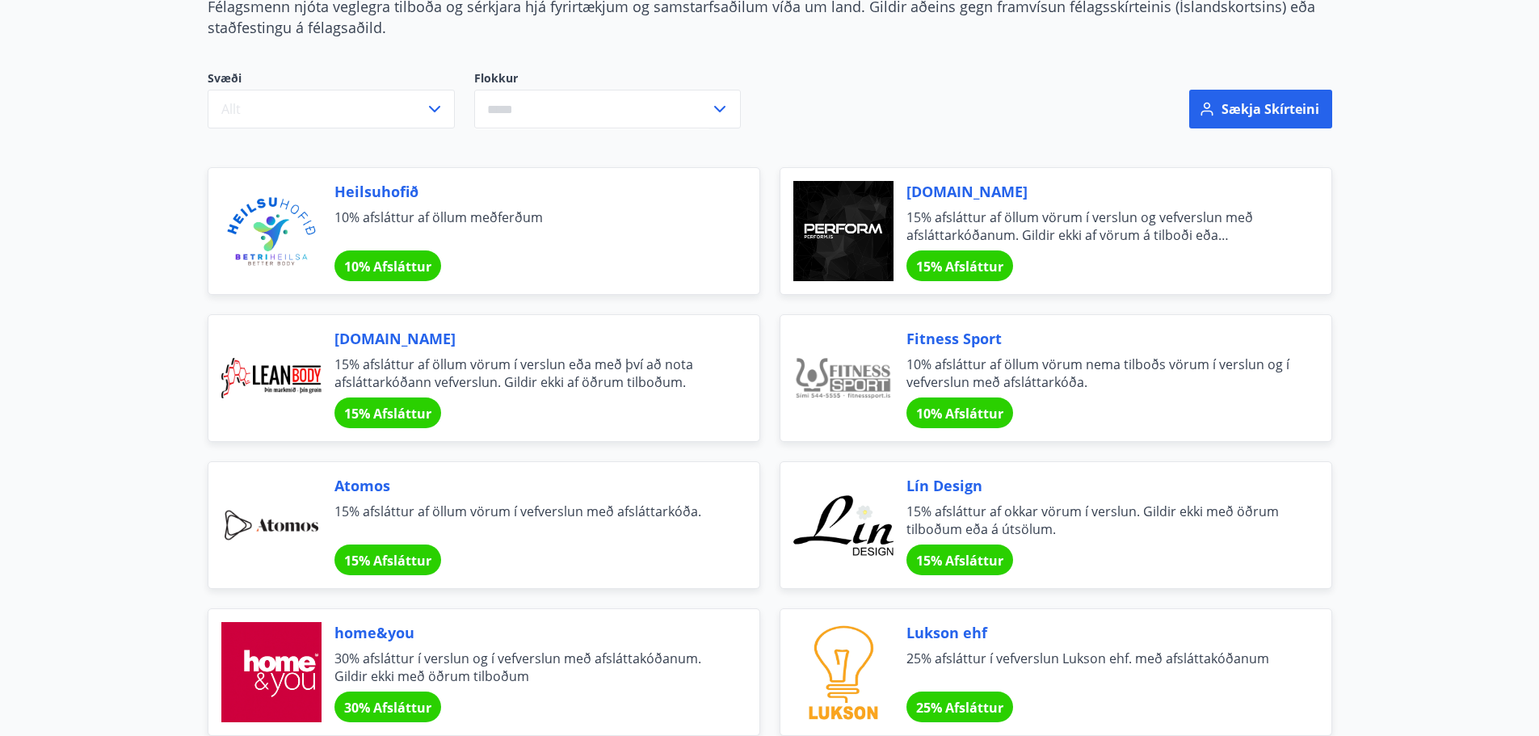
scroll to position [0, 0]
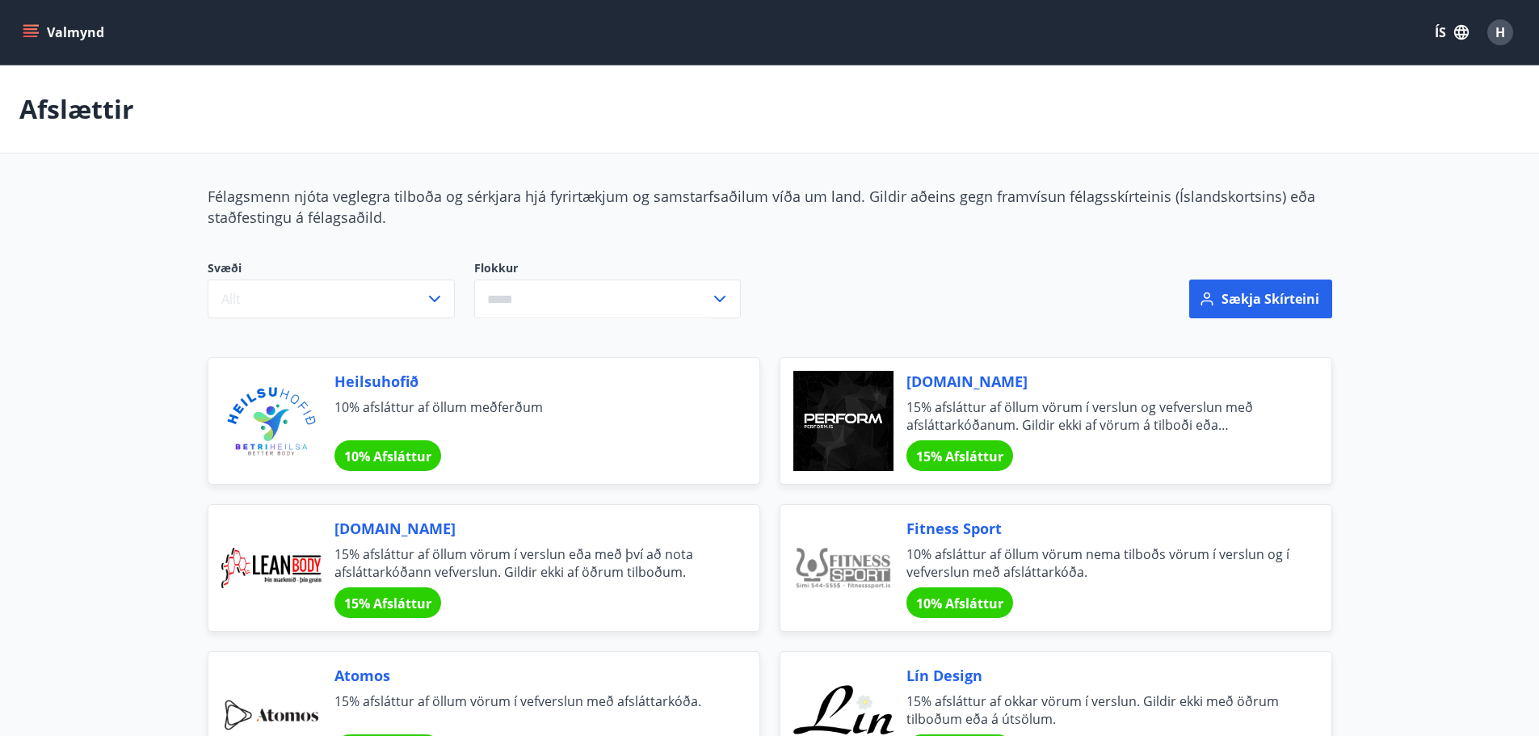
click at [38, 22] on button "Valmynd" at bounding box center [64, 32] width 91 height 29
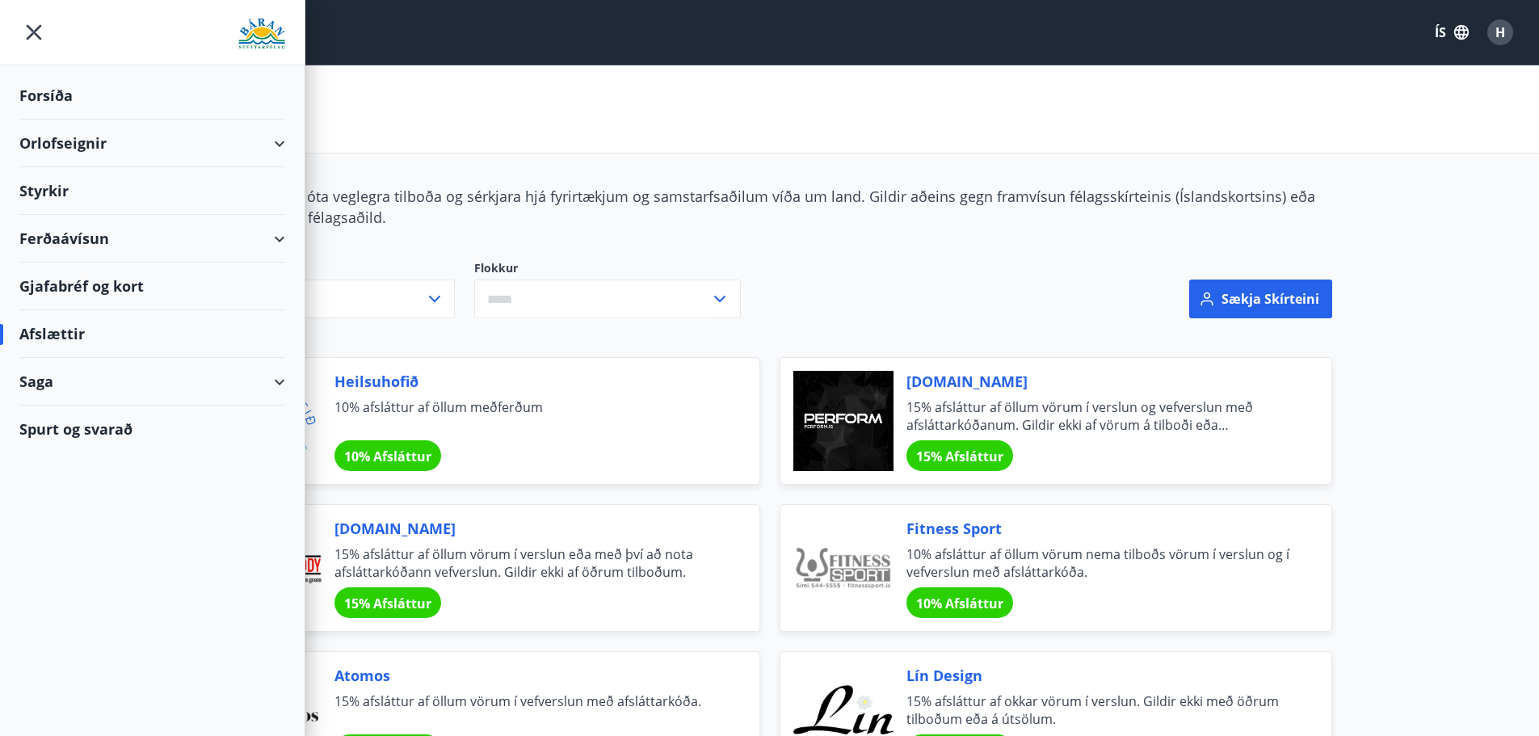
click at [61, 284] on div "Gjafabréf og kort" at bounding box center [152, 287] width 266 height 48
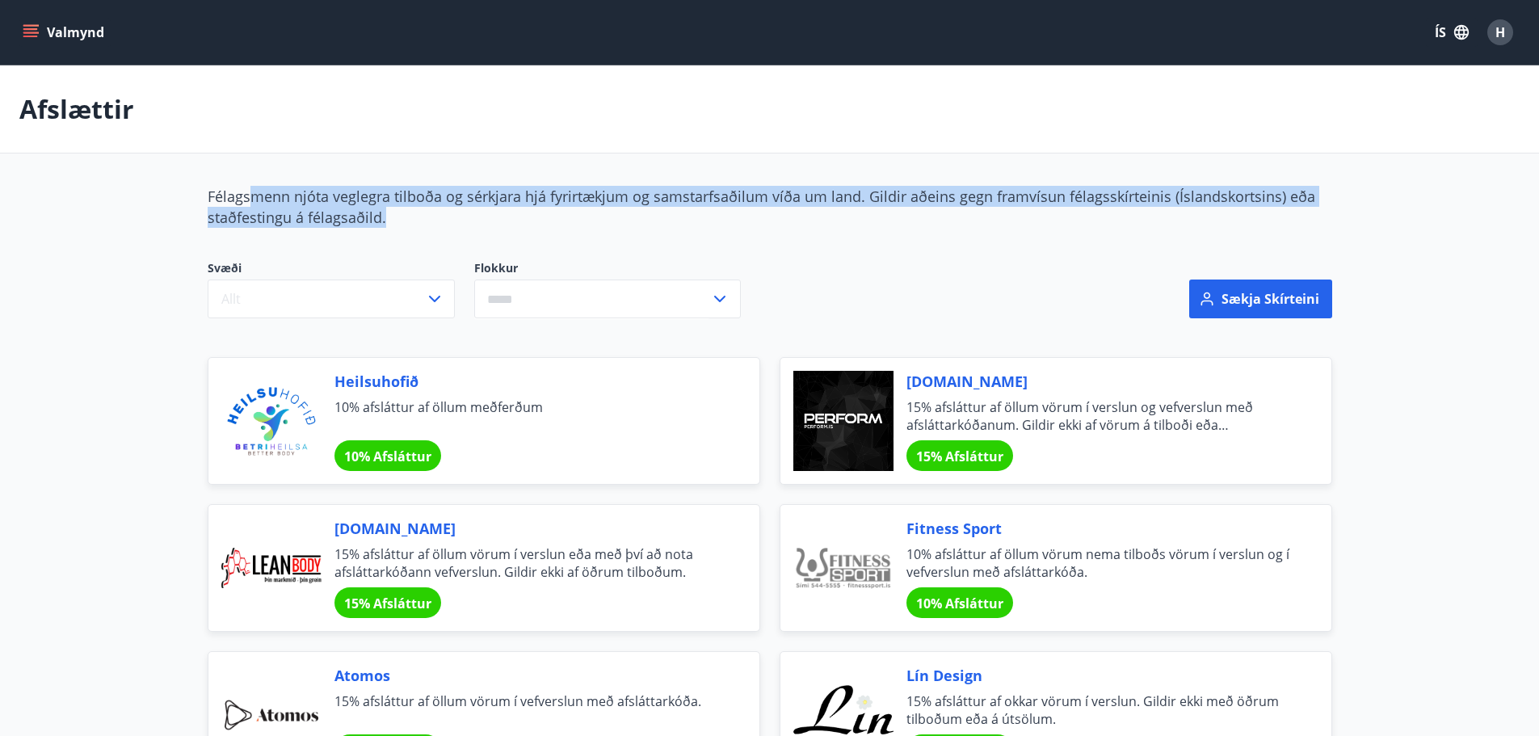
drag, startPoint x: 558, startPoint y: 208, endPoint x: 244, endPoint y: 171, distance: 316.5
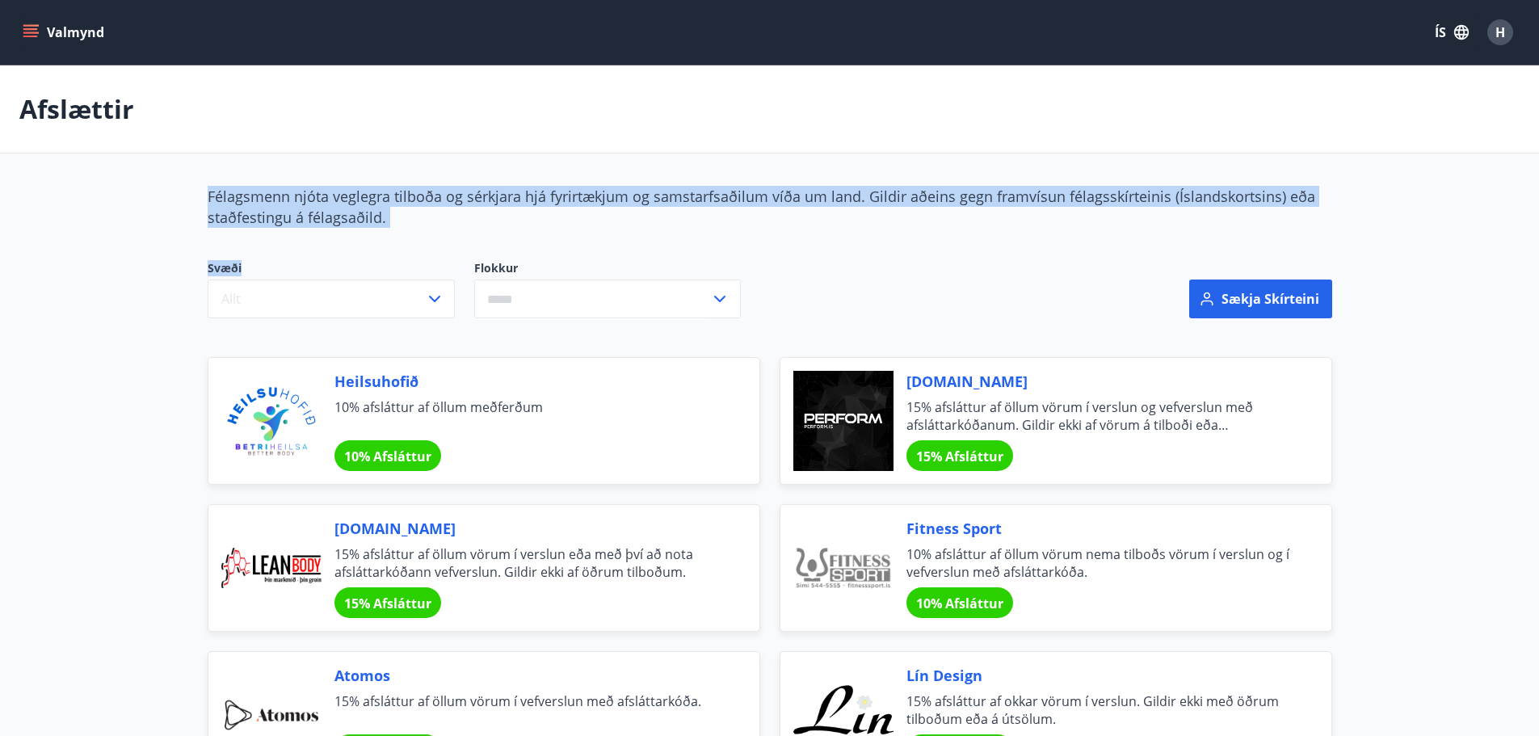
drag, startPoint x: 191, startPoint y: 196, endPoint x: 427, endPoint y: 241, distance: 240.1
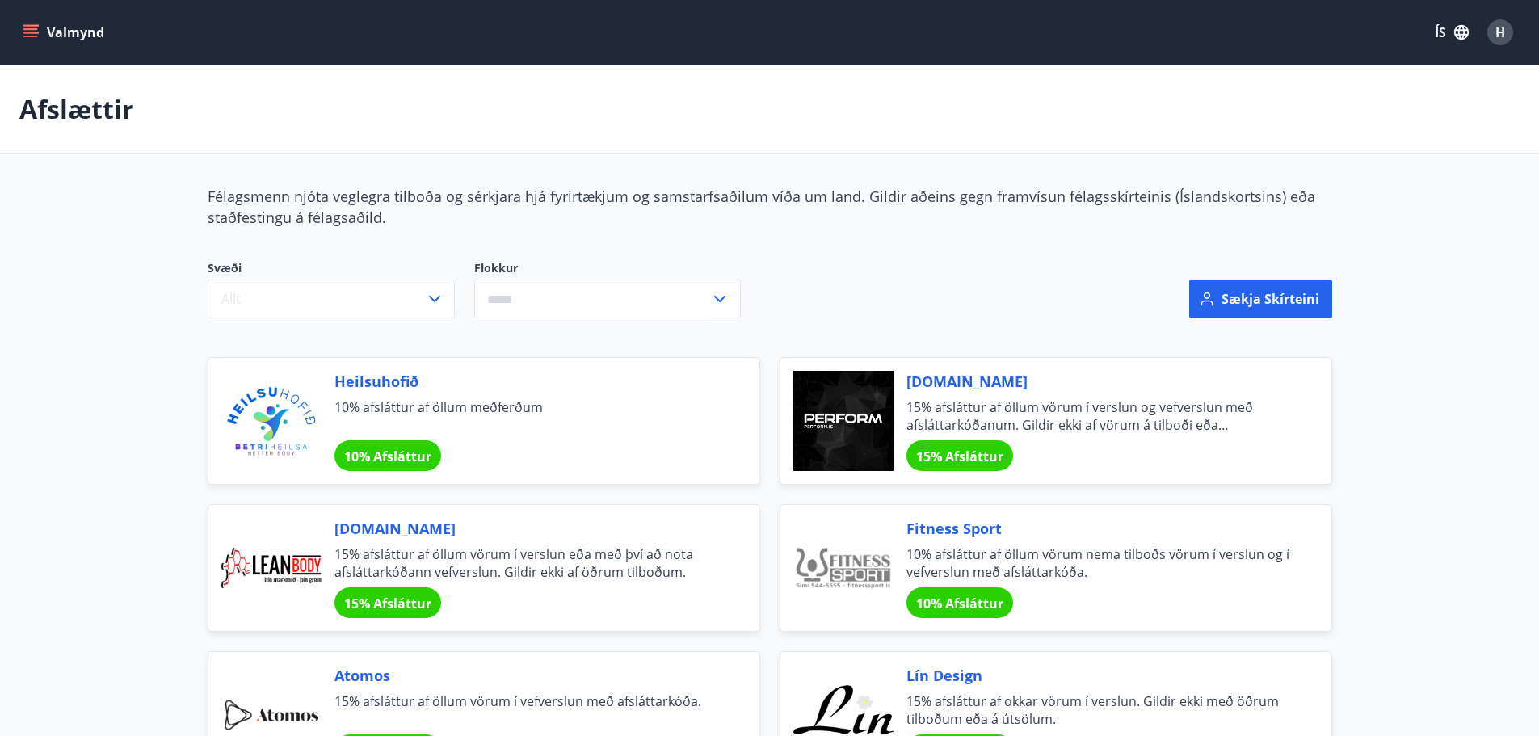
click at [497, 243] on div "Svæði Allt Flokkur ​" at bounding box center [569, 299] width 763 height 116
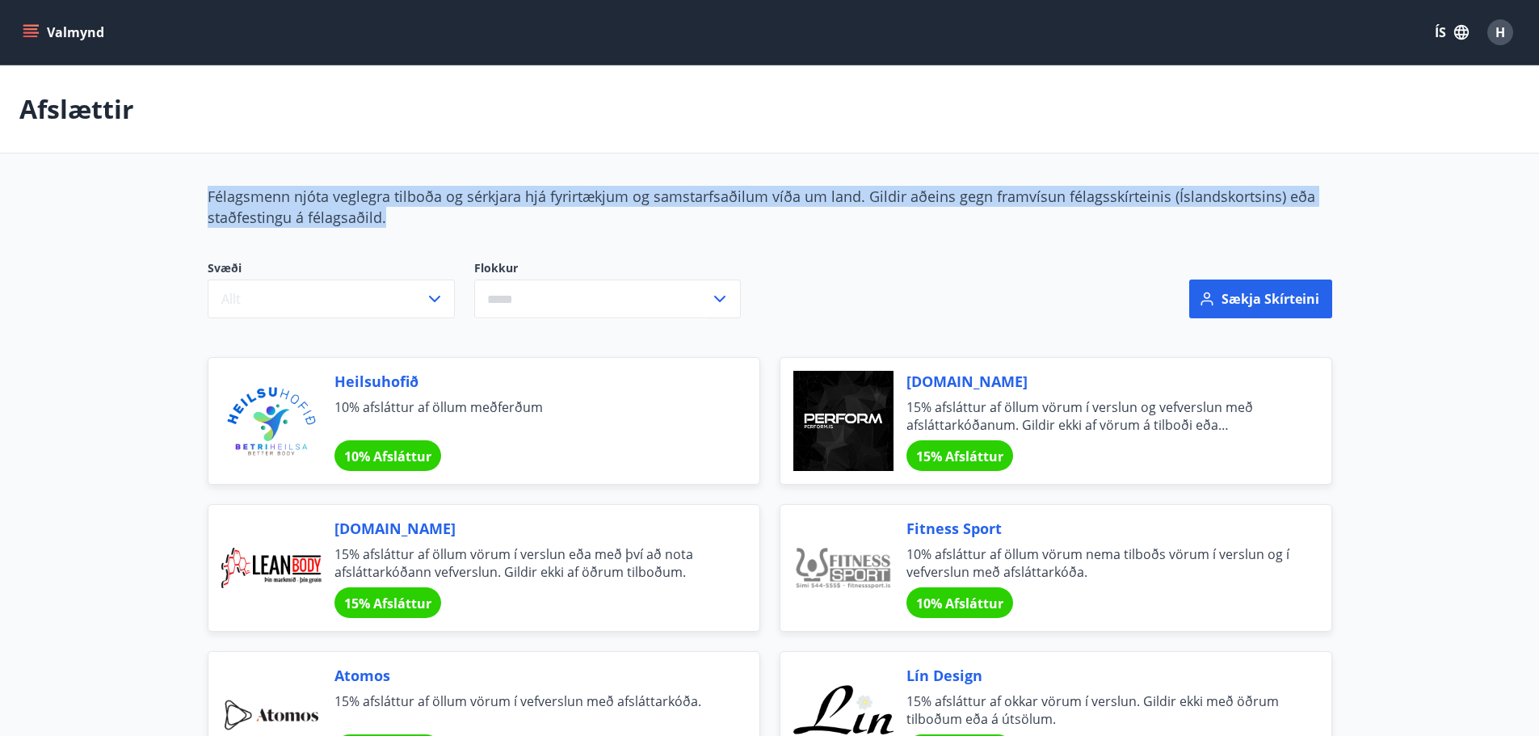
drag, startPoint x: 434, startPoint y: 225, endPoint x: 122, endPoint y: 179, distance: 315.1
